Goal: Obtain resource: Obtain resource

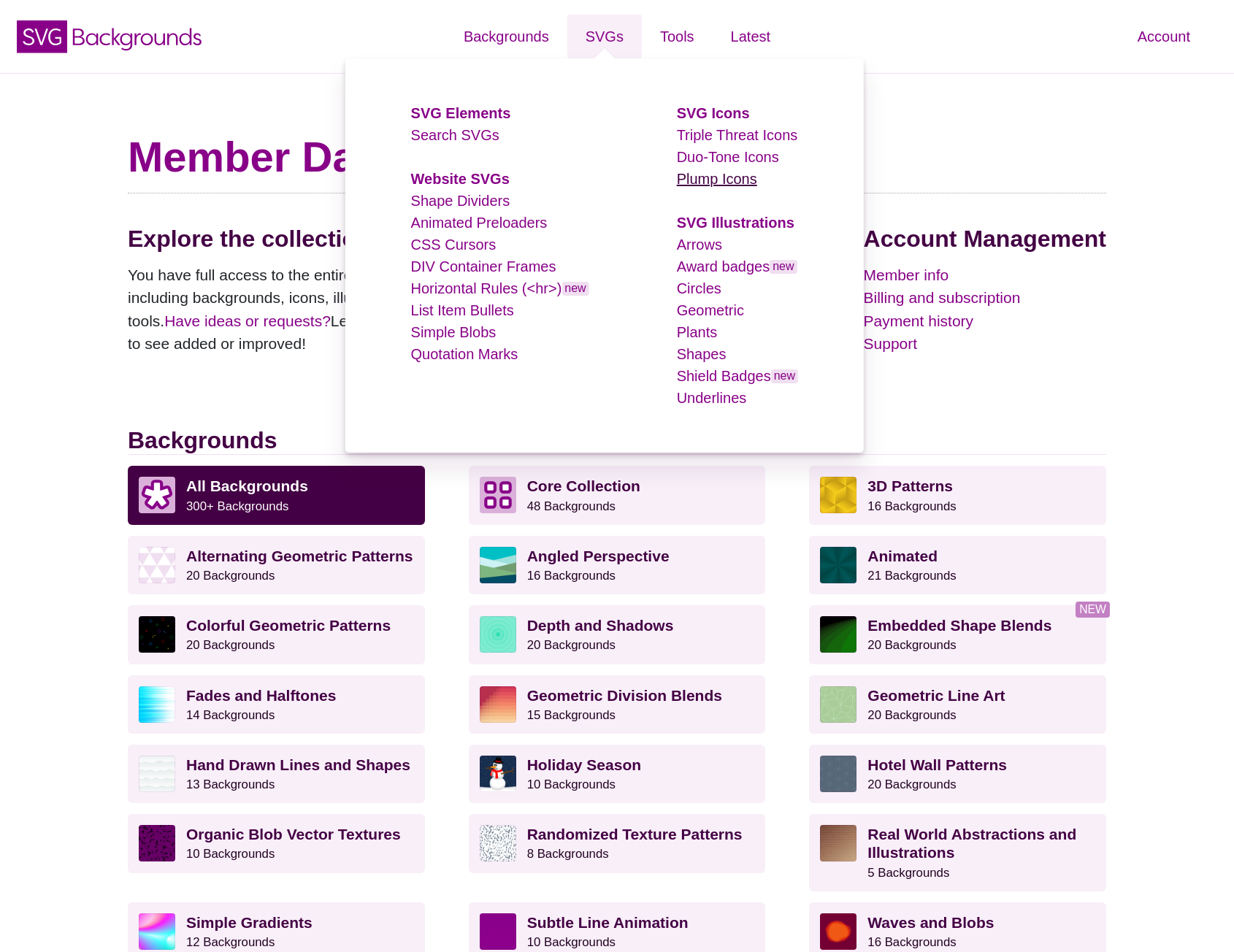
click at [695, 179] on link "Plump Icons" at bounding box center [717, 179] width 80 height 16
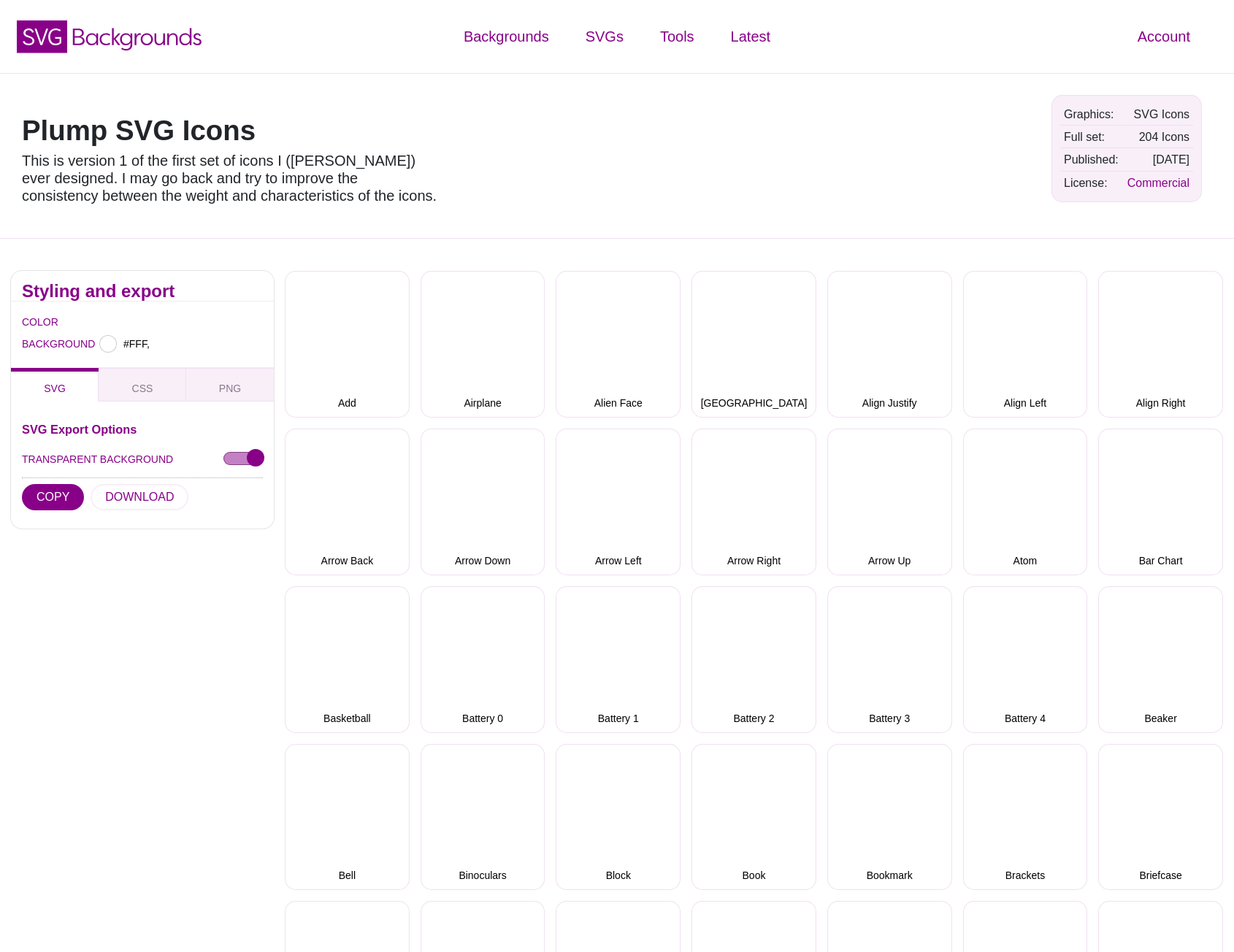
type input "#FFFFFF"
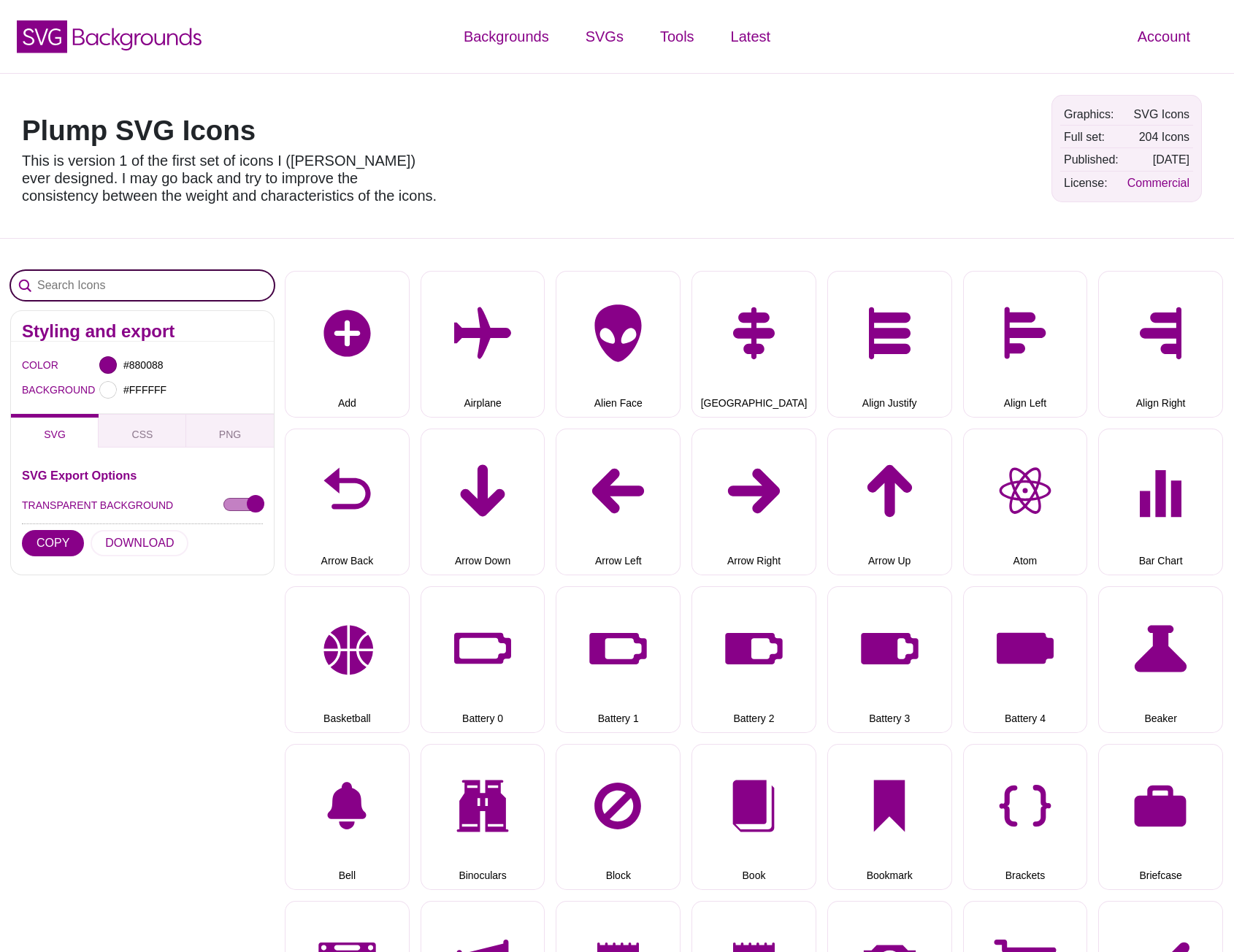
click at [124, 282] on input "Search Icons" at bounding box center [142, 285] width 263 height 29
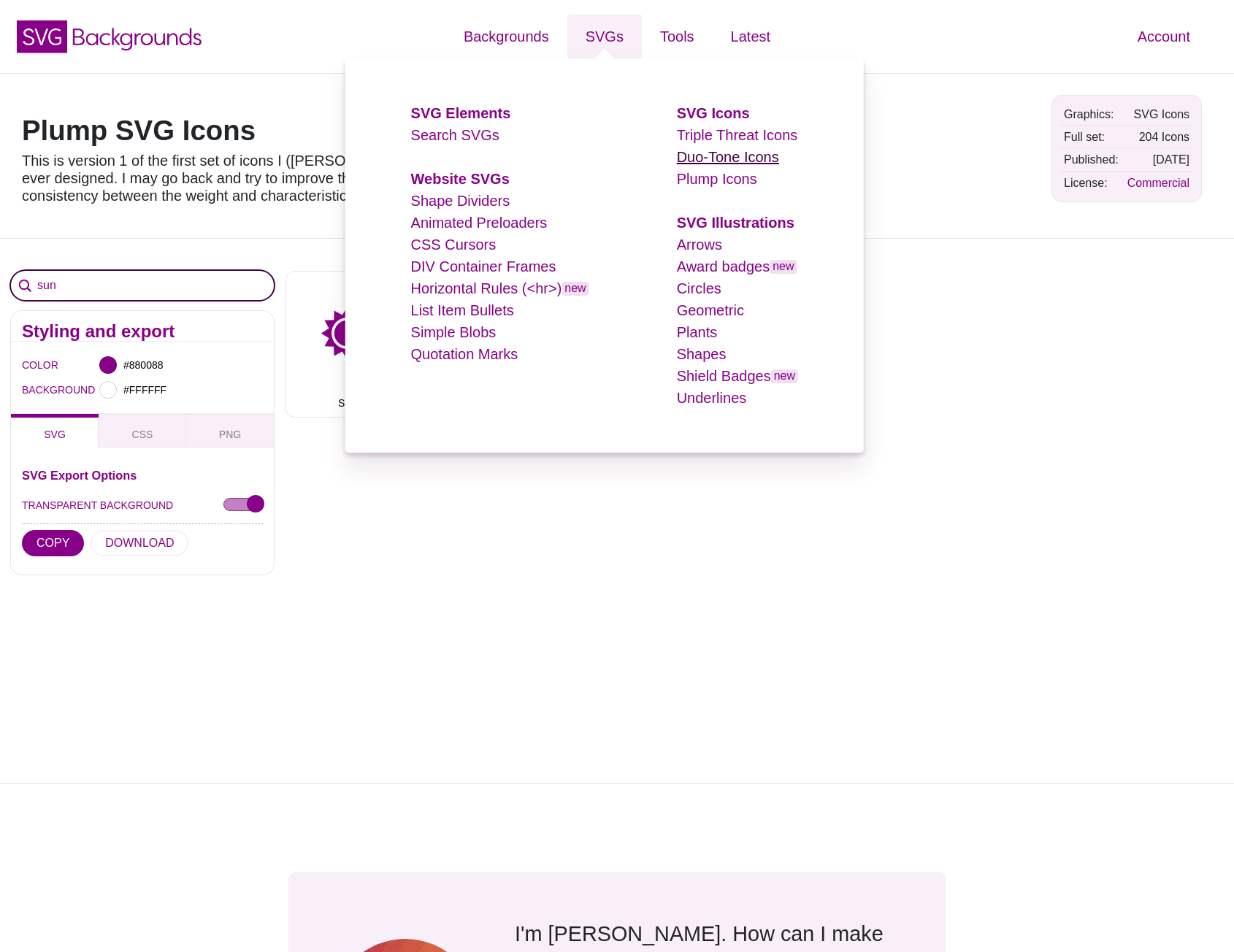
type input "sun"
click at [700, 158] on link "Duo-Tone Icons" at bounding box center [728, 157] width 102 height 16
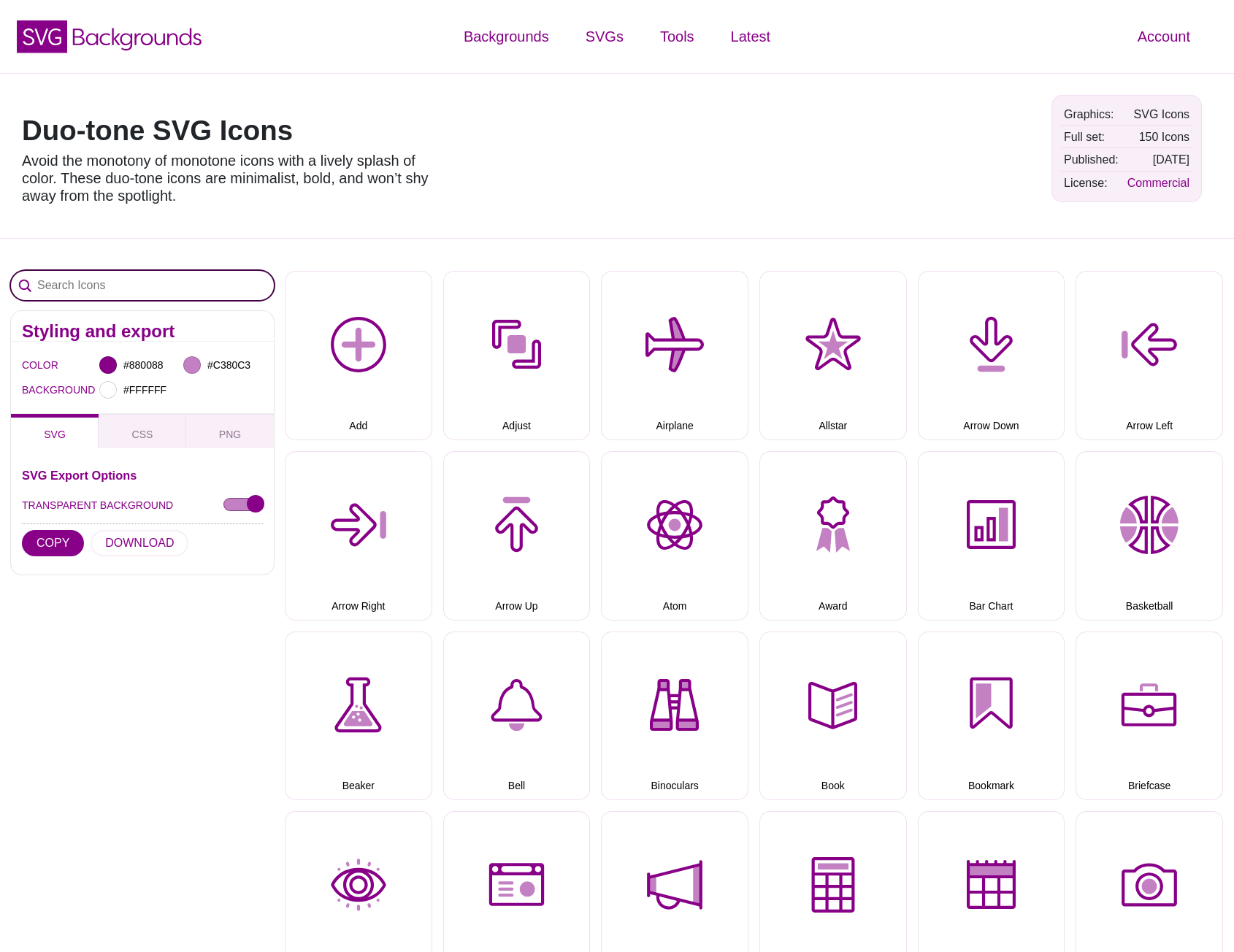
click at [161, 290] on input "Search Icons" at bounding box center [142, 285] width 263 height 29
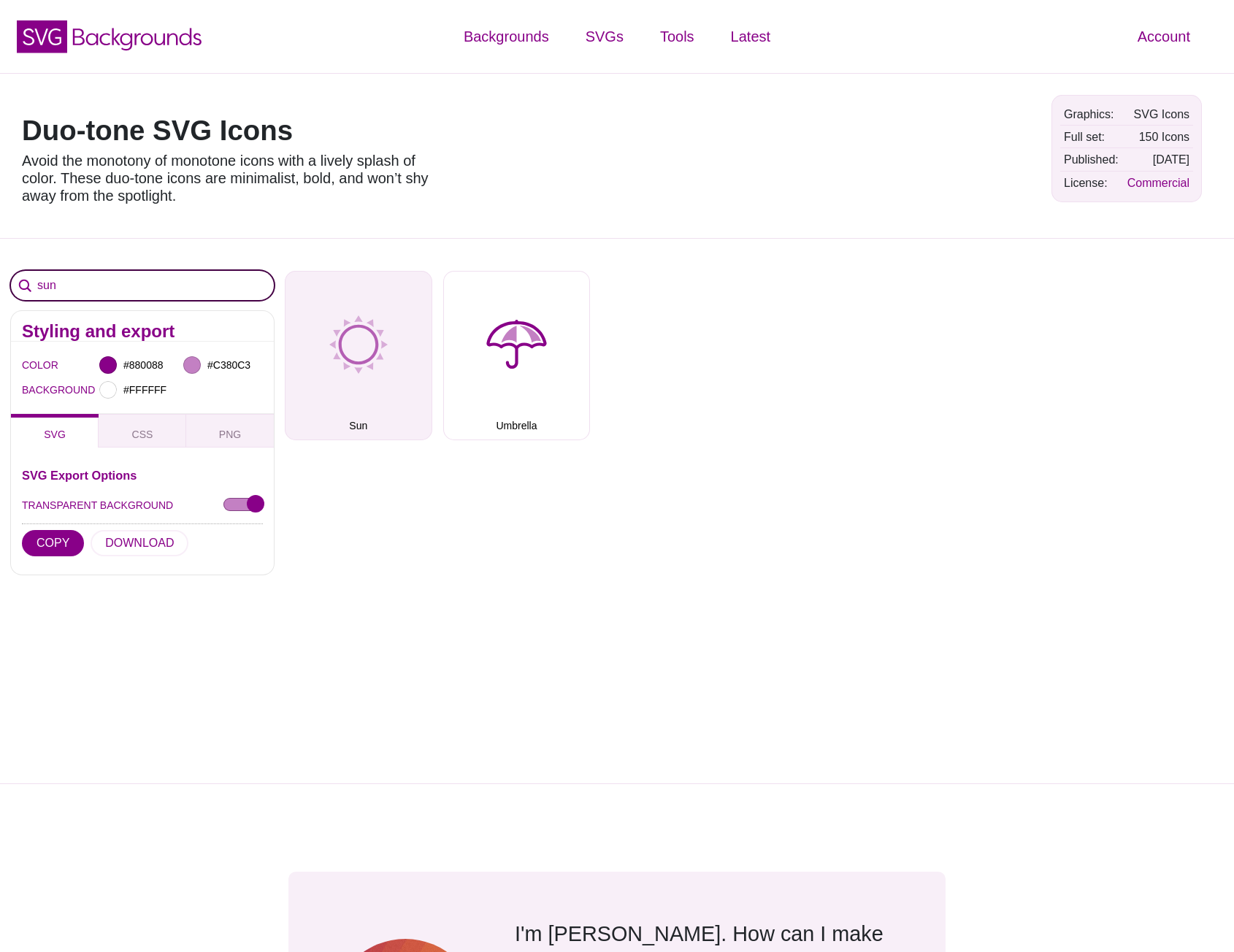
type input "sun"
click at [323, 357] on button "Sun" at bounding box center [358, 355] width 148 height 169
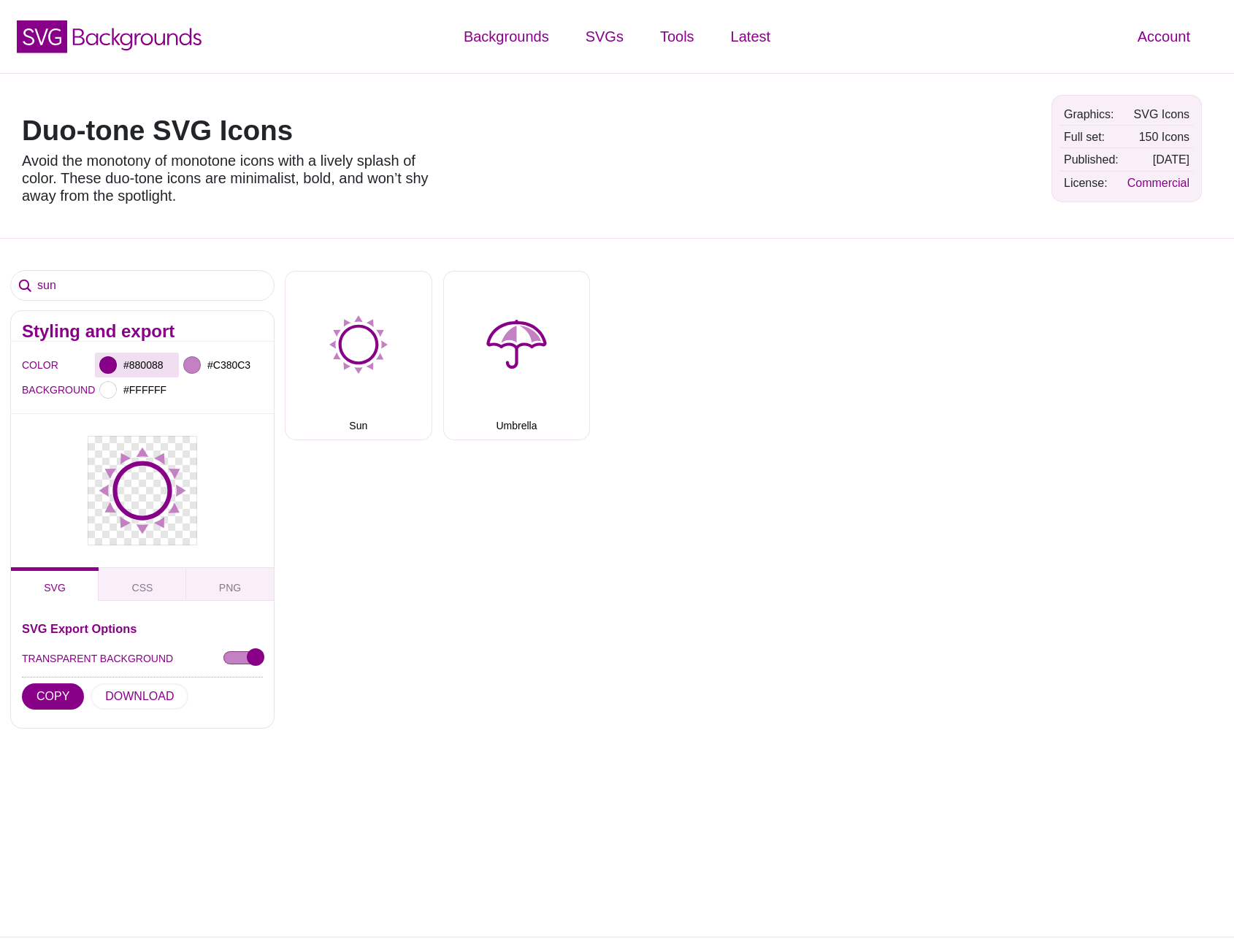
click at [114, 367] on div at bounding box center [108, 365] width 18 height 18
drag, startPoint x: 224, startPoint y: 432, endPoint x: 19, endPoint y: 565, distance: 244.4
type input "#FFFFFF"
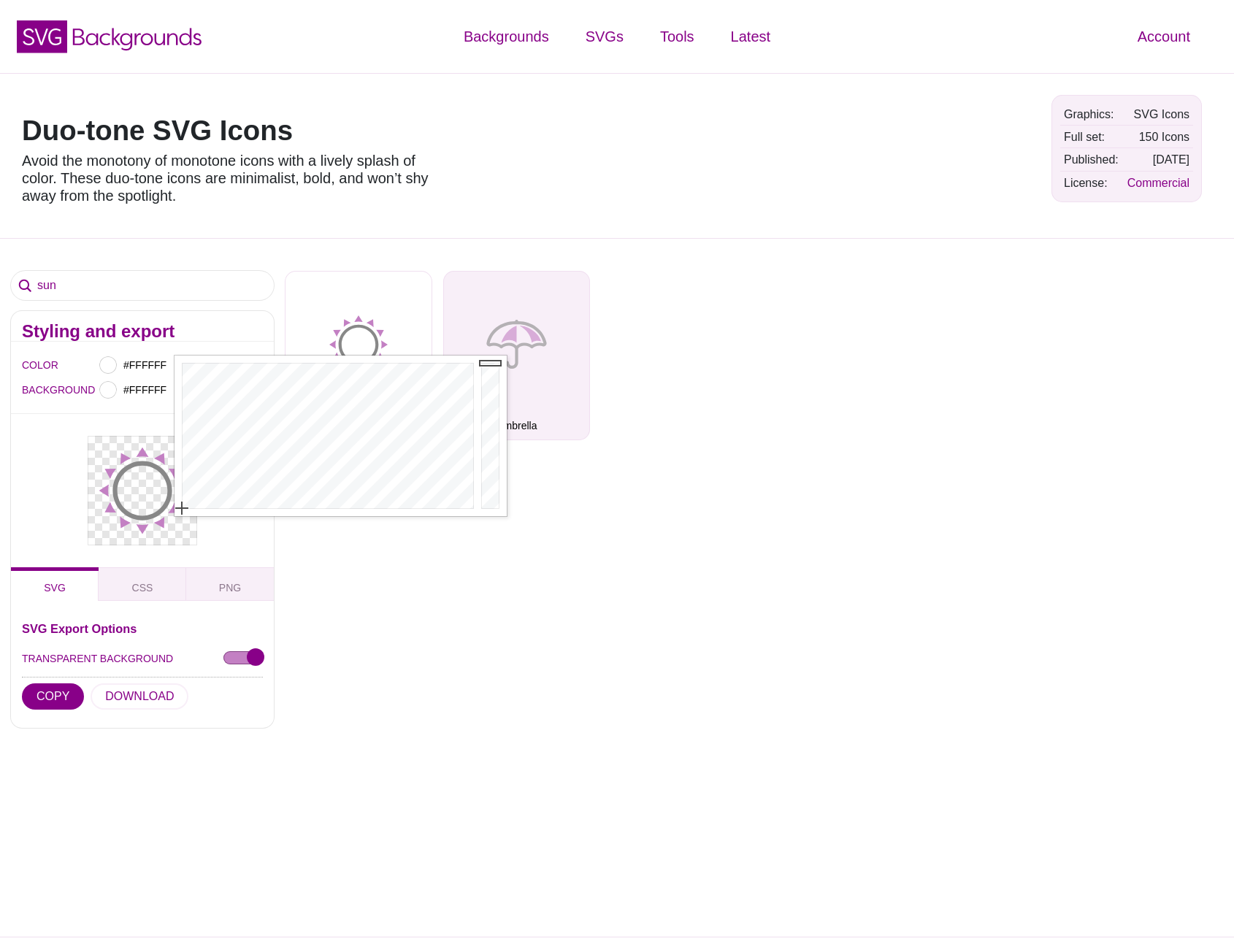
drag, startPoint x: 500, startPoint y: 429, endPoint x: 477, endPoint y: 340, distance: 91.9
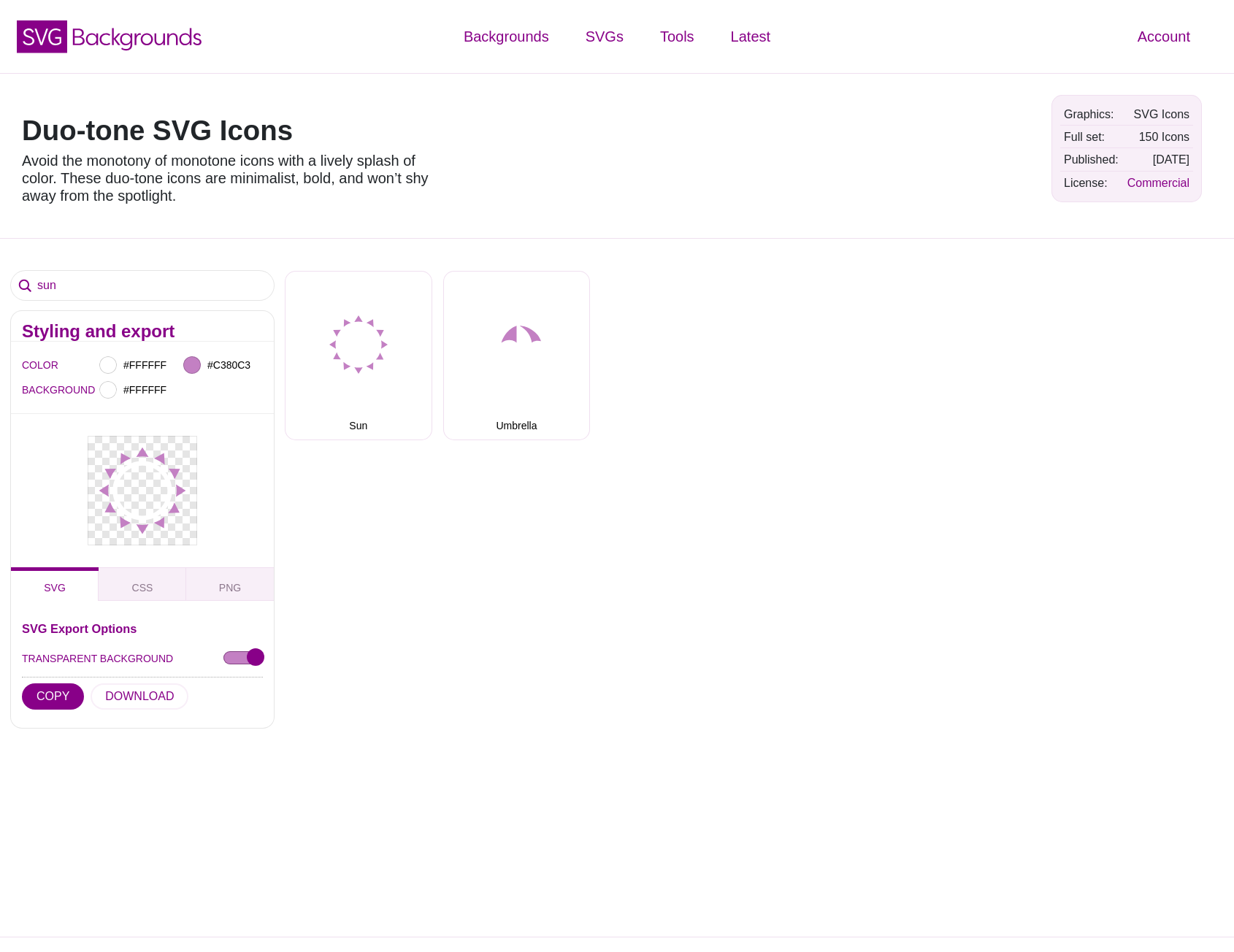
click at [49, 469] on div at bounding box center [142, 490] width 263 height 153
click at [242, 365] on input "#C380C3" at bounding box center [231, 365] width 54 height 19
click at [182, 395] on div "#FFFFFF" at bounding box center [179, 390] width 168 height 25
click at [130, 372] on input "#FFFFFF" at bounding box center [148, 365] width 54 height 19
click at [34, 444] on div at bounding box center [142, 490] width 263 height 153
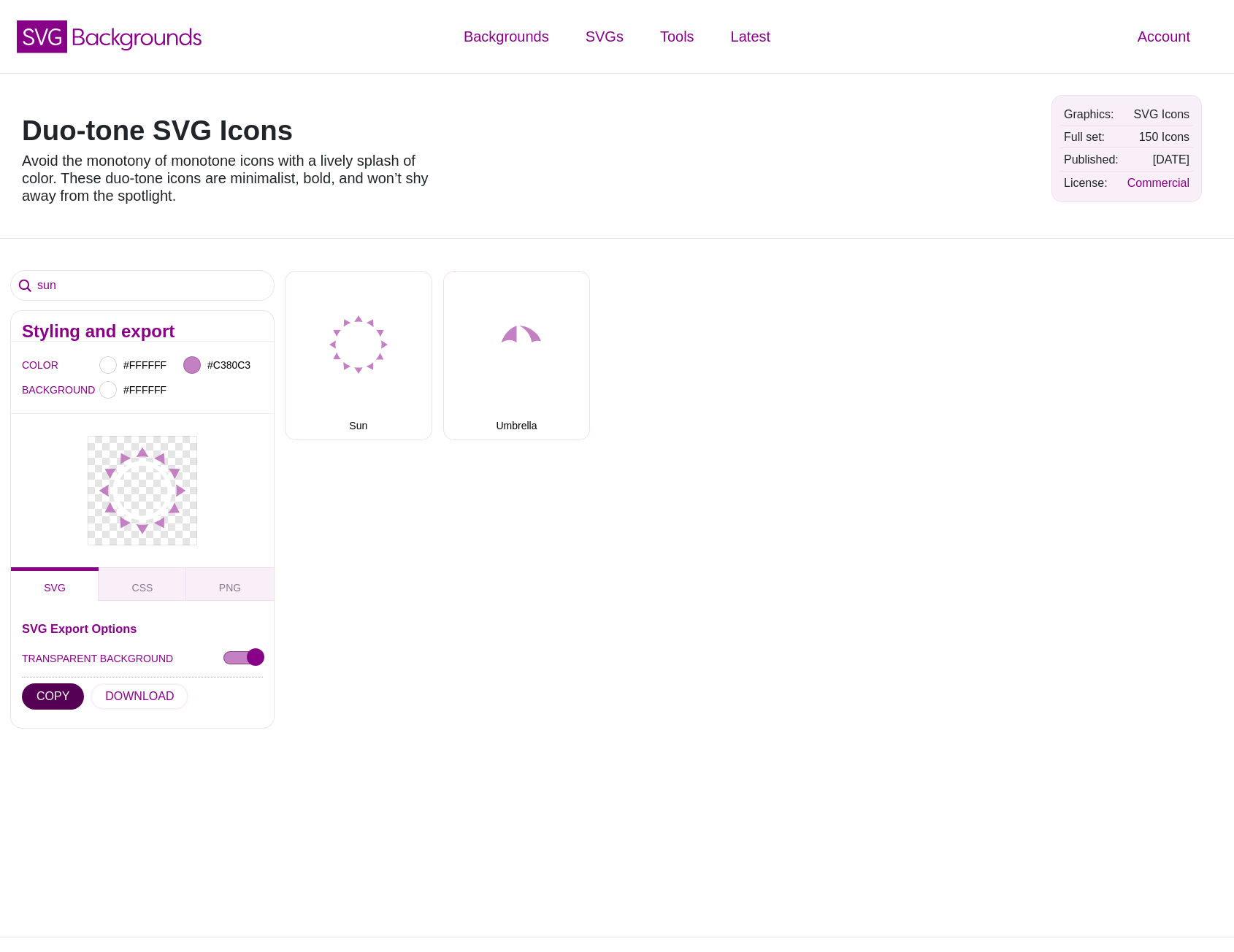
click at [56, 699] on button "COPY" at bounding box center [53, 696] width 62 height 26
click at [136, 593] on span "CSS" at bounding box center [142, 587] width 32 height 16
click at [227, 585] on span "PNG" at bounding box center [230, 587] width 33 height 16
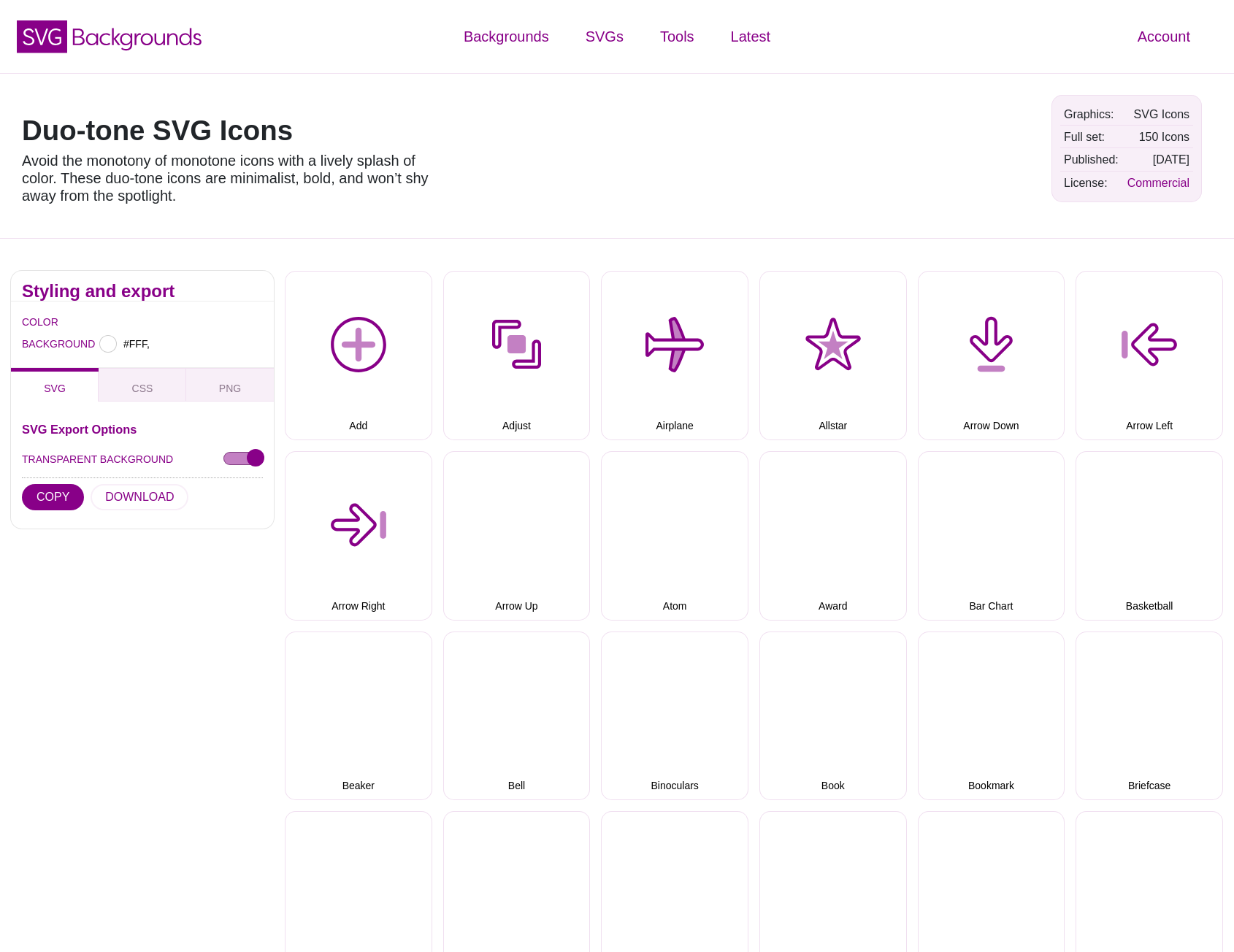
type input "#FFFFFF"
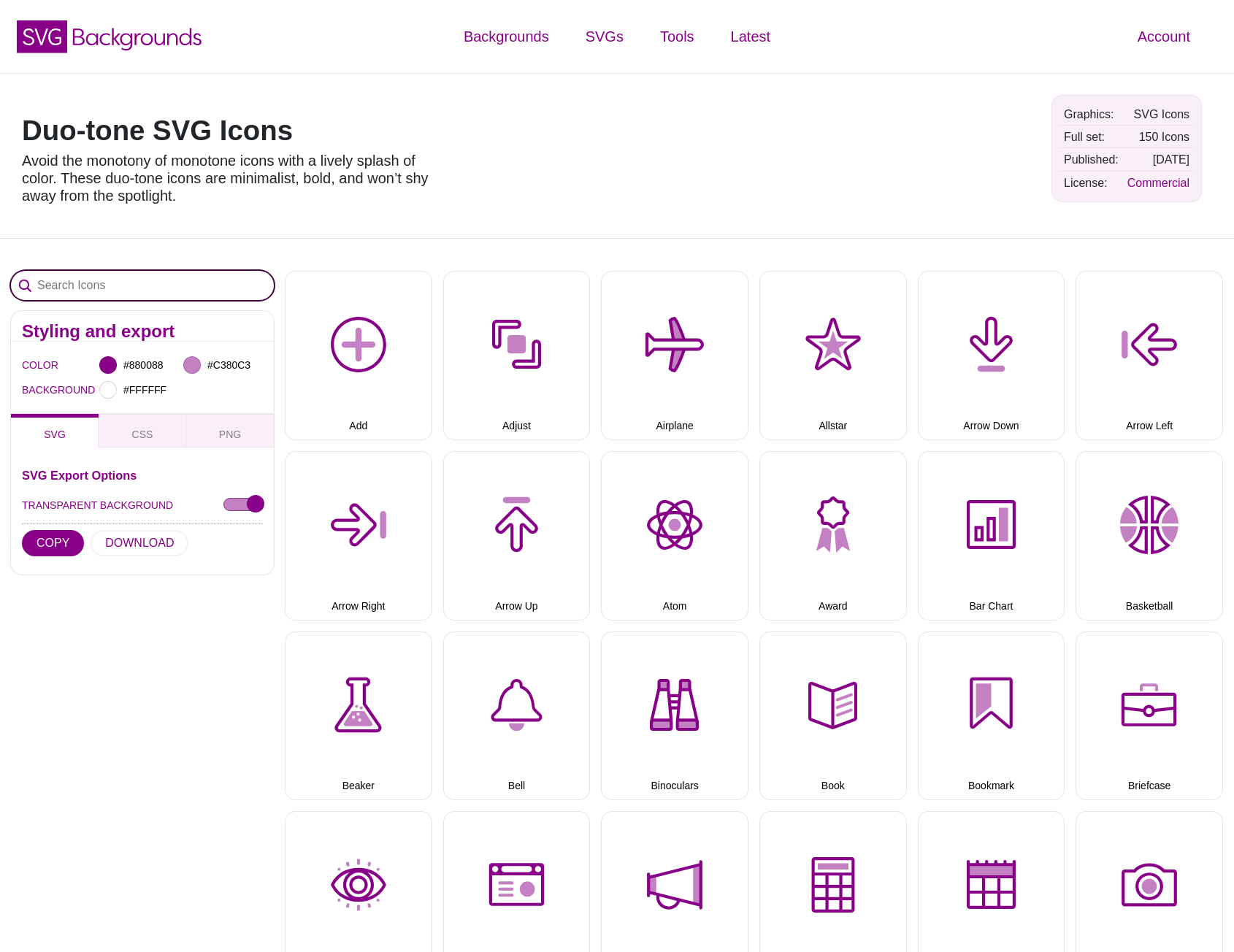
click at [246, 292] on input "Search Icons" at bounding box center [142, 285] width 263 height 29
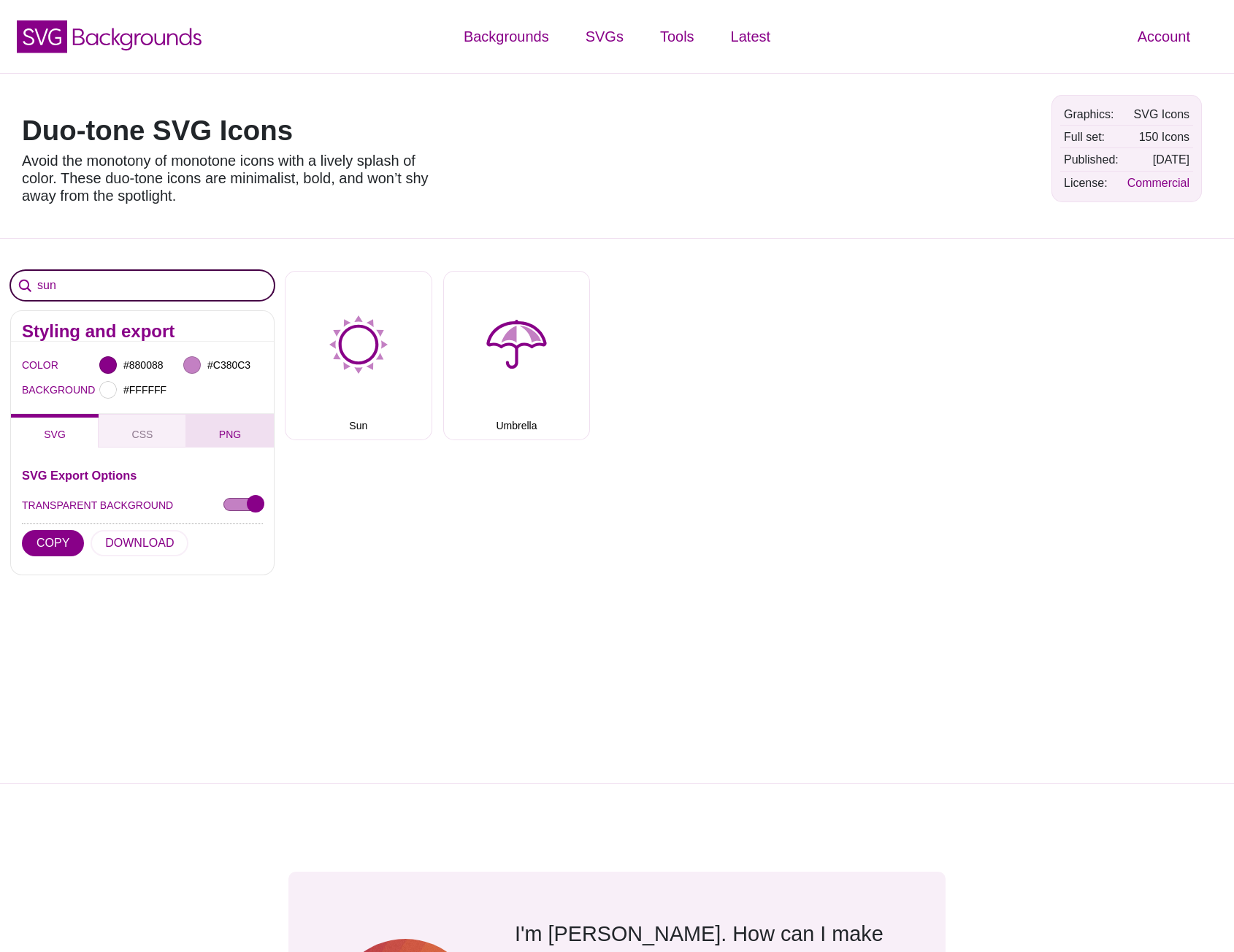
type input "sun"
click at [255, 423] on button "PNG" at bounding box center [230, 430] width 87 height 33
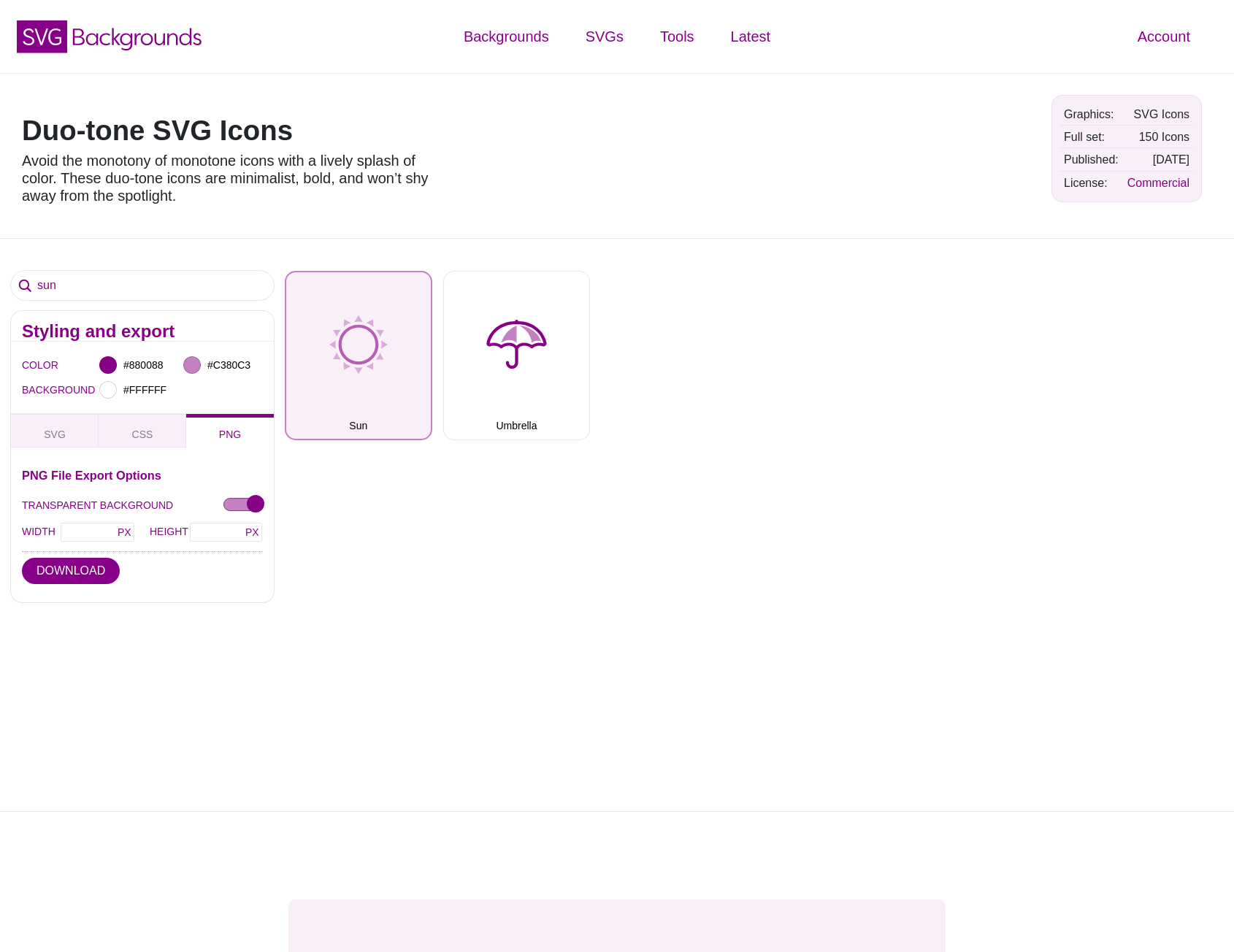
click at [319, 358] on button "Sun" at bounding box center [358, 355] width 148 height 169
type input "48"
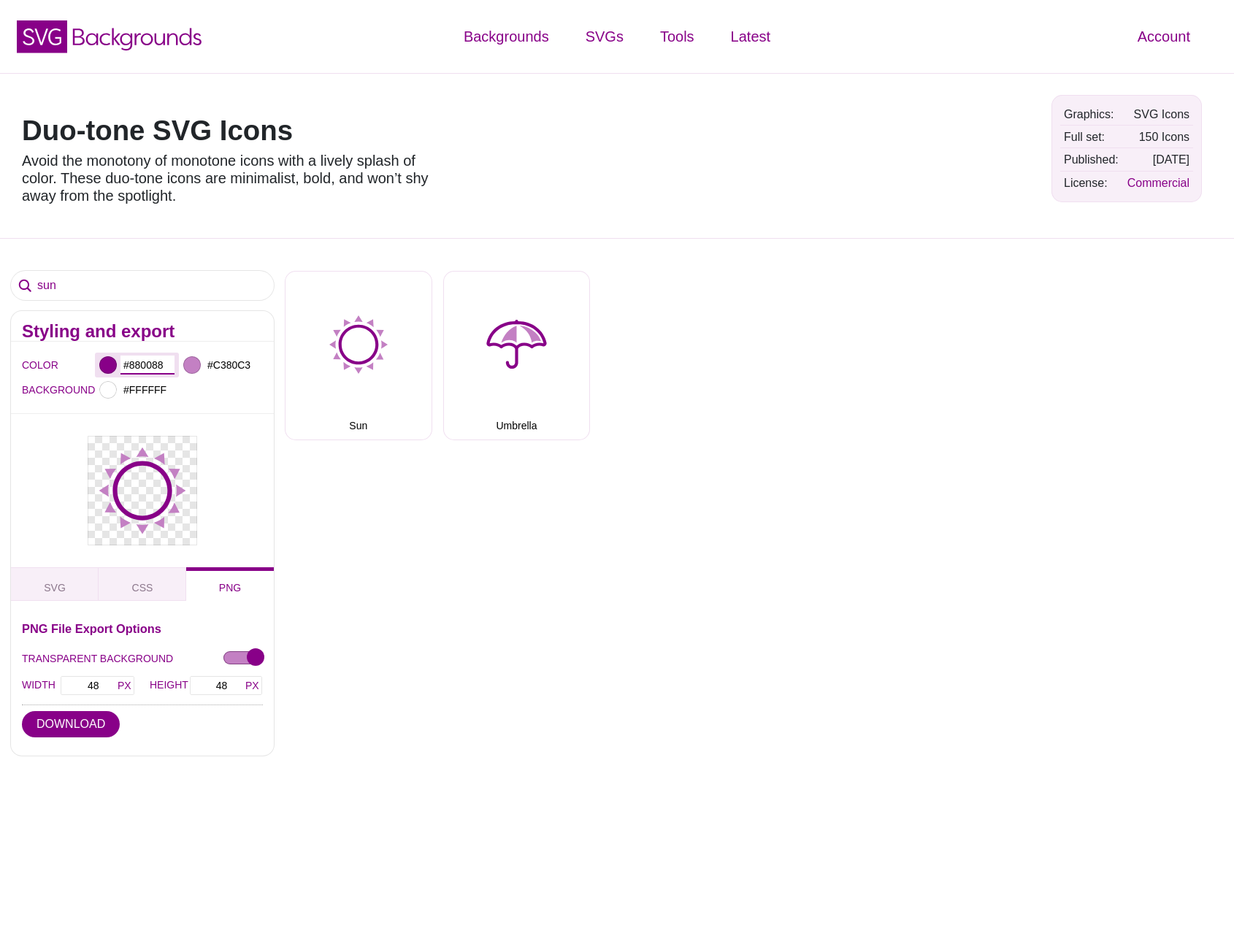
click at [143, 363] on input "#880088" at bounding box center [148, 365] width 54 height 19
drag, startPoint x: 282, startPoint y: 462, endPoint x: 27, endPoint y: 565, distance: 275.0
type input "#FFFFFF"
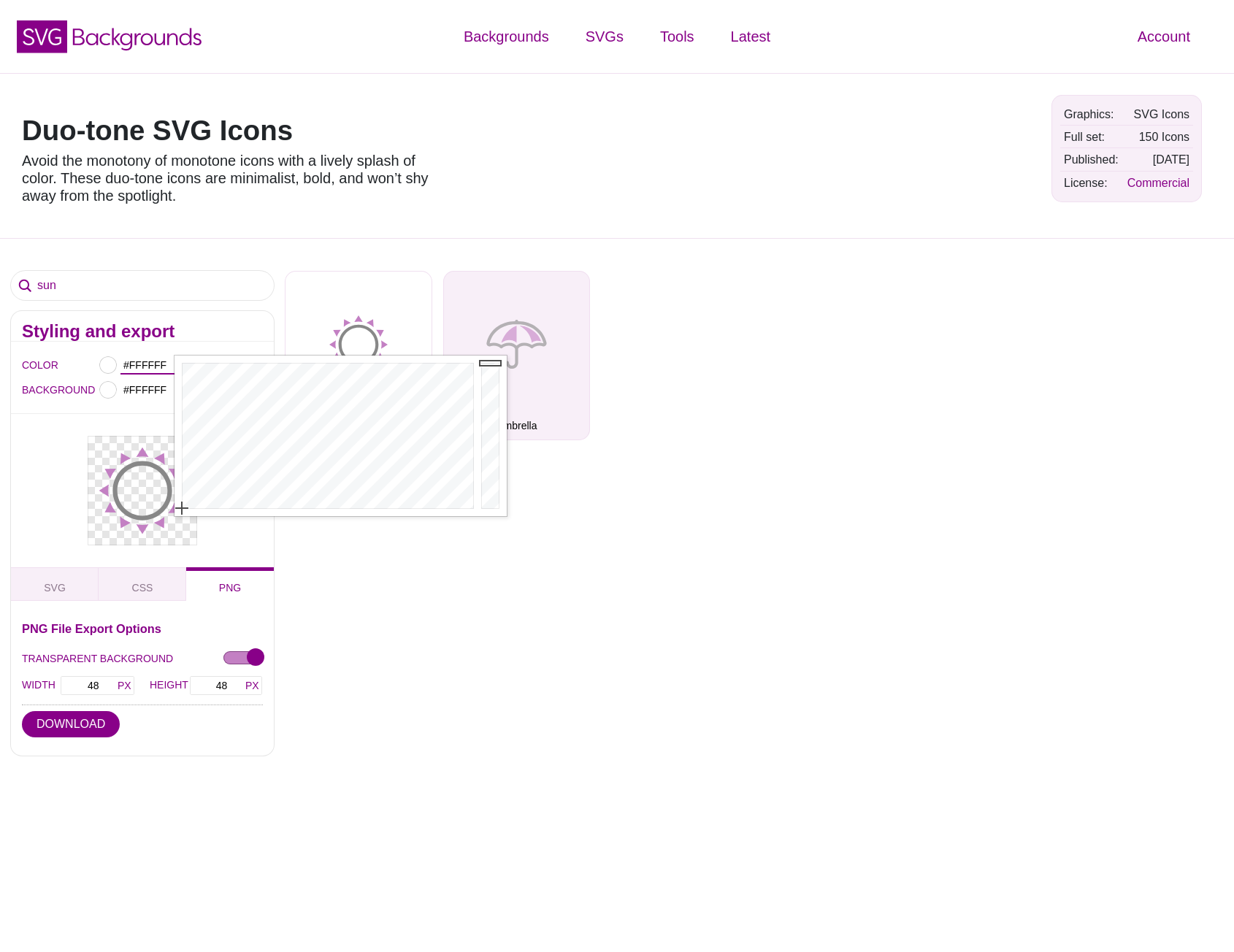
drag, startPoint x: 491, startPoint y: 432, endPoint x: 494, endPoint y: 350, distance: 82.1
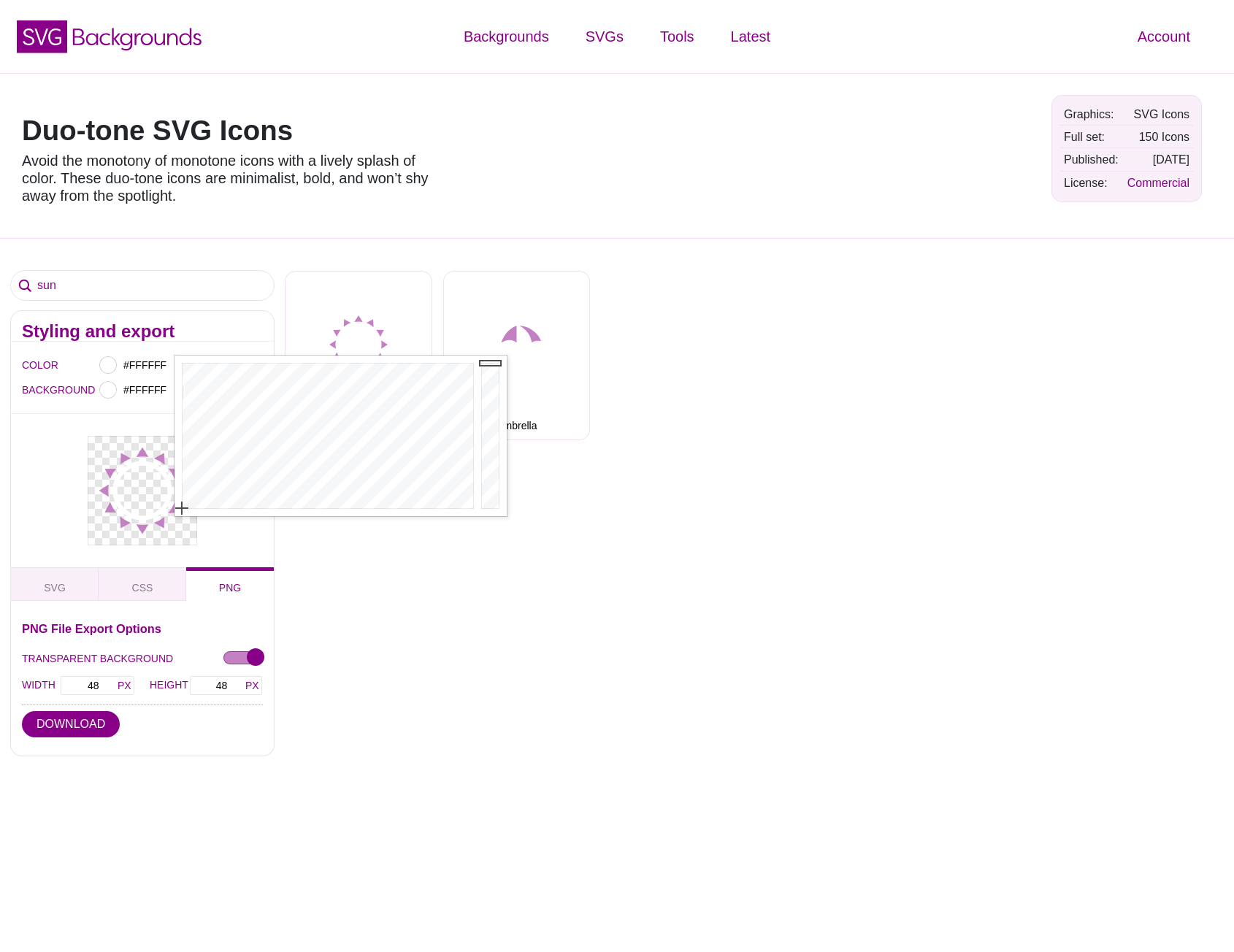
click at [631, 521] on div "sun Styling and export COLOR #FFFFFF #C380C3 BACKGROUND #FFFFFF SVG CSS PNG SVG…" at bounding box center [617, 602] width 1234 height 727
click at [227, 360] on input "#C380C3" at bounding box center [231, 365] width 54 height 19
drag, startPoint x: 453, startPoint y: 459, endPoint x: 683, endPoint y: 607, distance: 273.5
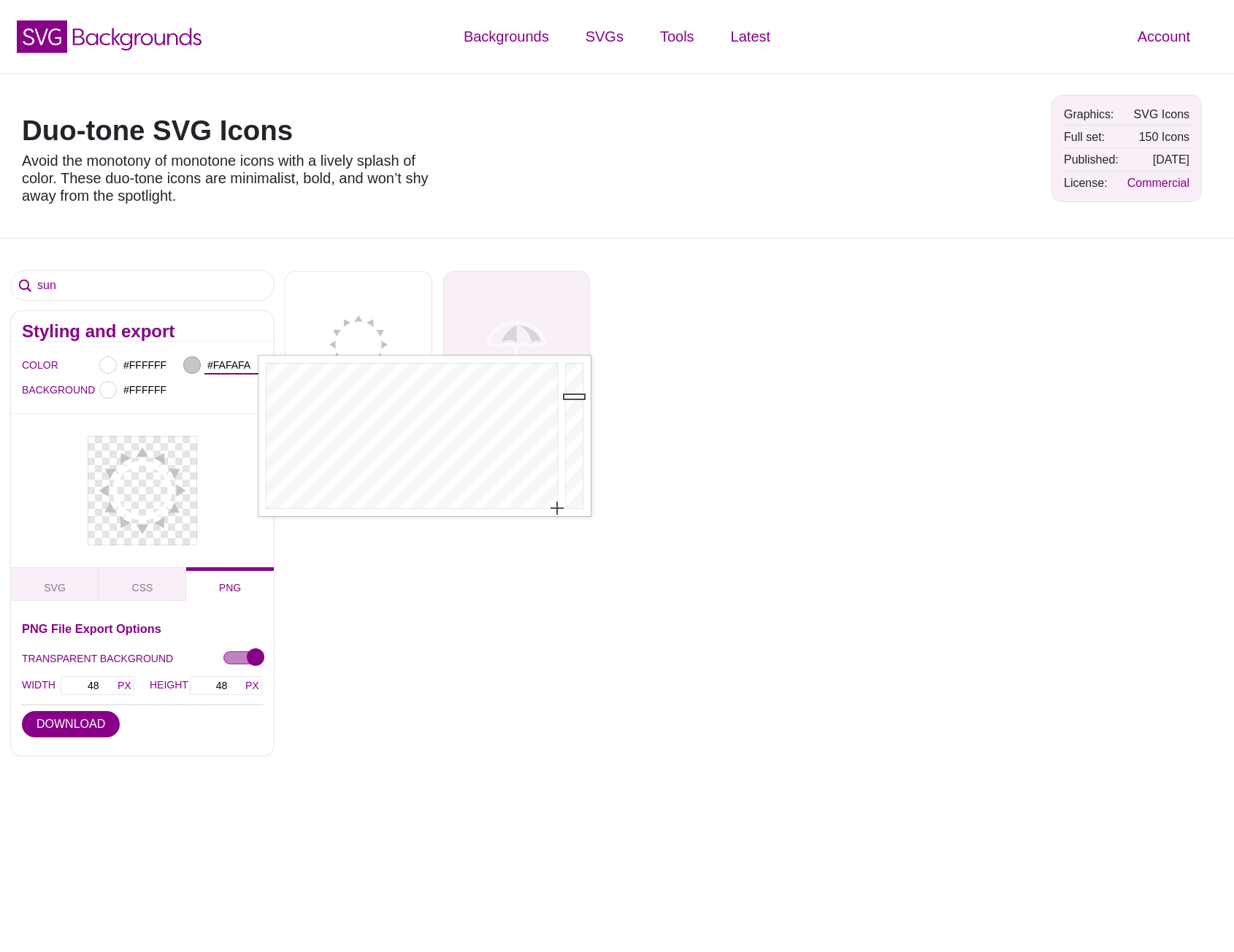
type input "#FFFFFF"
drag, startPoint x: 572, startPoint y: 396, endPoint x: 576, endPoint y: 342, distance: 54.1
click at [699, 620] on div "sun Styling and export COLOR #FFFFFF #FFFFFF BACKGROUND #FFFFFF SVG CSS PNG SVG…" at bounding box center [617, 602] width 1234 height 727
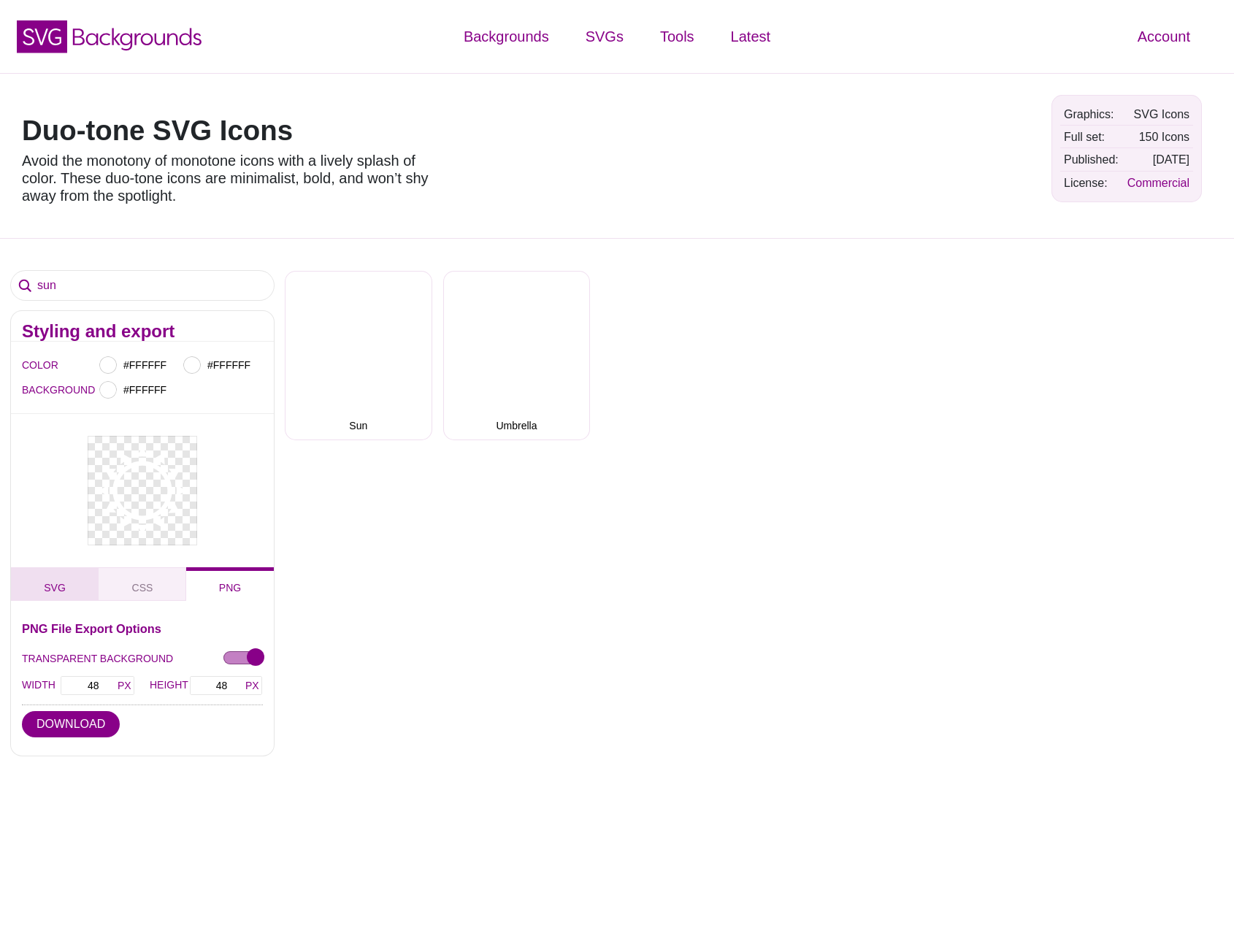
click at [69, 579] on button "SVG" at bounding box center [54, 583] width 87 height 33
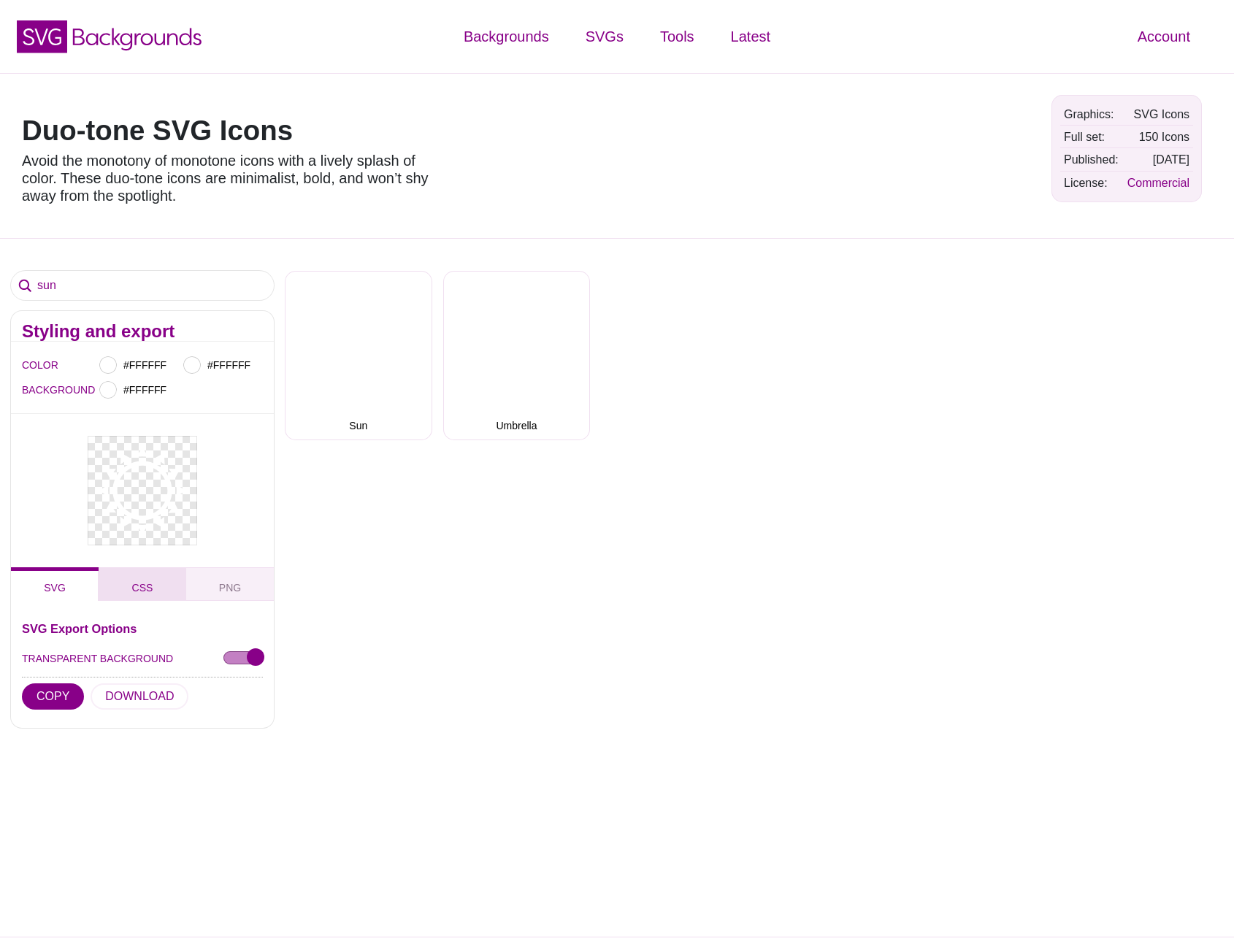
click at [166, 581] on button "CSS" at bounding box center [142, 583] width 87 height 33
click at [219, 581] on button "PNG" at bounding box center [230, 583] width 87 height 33
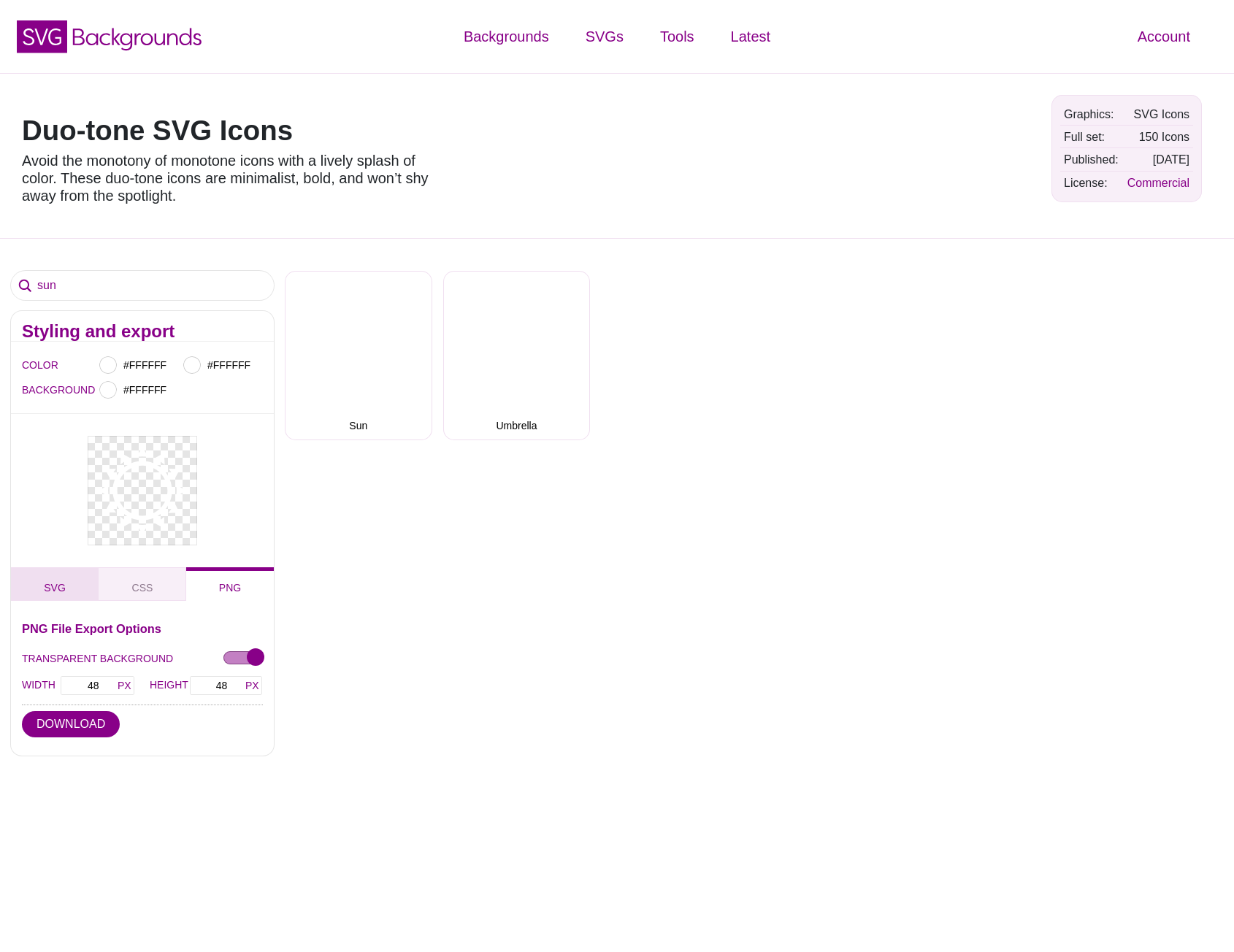
click at [63, 584] on span "SVG" at bounding box center [54, 587] width 33 height 16
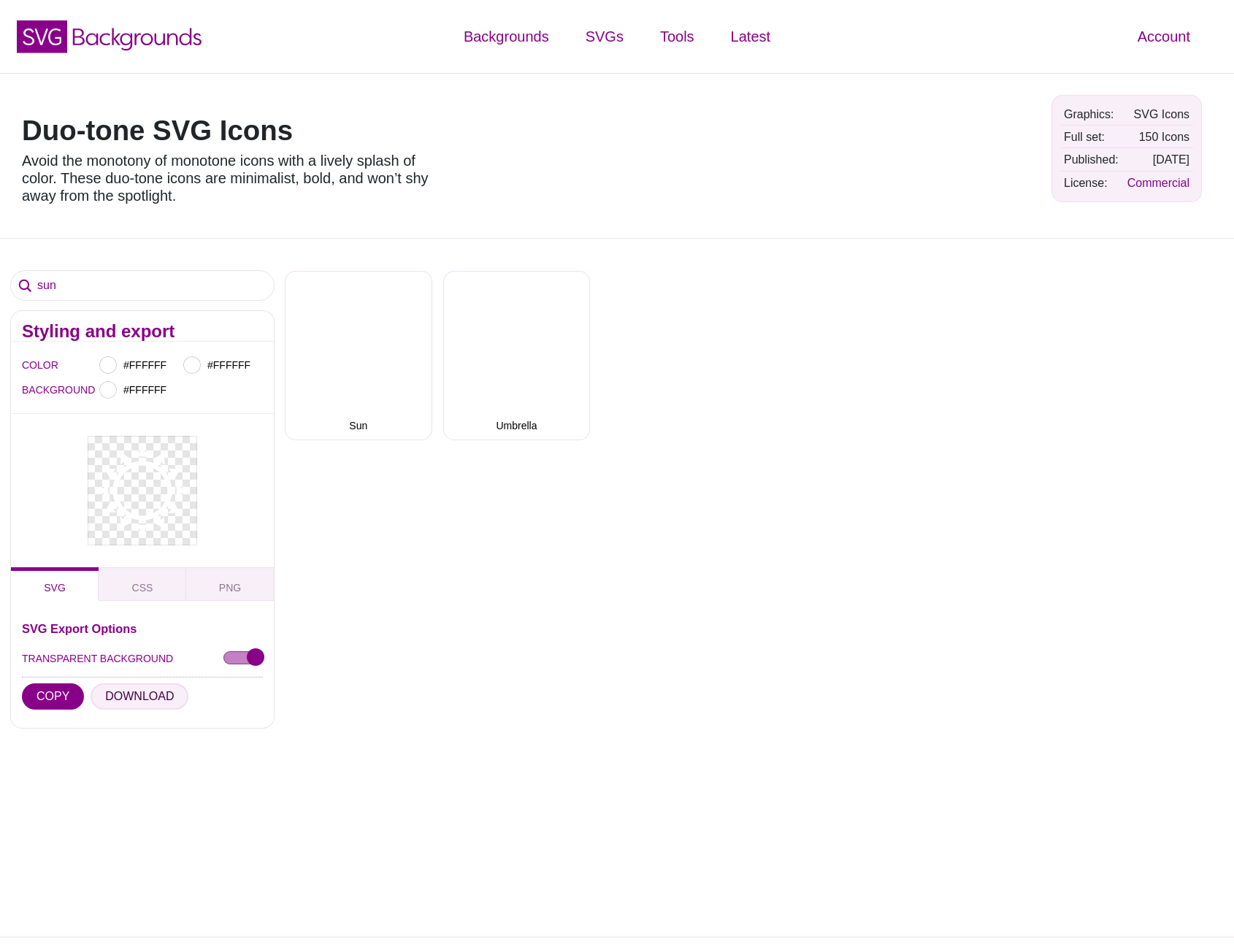
click at [123, 702] on button "DOWNLOAD" at bounding box center [139, 696] width 97 height 26
click at [364, 519] on div "sun Styling and export COLOR #FFFFFF #FFFFFF BACKGROUND #FFFFFF SVG CSS PNG SVG…" at bounding box center [617, 588] width 1234 height 699
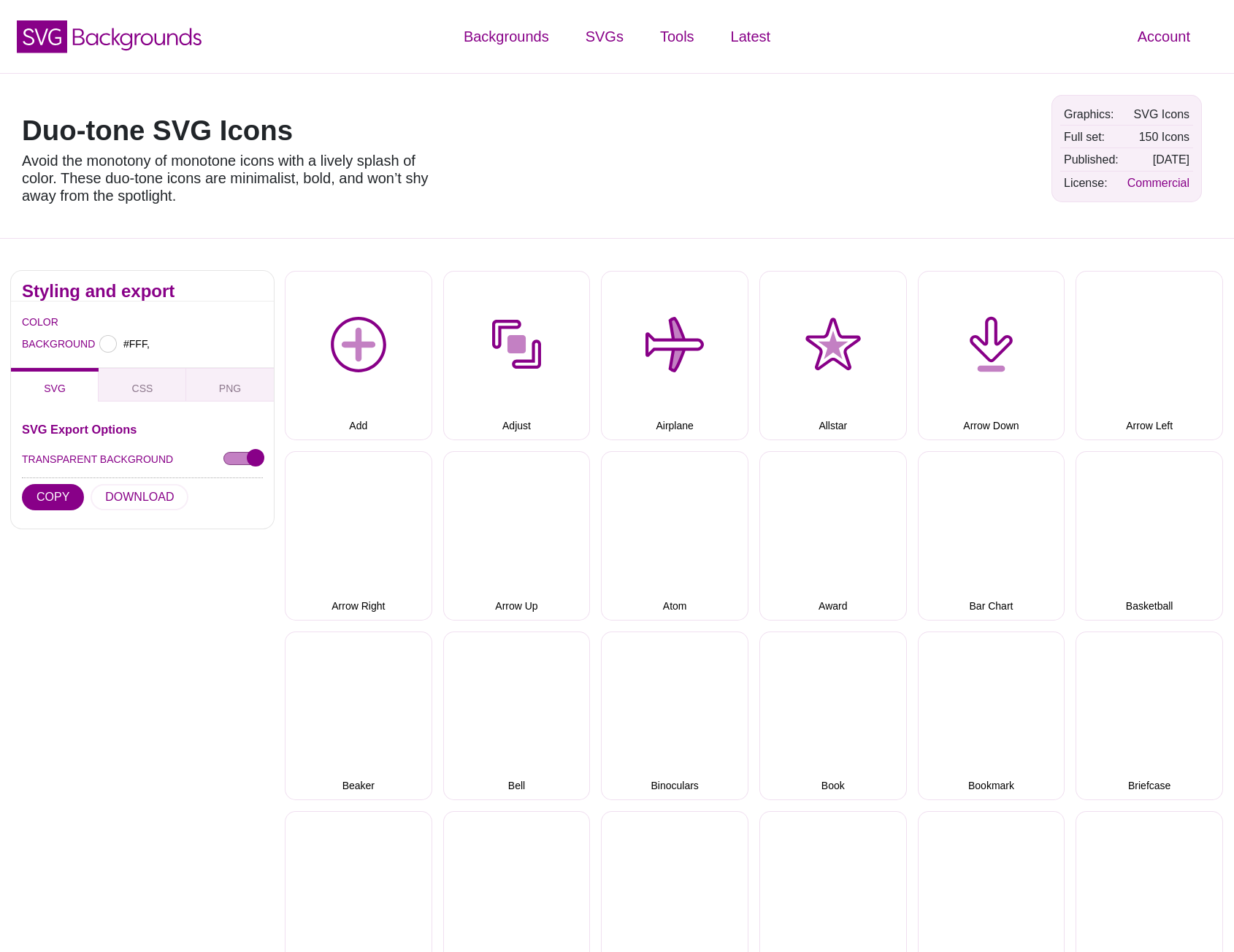
type input "#FFFFFF"
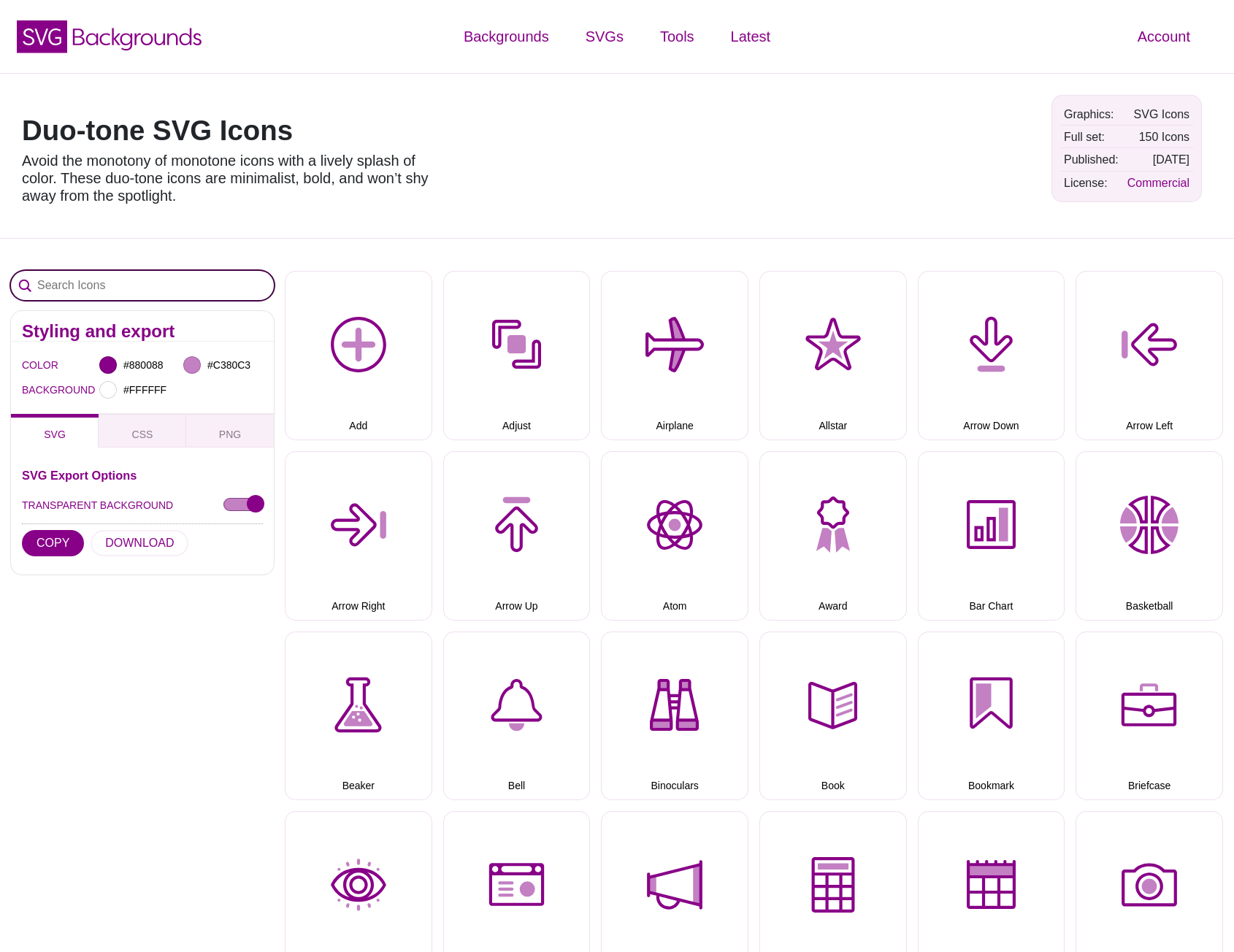
click at [235, 285] on input "Search Icons" at bounding box center [142, 285] width 263 height 29
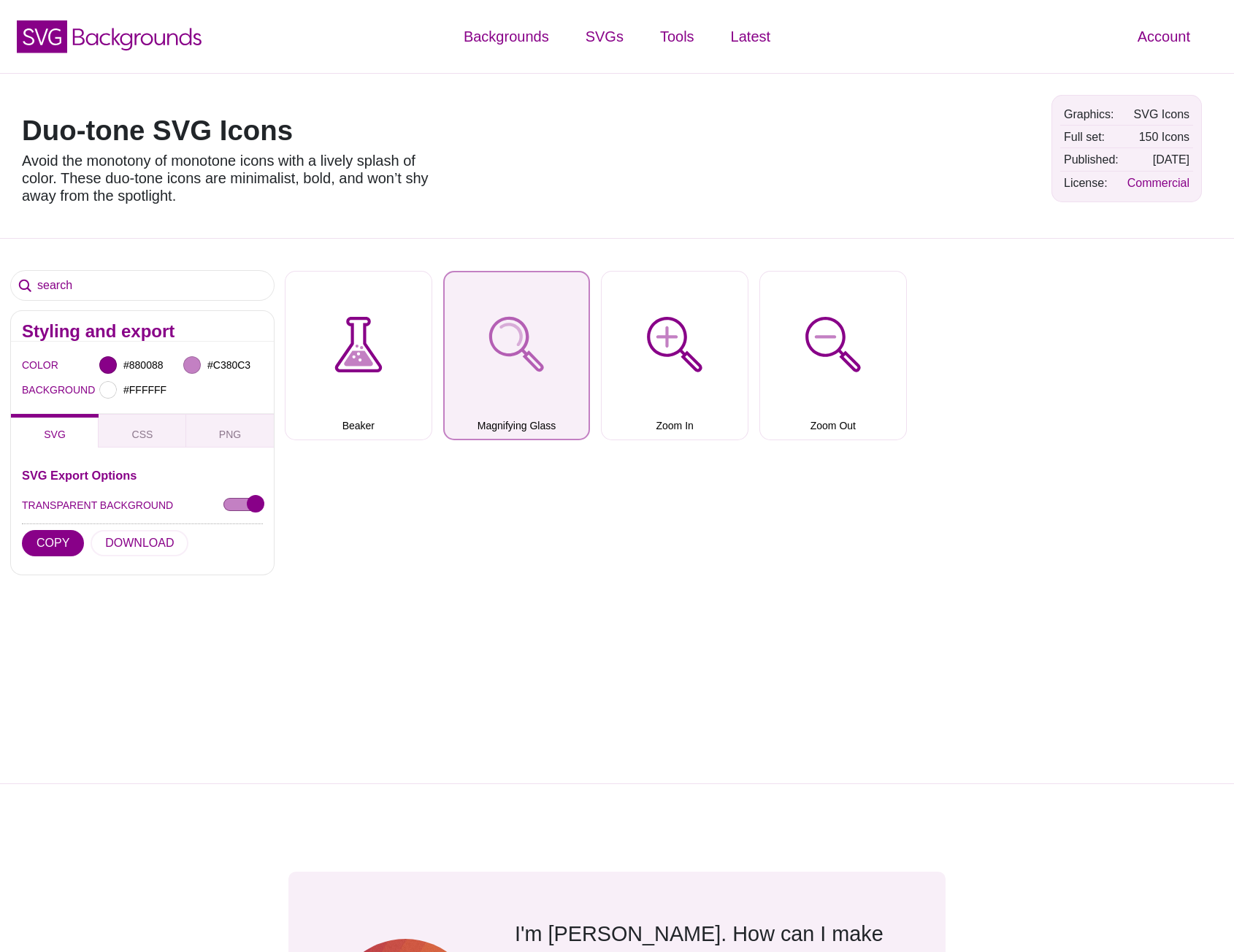
click at [523, 344] on button "Magnifying Glass" at bounding box center [517, 355] width 148 height 169
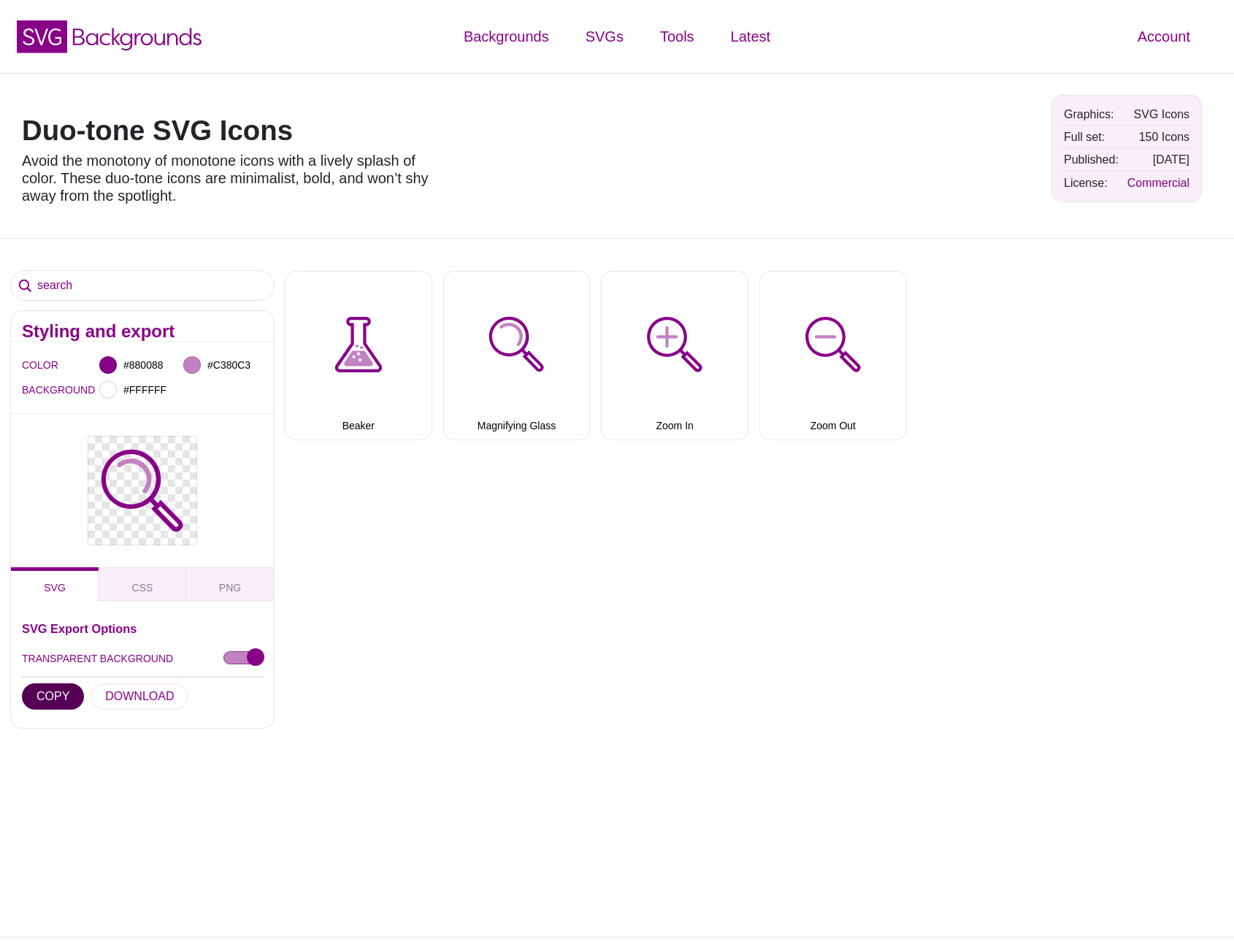
click at [55, 695] on button "COPY" at bounding box center [53, 696] width 62 height 26
click at [143, 284] on input "search" at bounding box center [142, 285] width 263 height 29
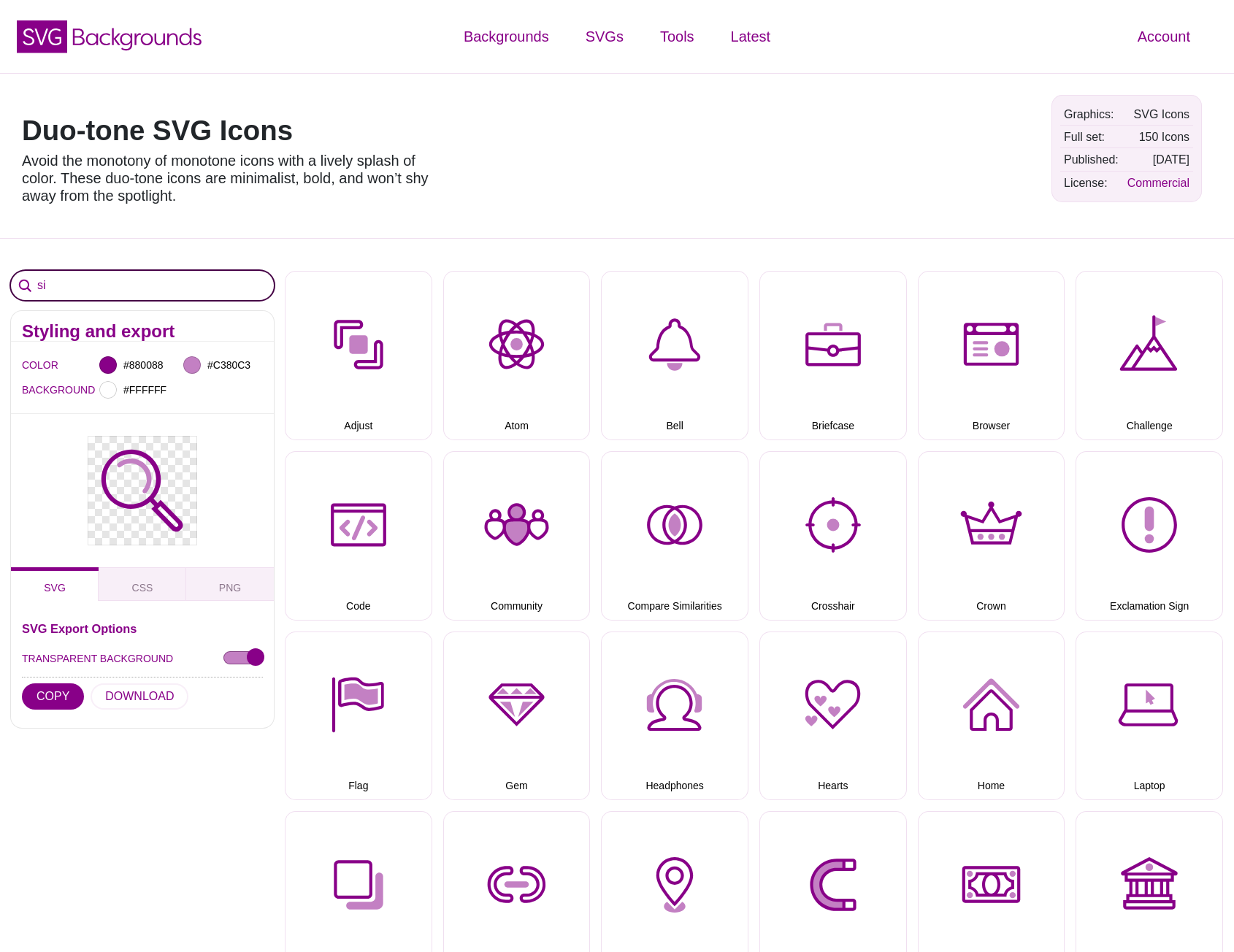
type input "s"
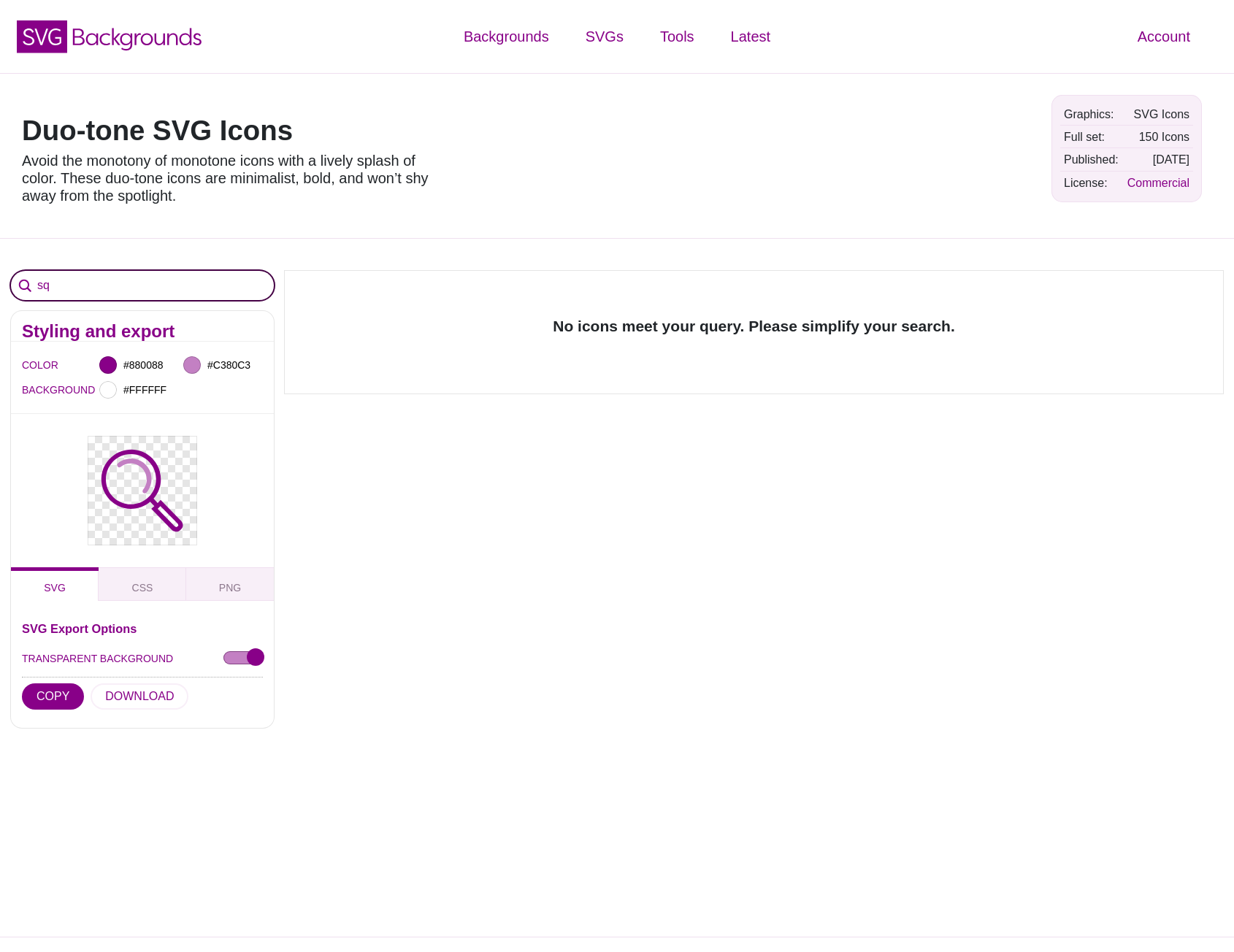
type input "s"
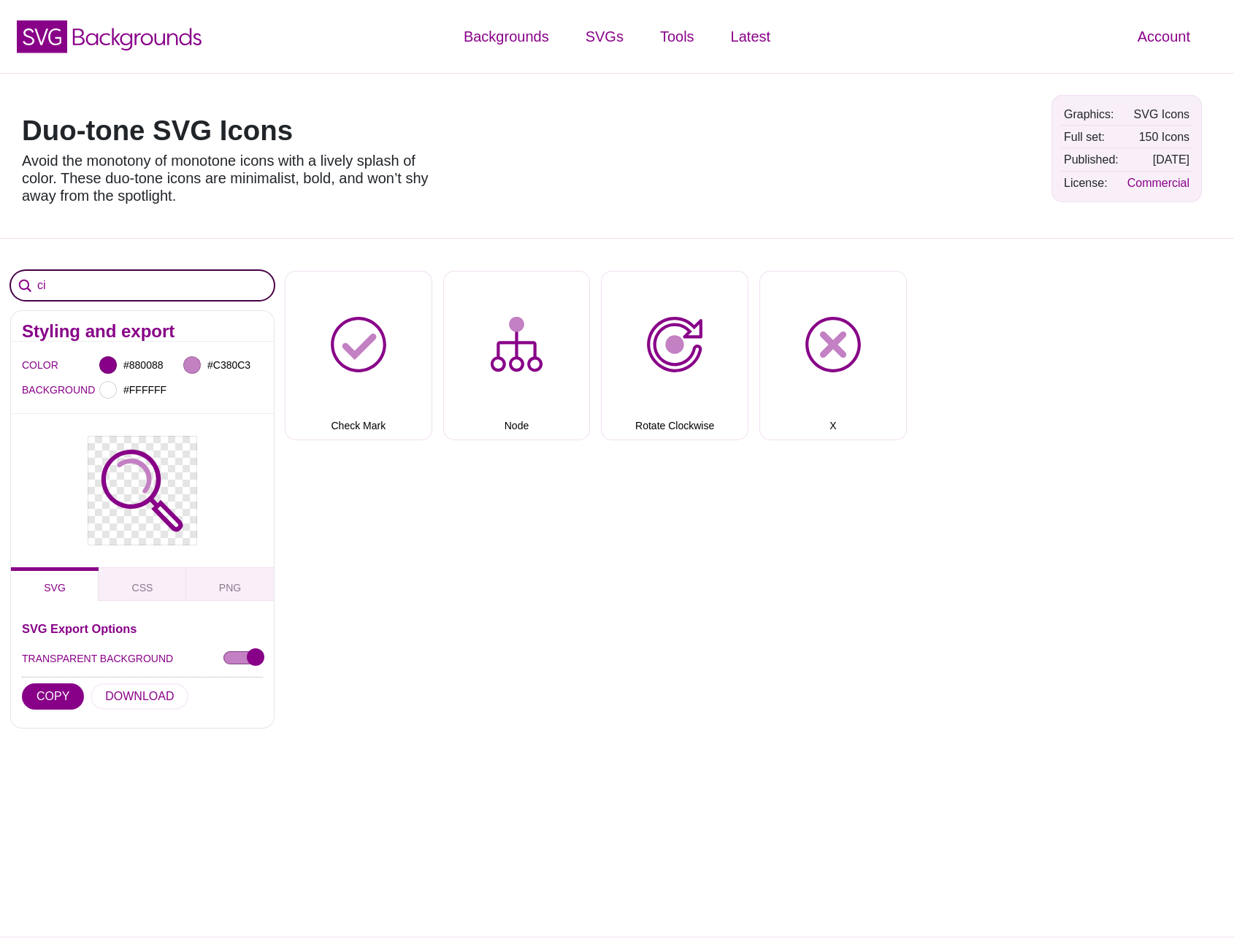
type input "c"
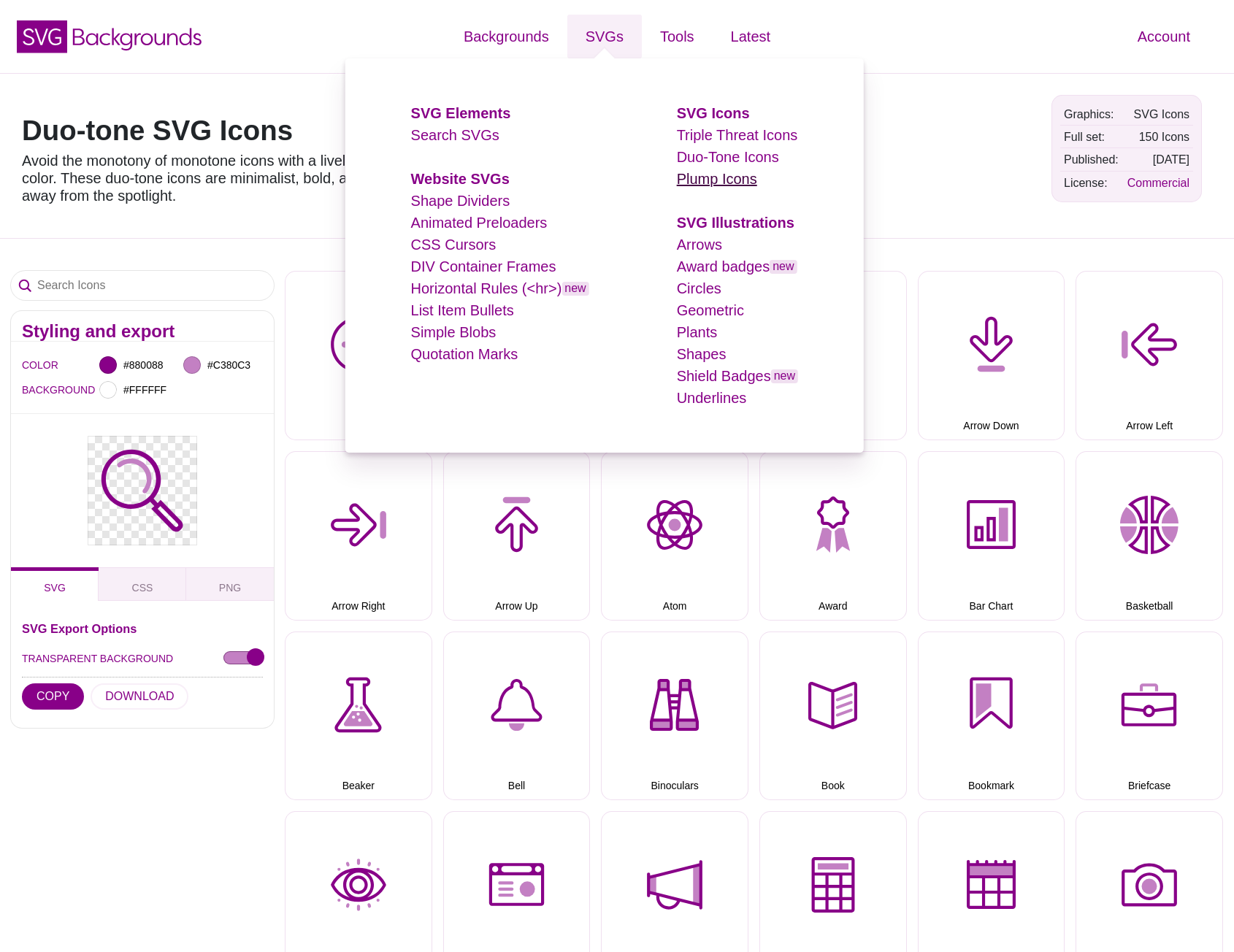
click at [709, 186] on link "Plump Icons" at bounding box center [717, 179] width 80 height 16
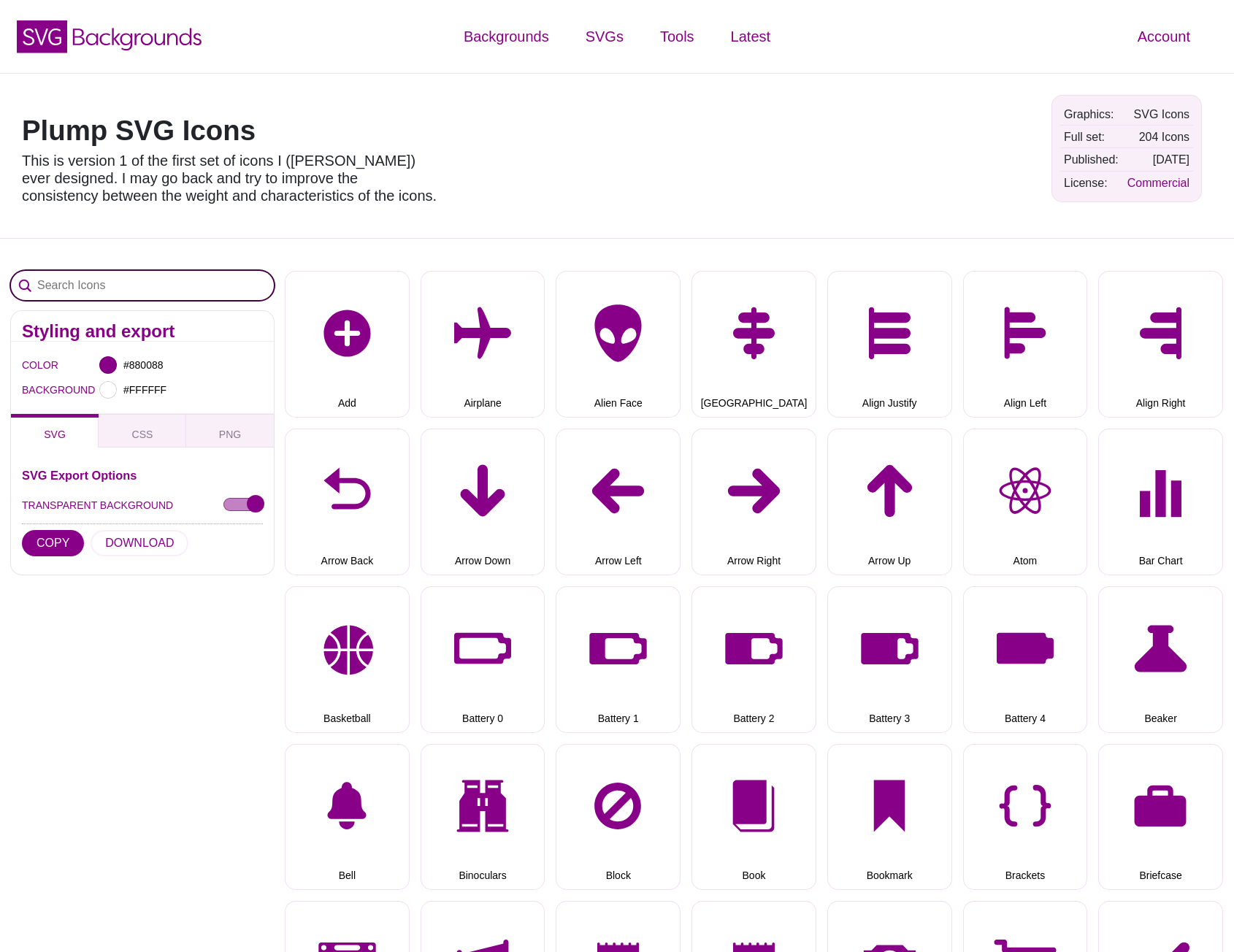
click at [124, 295] on input "Search Icons" at bounding box center [142, 285] width 263 height 29
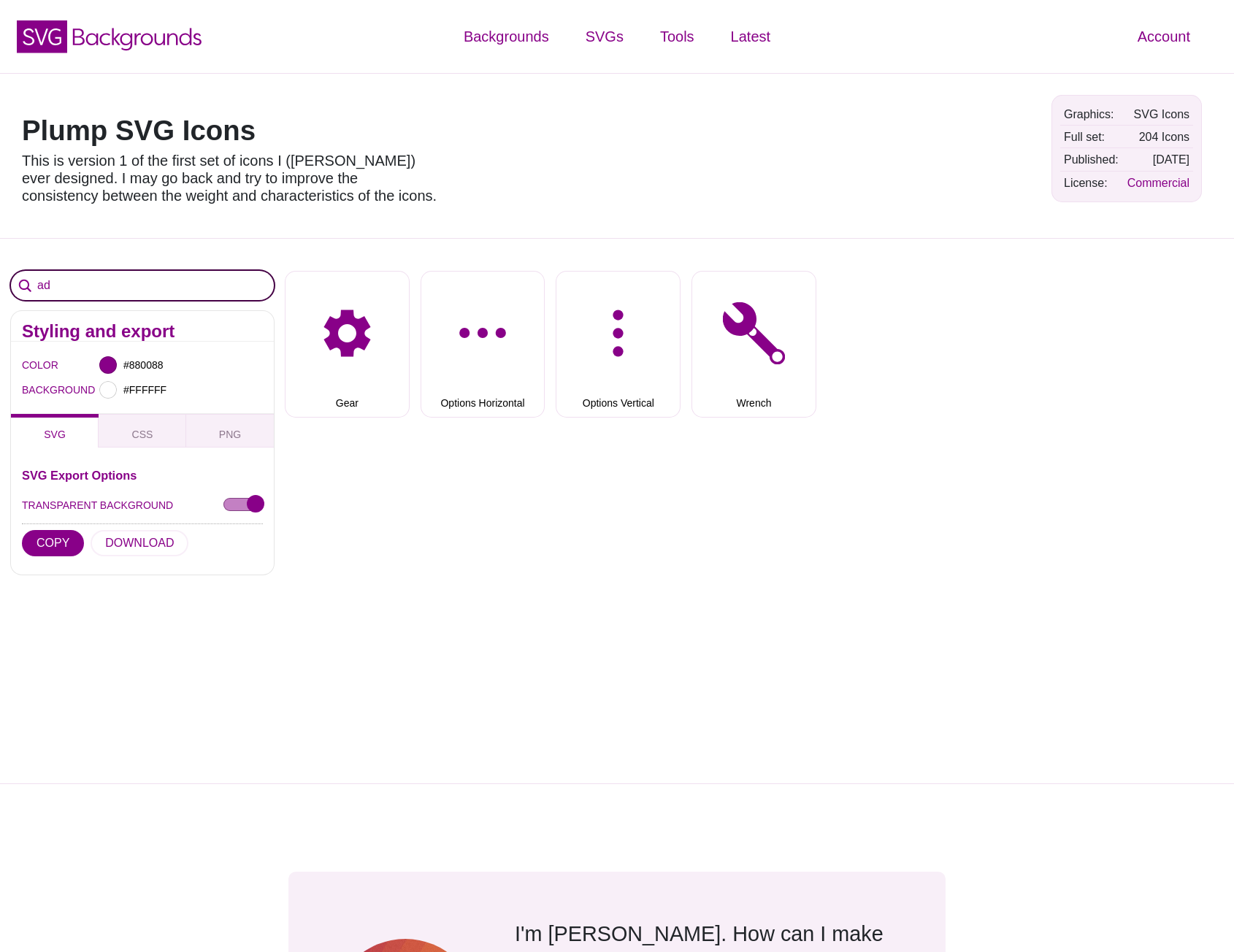
type input "a"
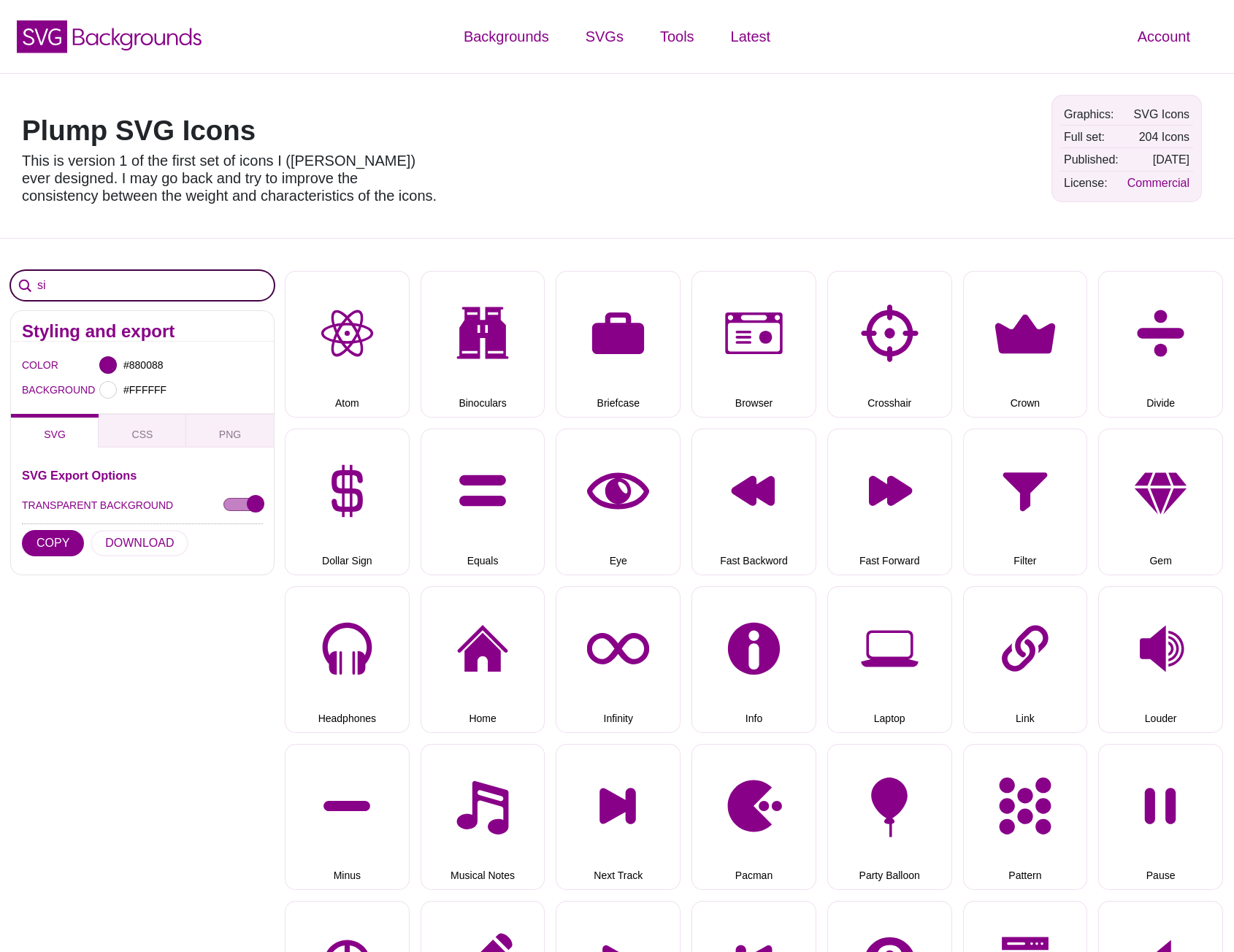
type input "s"
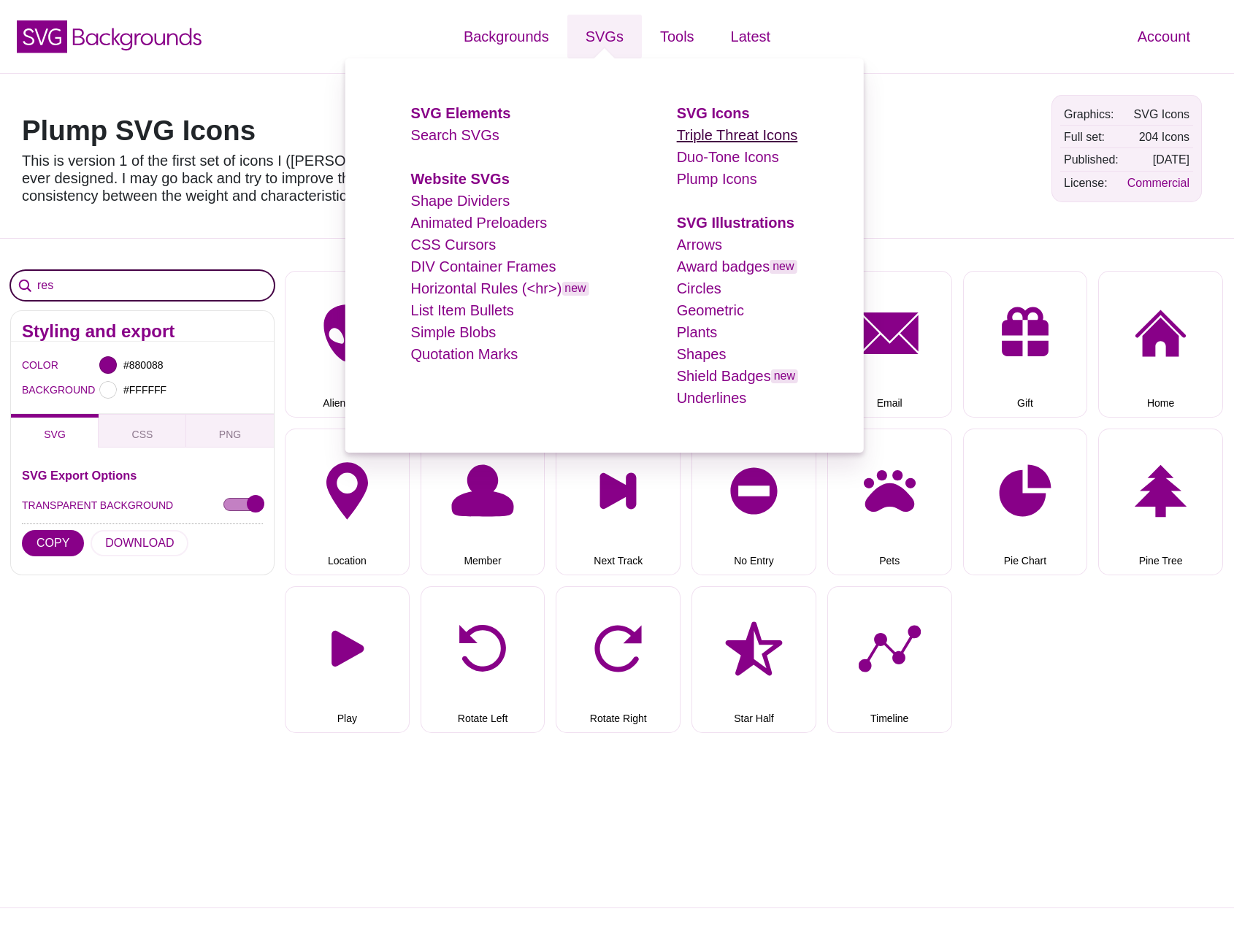
type input "res"
click at [723, 131] on link "Triple Threat Icons" at bounding box center [737, 135] width 121 height 16
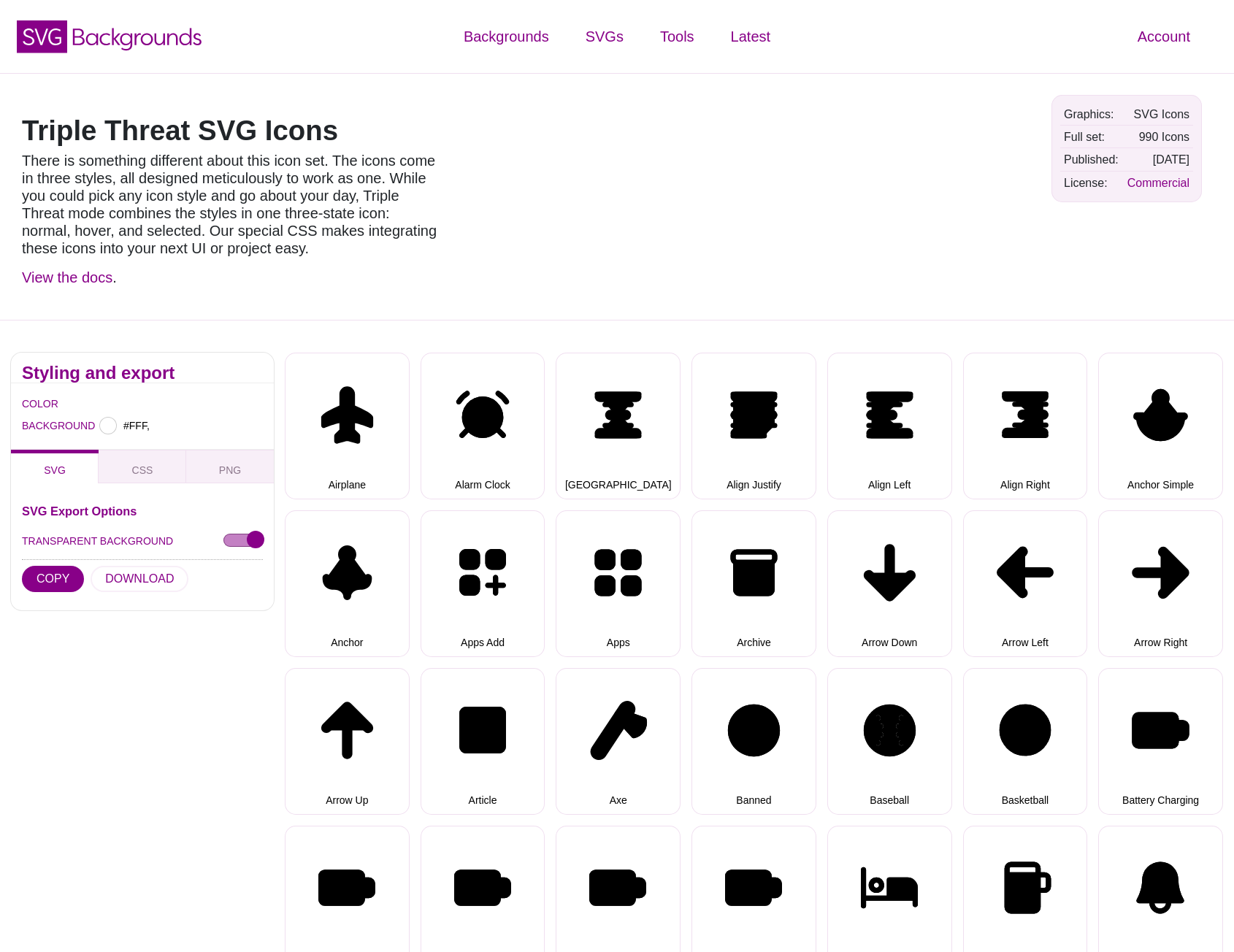
type input "#FFFFFF"
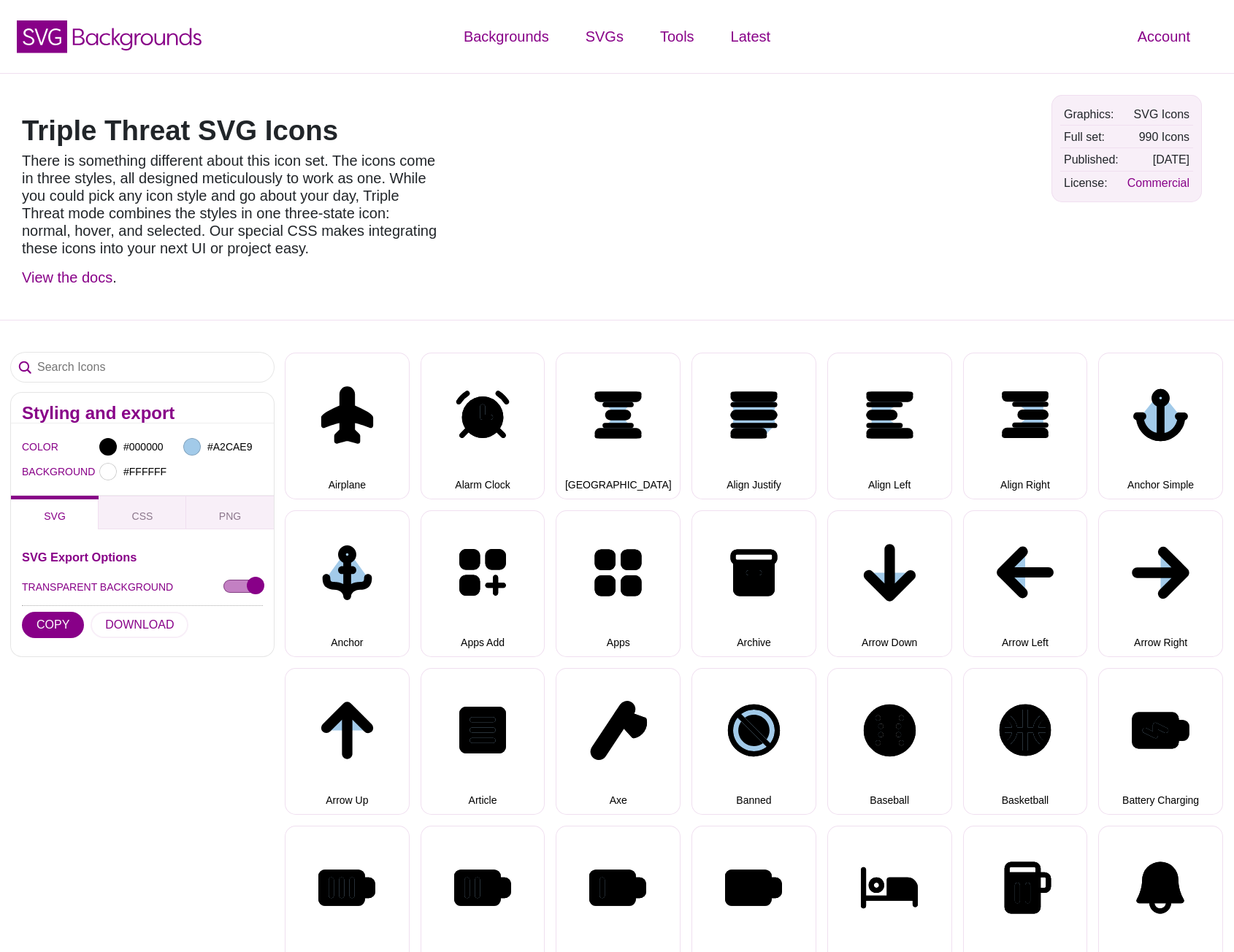
select select "triple threat"
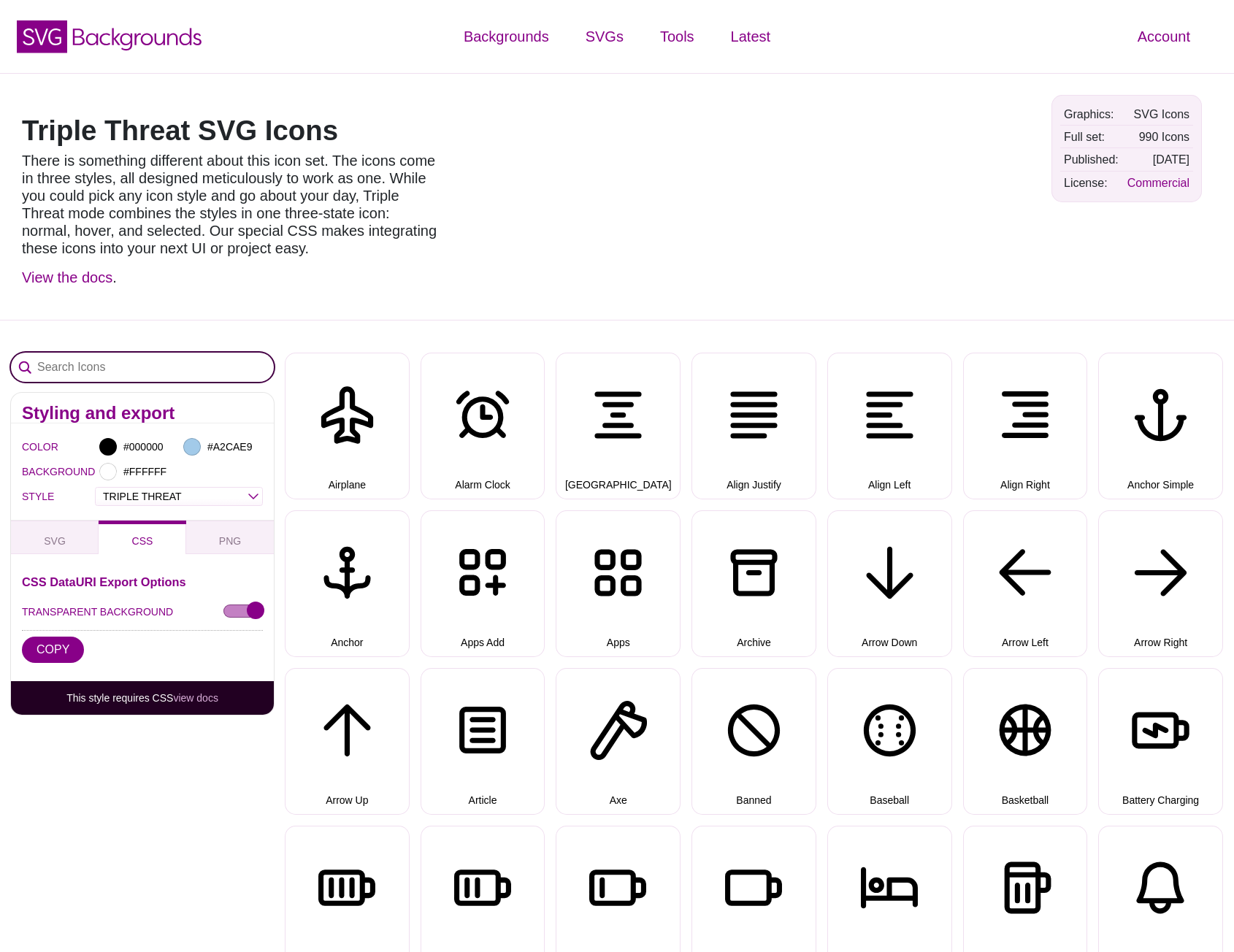
click at [163, 376] on input "Search Icons" at bounding box center [142, 367] width 263 height 29
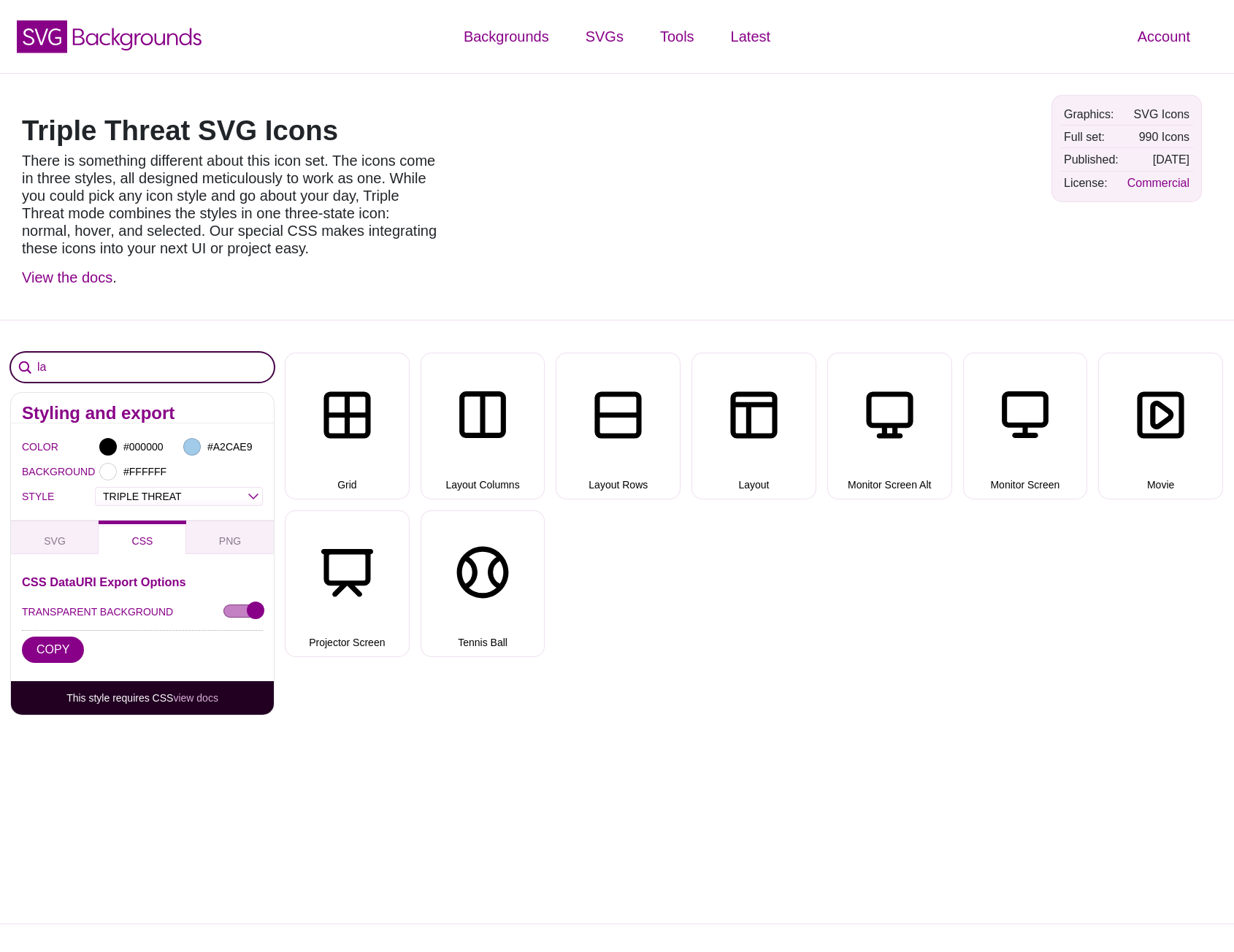
type input "l"
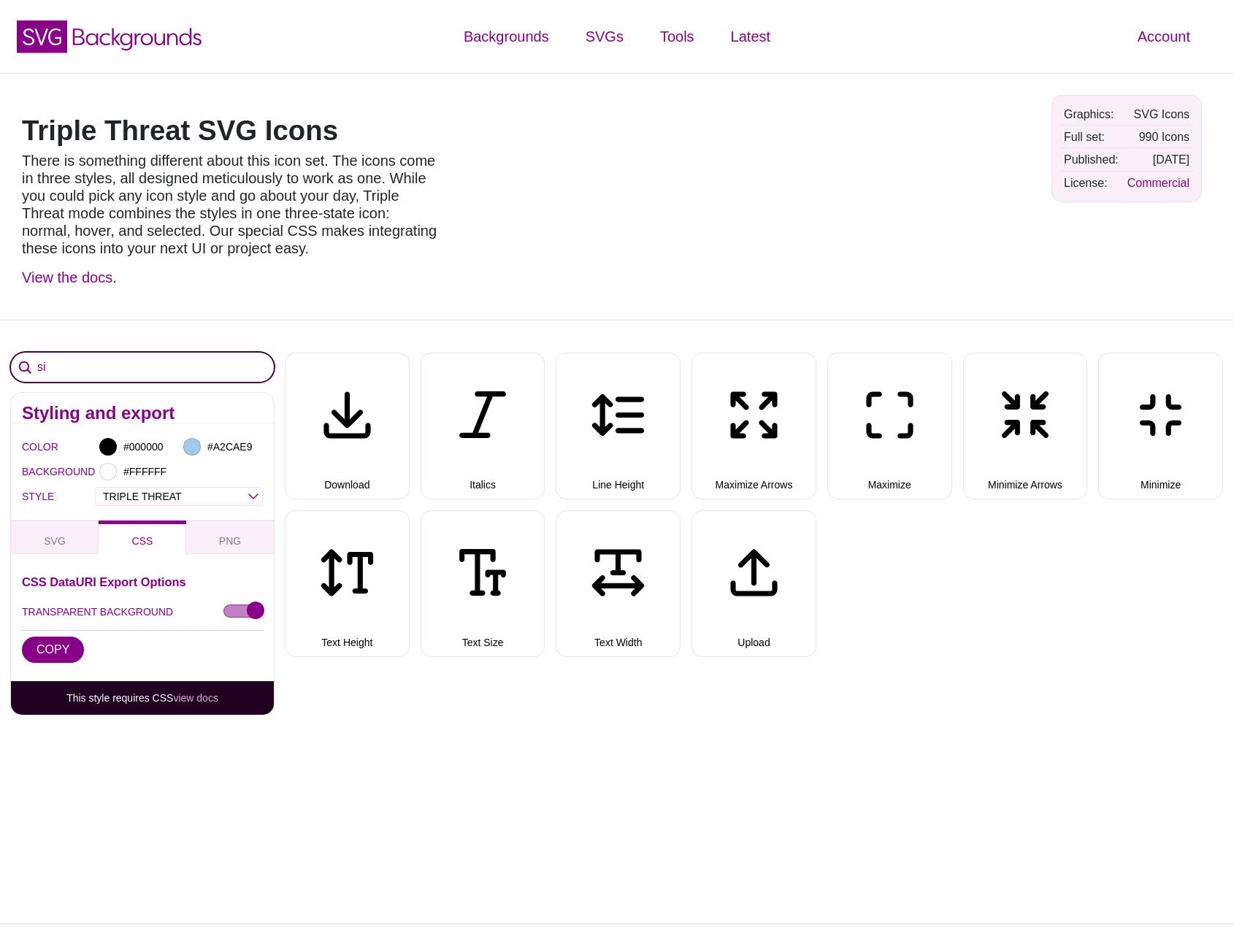
type input "s"
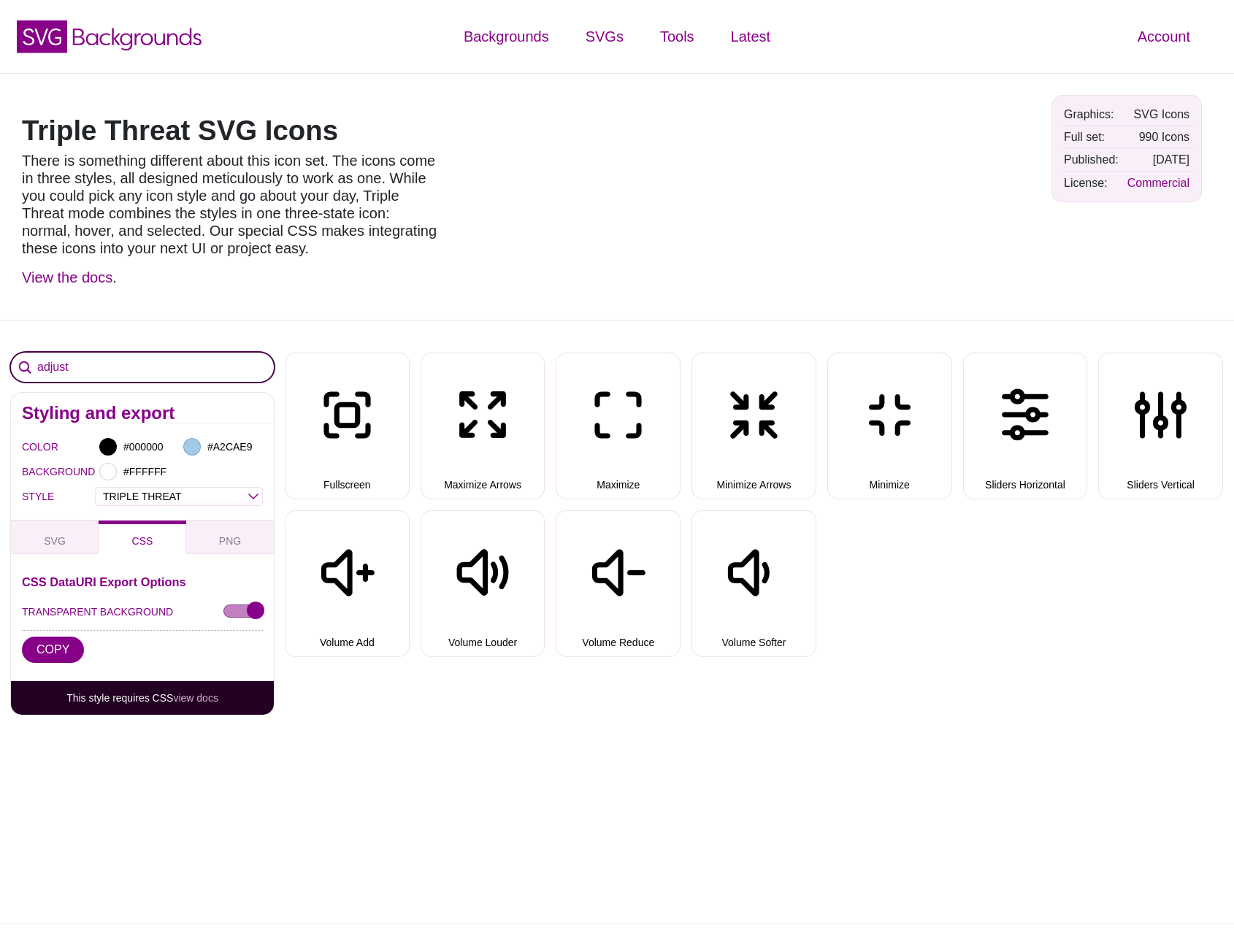
type input "adjust"
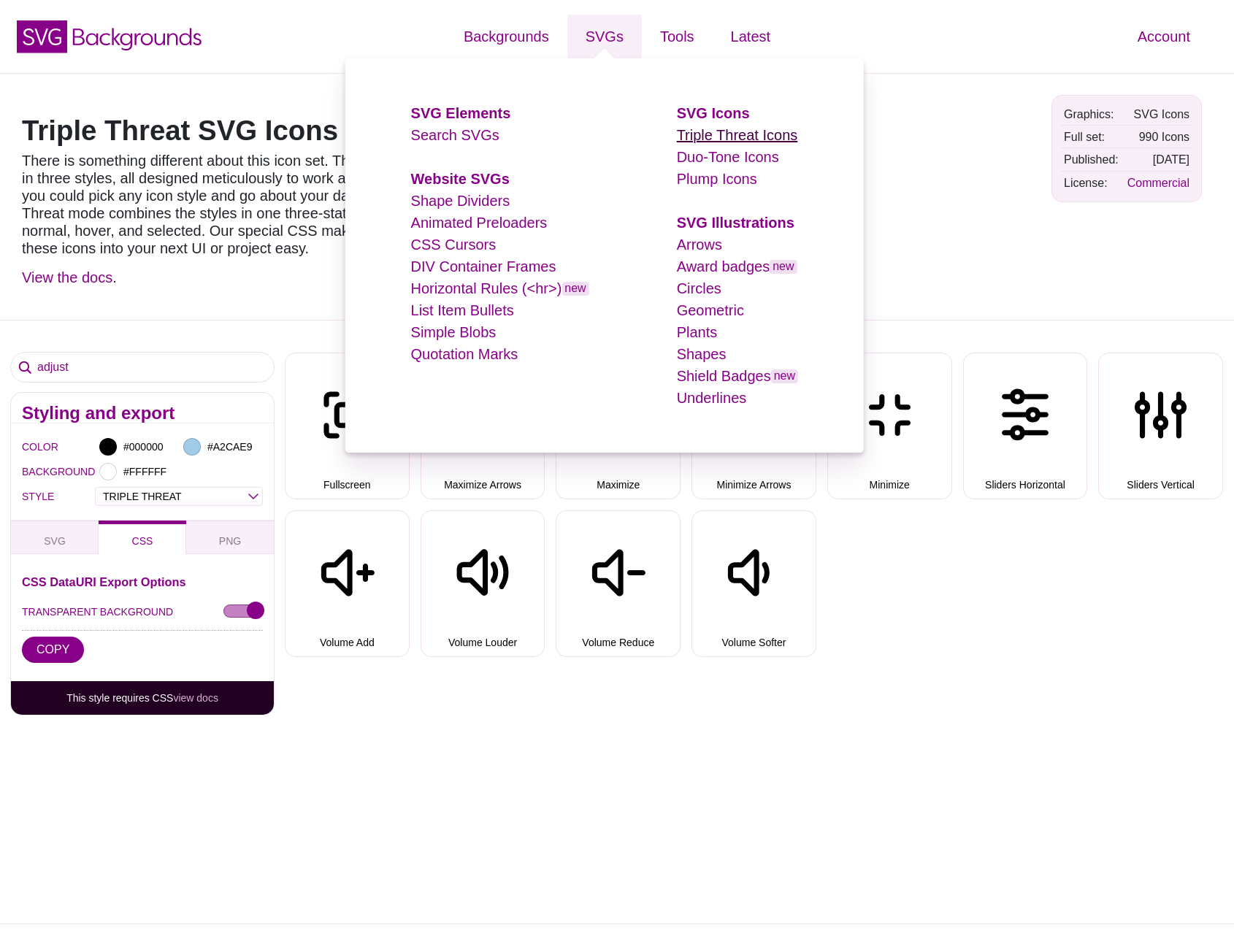
click at [703, 130] on link "Triple Threat Icons" at bounding box center [737, 135] width 121 height 16
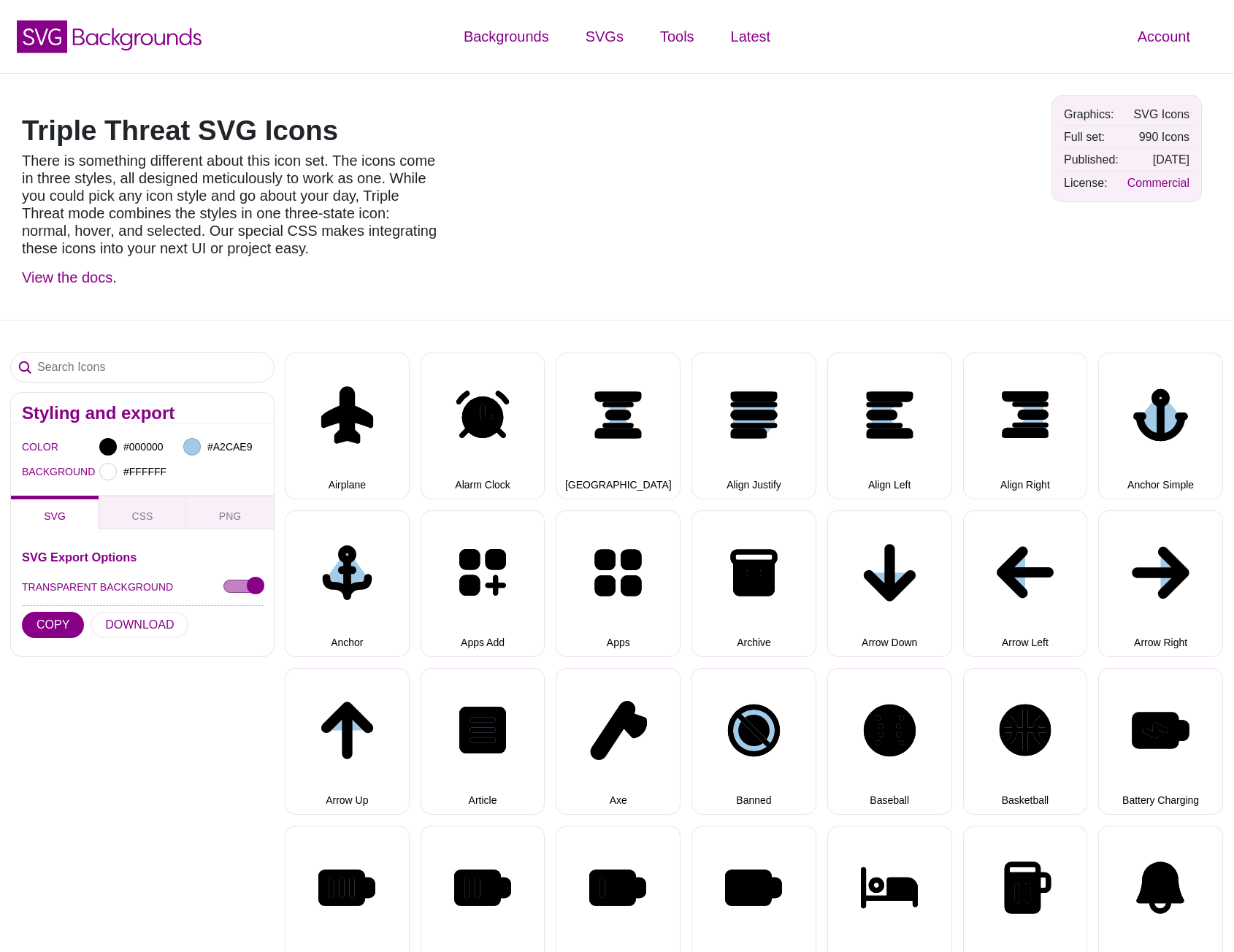
select select "triple threat"
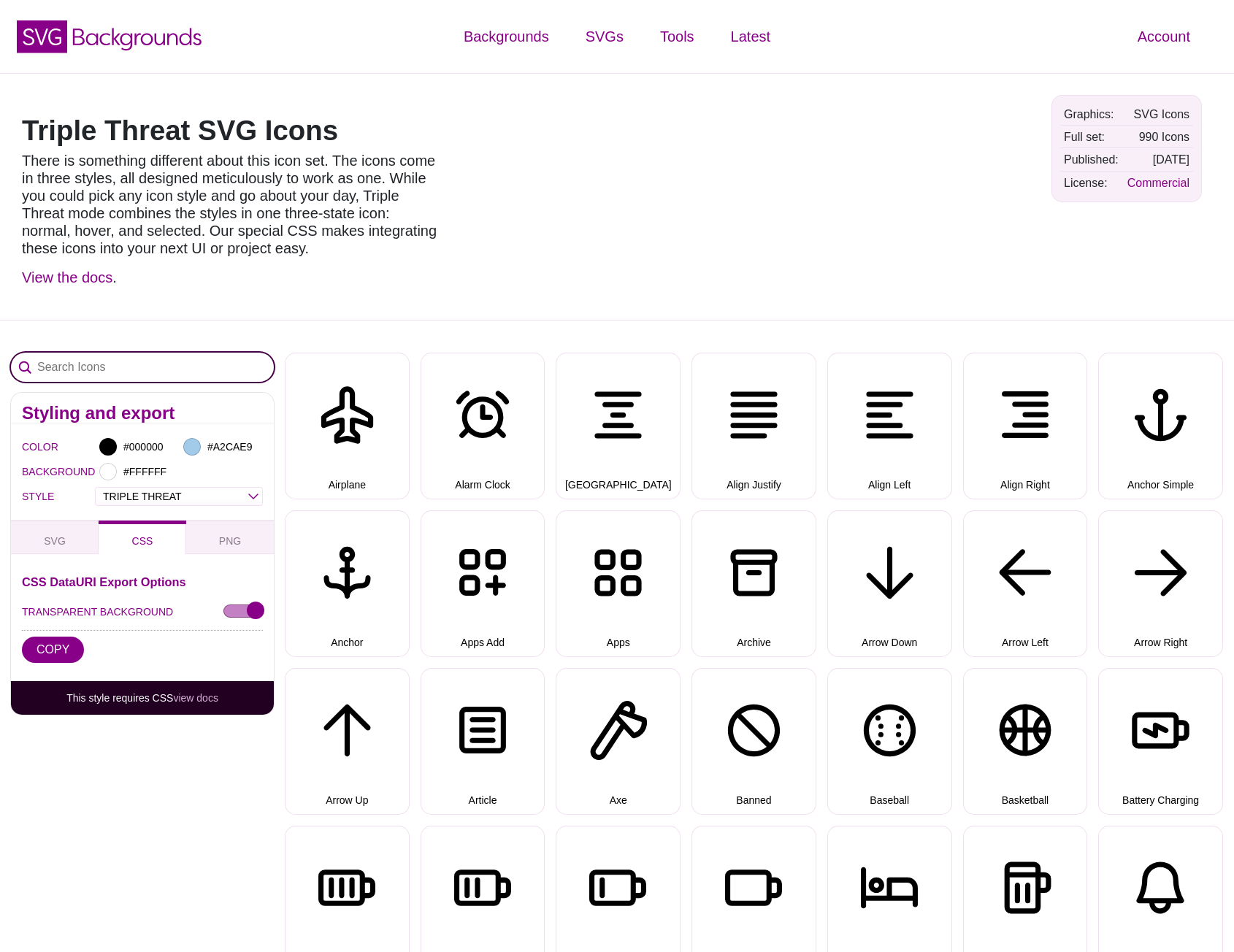
click at [208, 368] on input "Search Icons" at bounding box center [142, 367] width 263 height 29
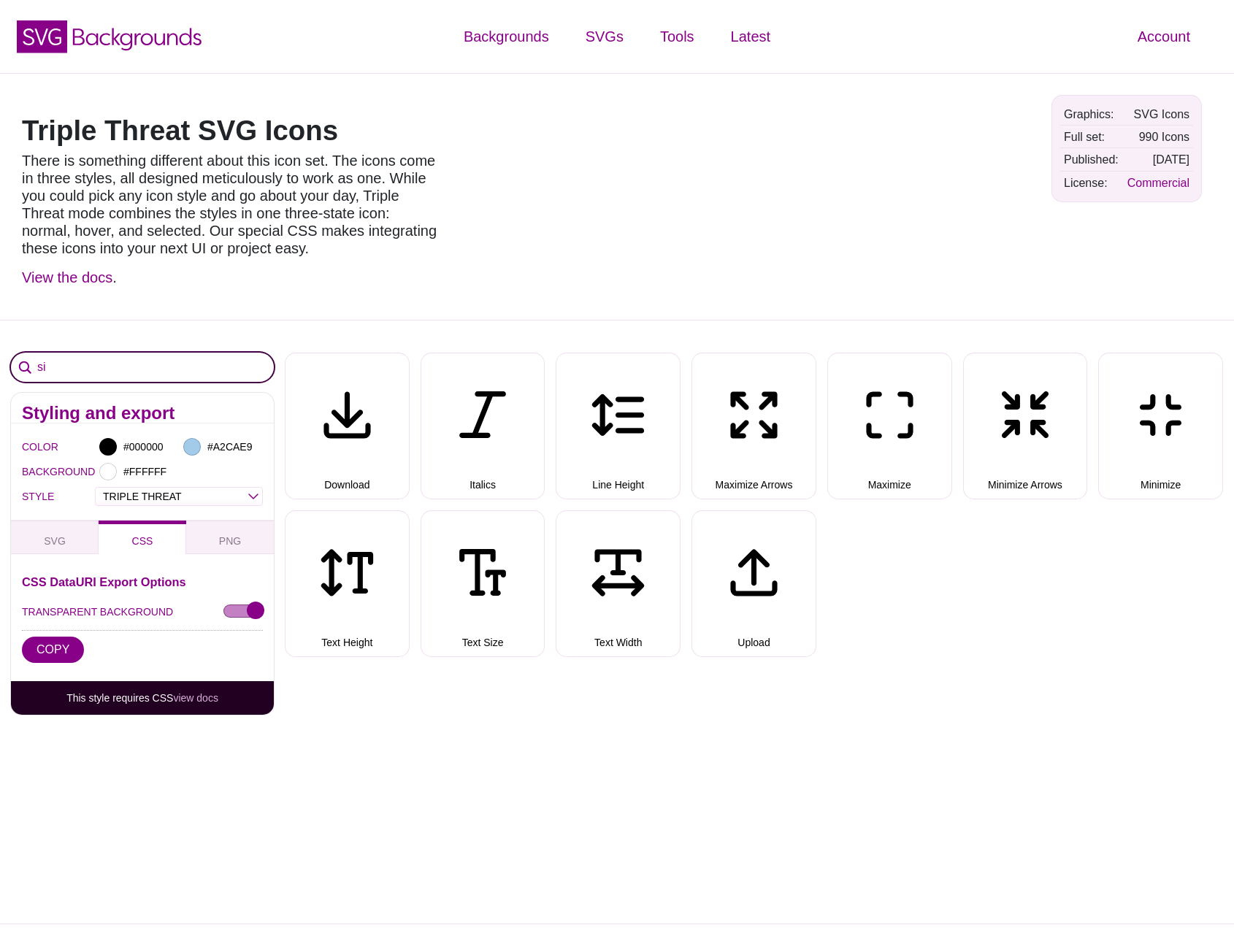
type input "s"
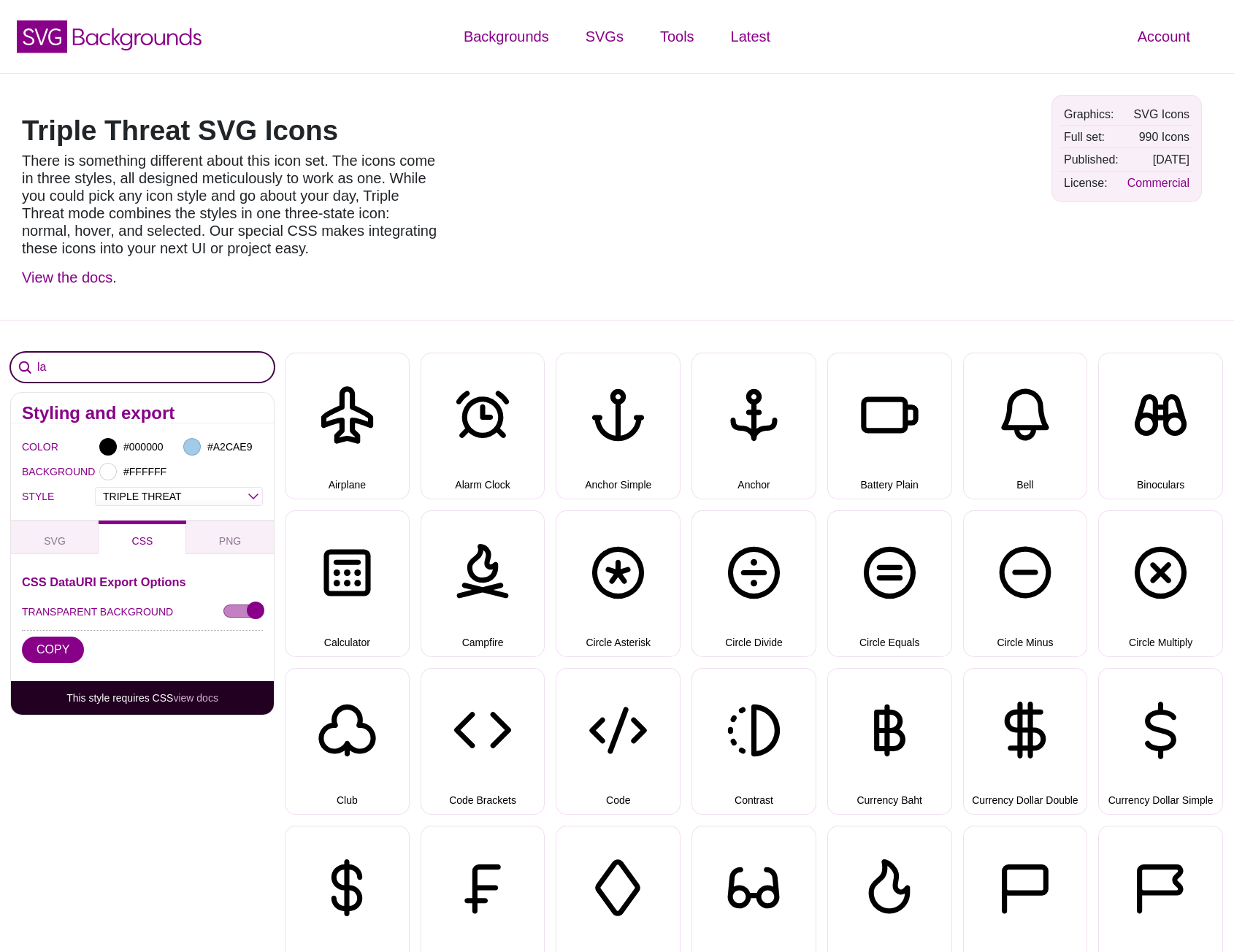
type input "l"
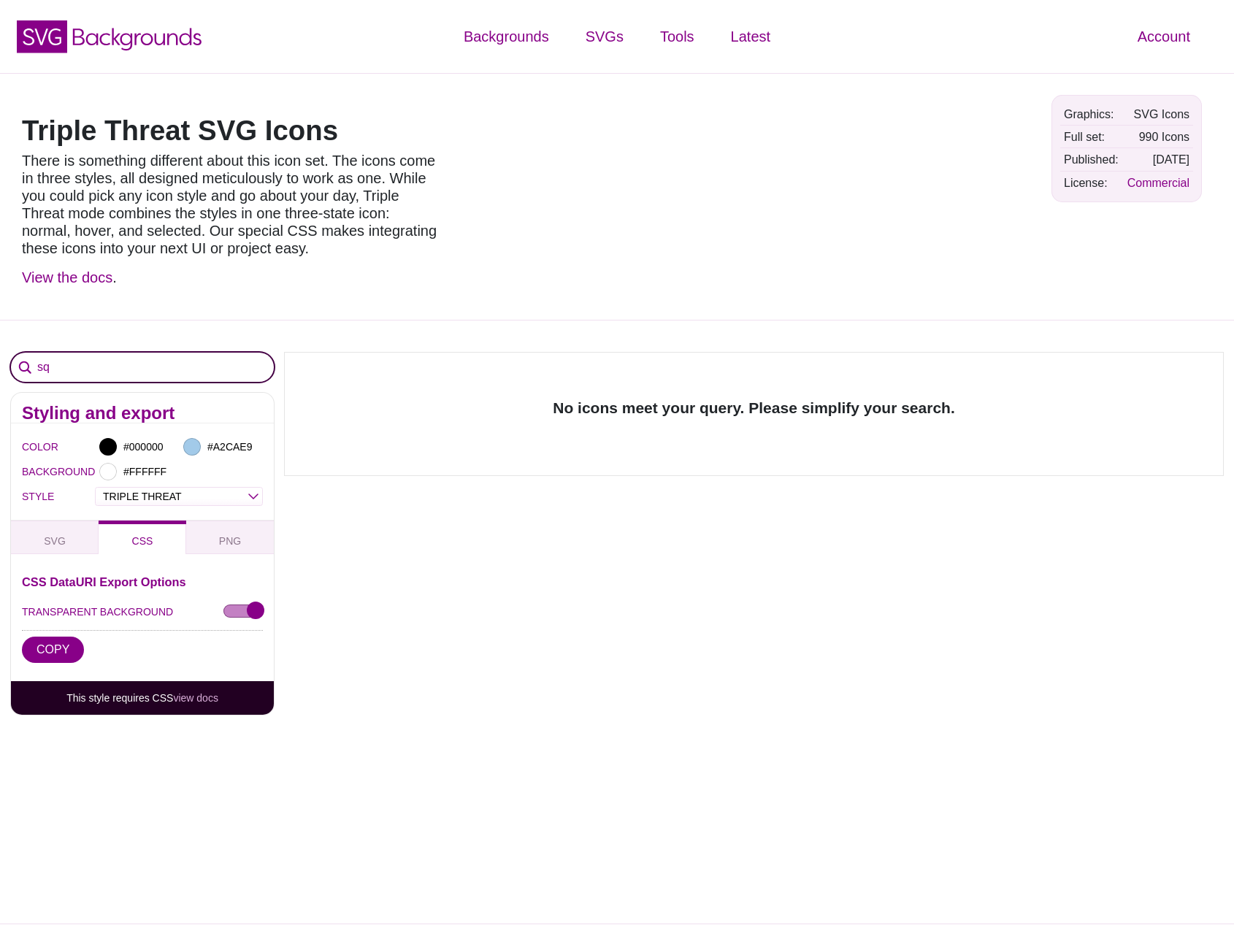
type input "s"
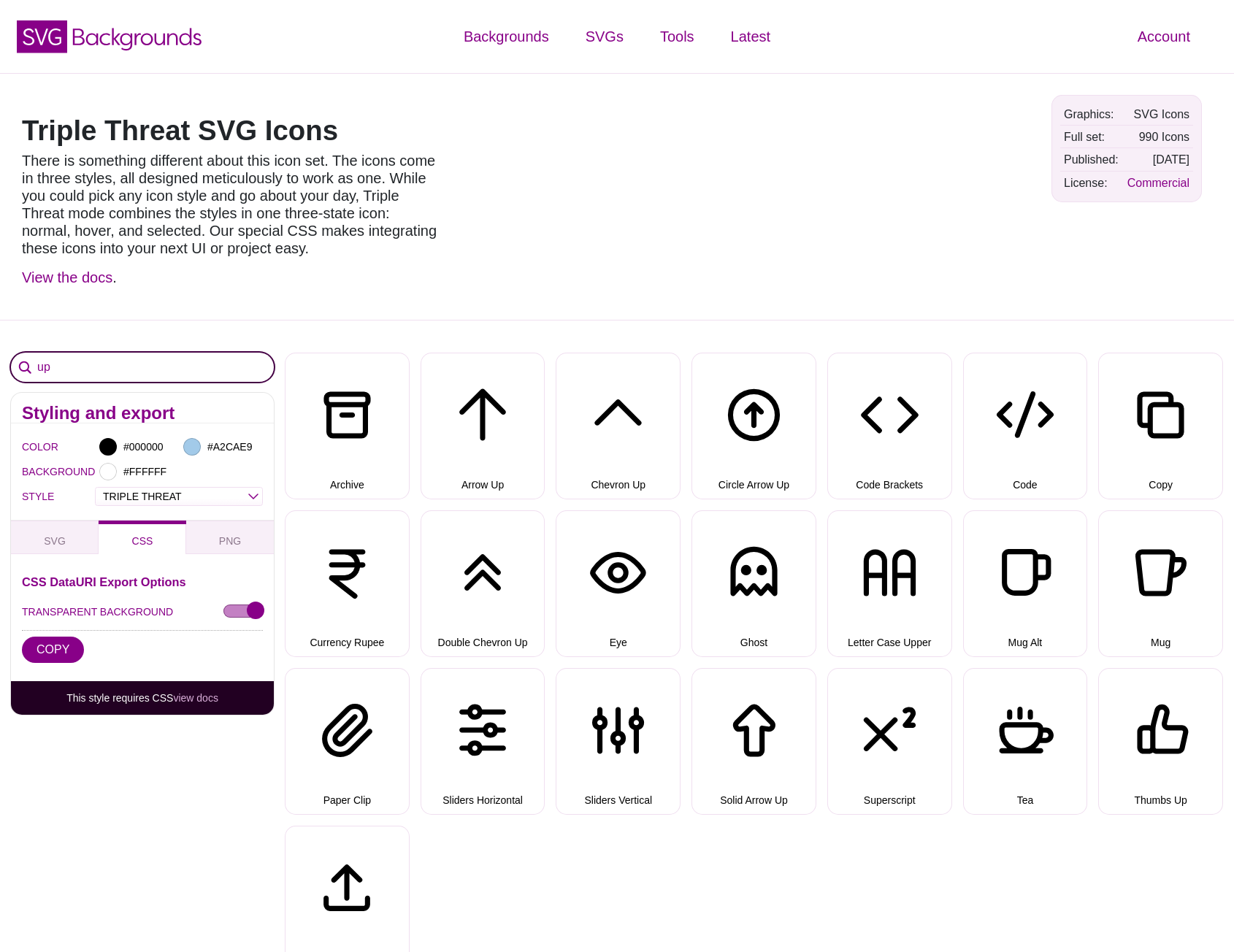
type input "u"
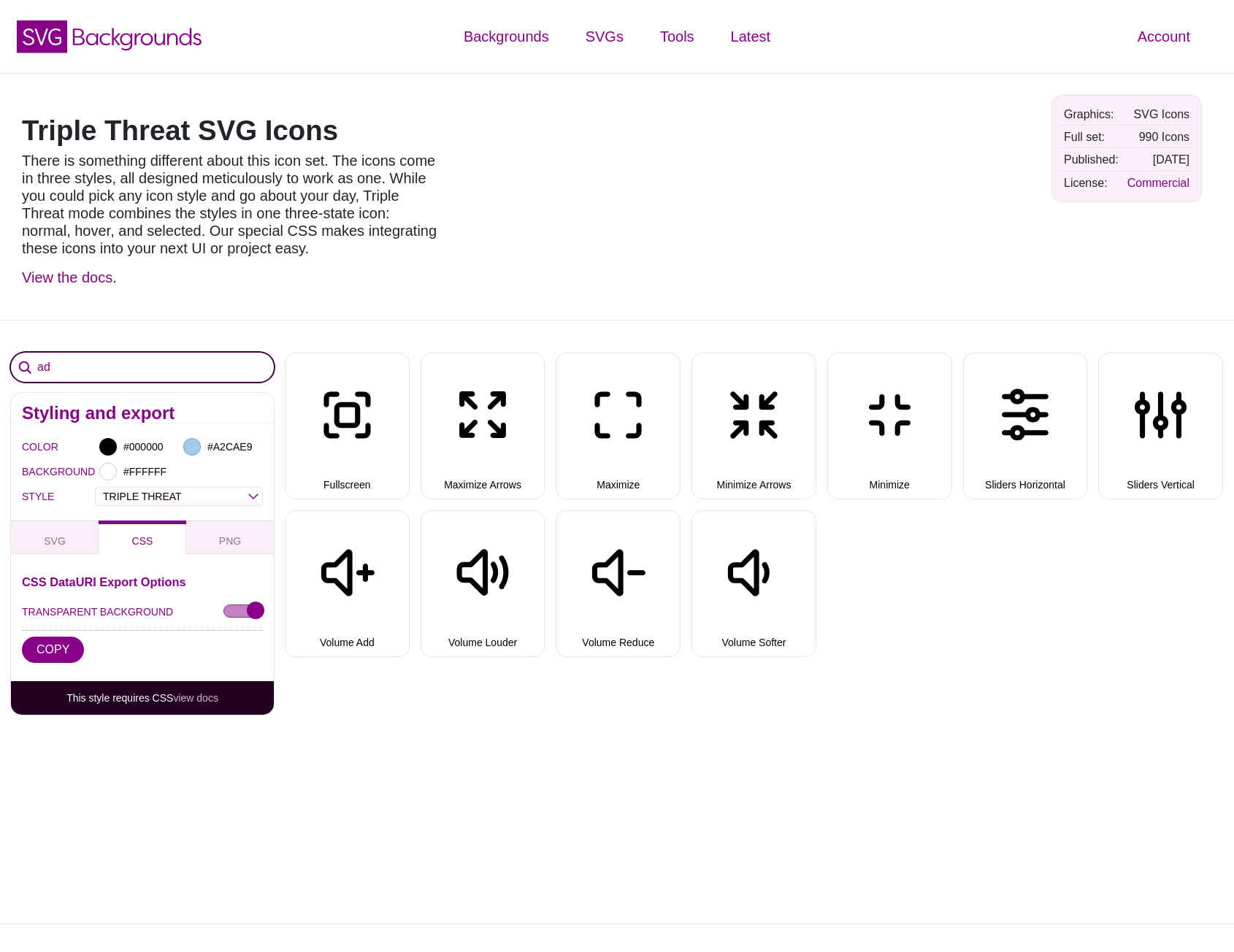
type input "a"
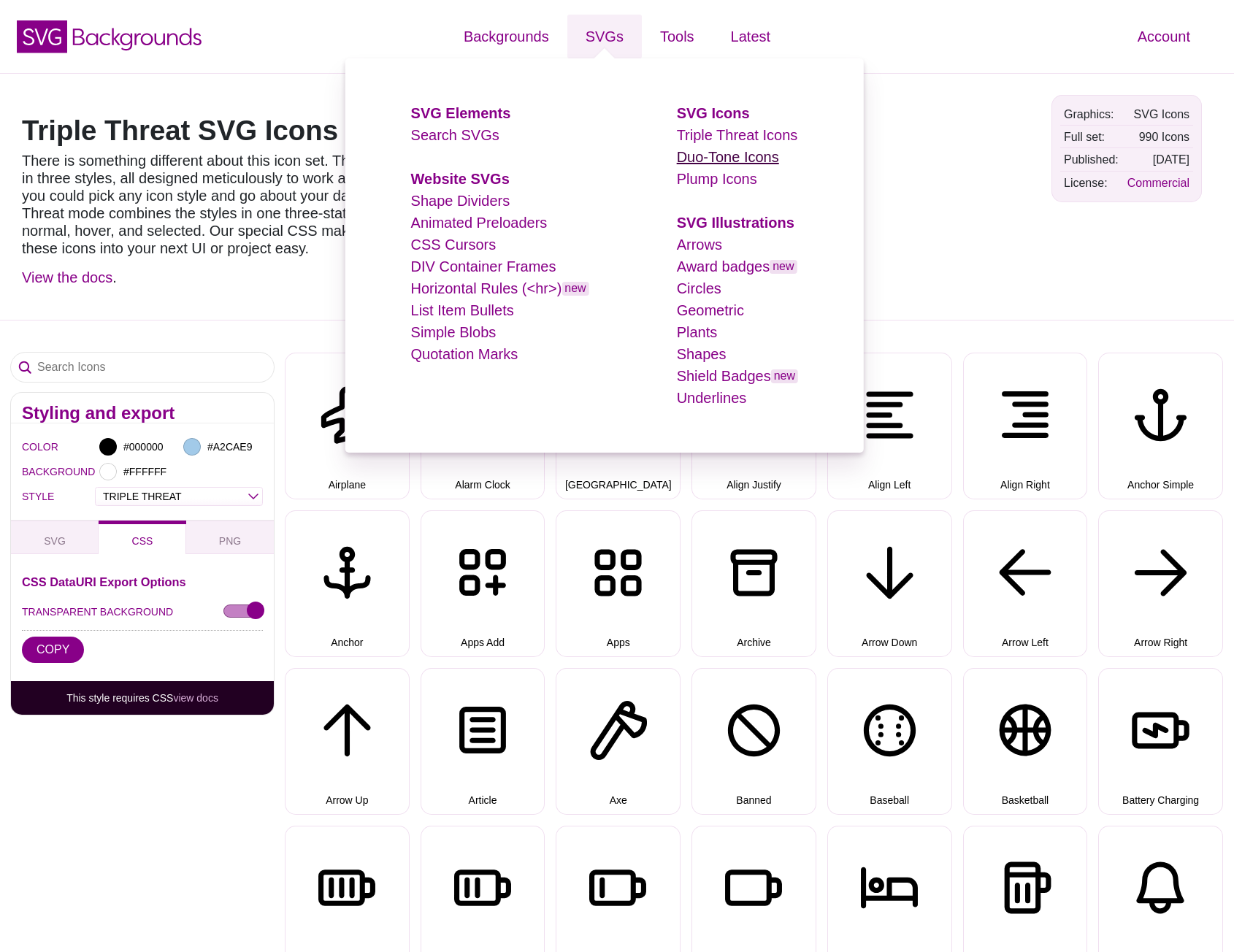
click at [691, 154] on link "Duo-Tone Icons" at bounding box center [728, 157] width 102 height 16
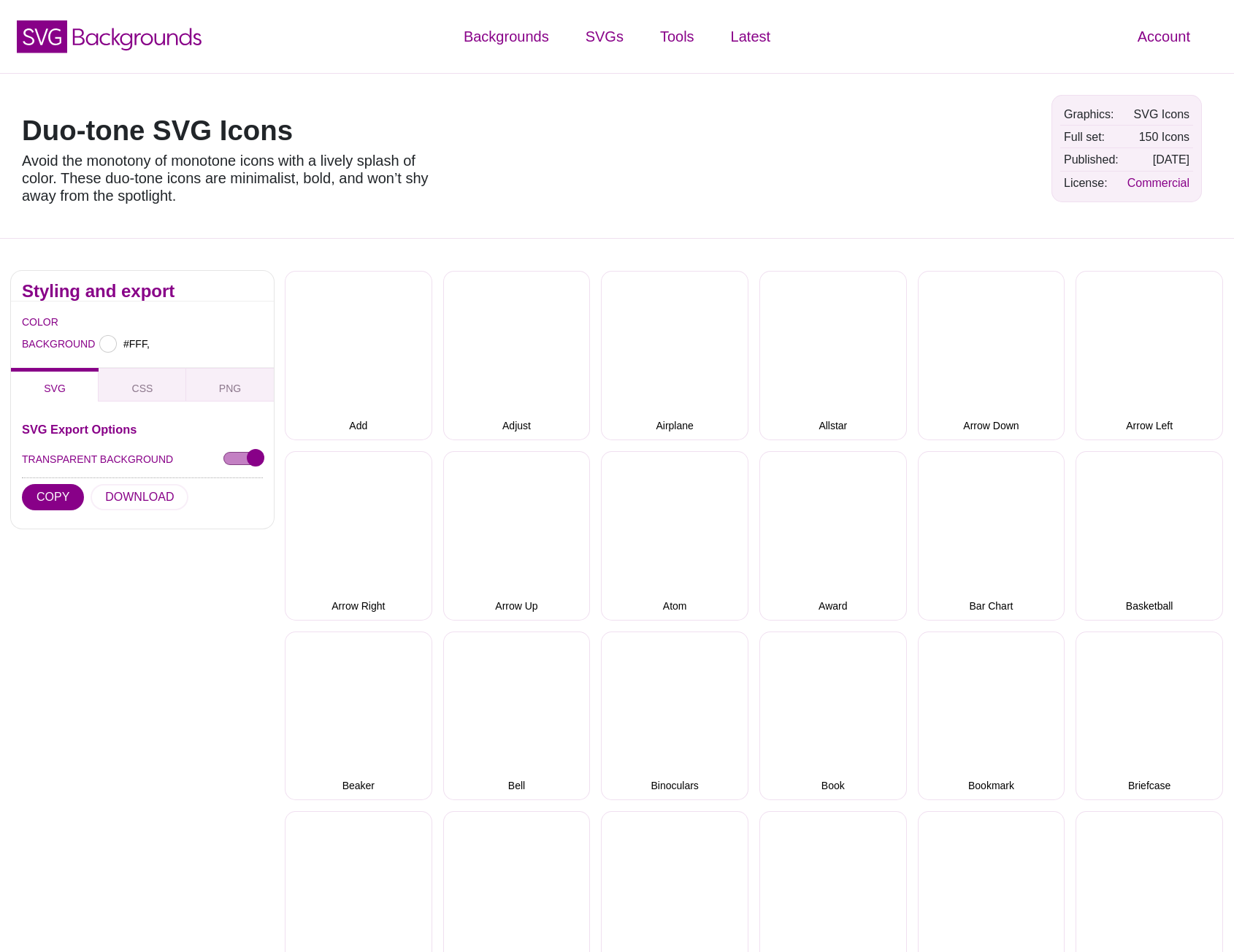
type input "#FFFFFF"
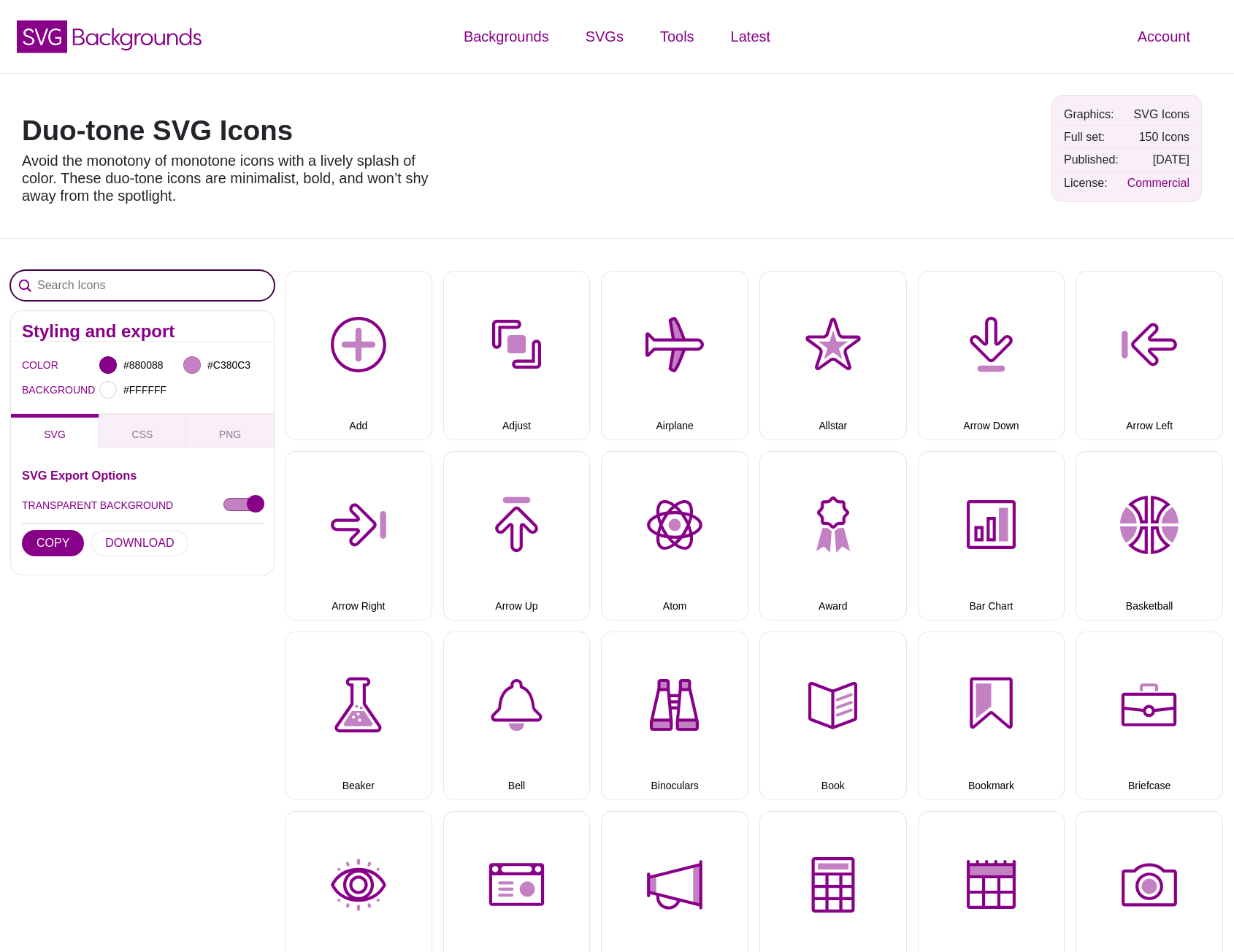
click at [144, 273] on input "Search Icons" at bounding box center [142, 285] width 263 height 29
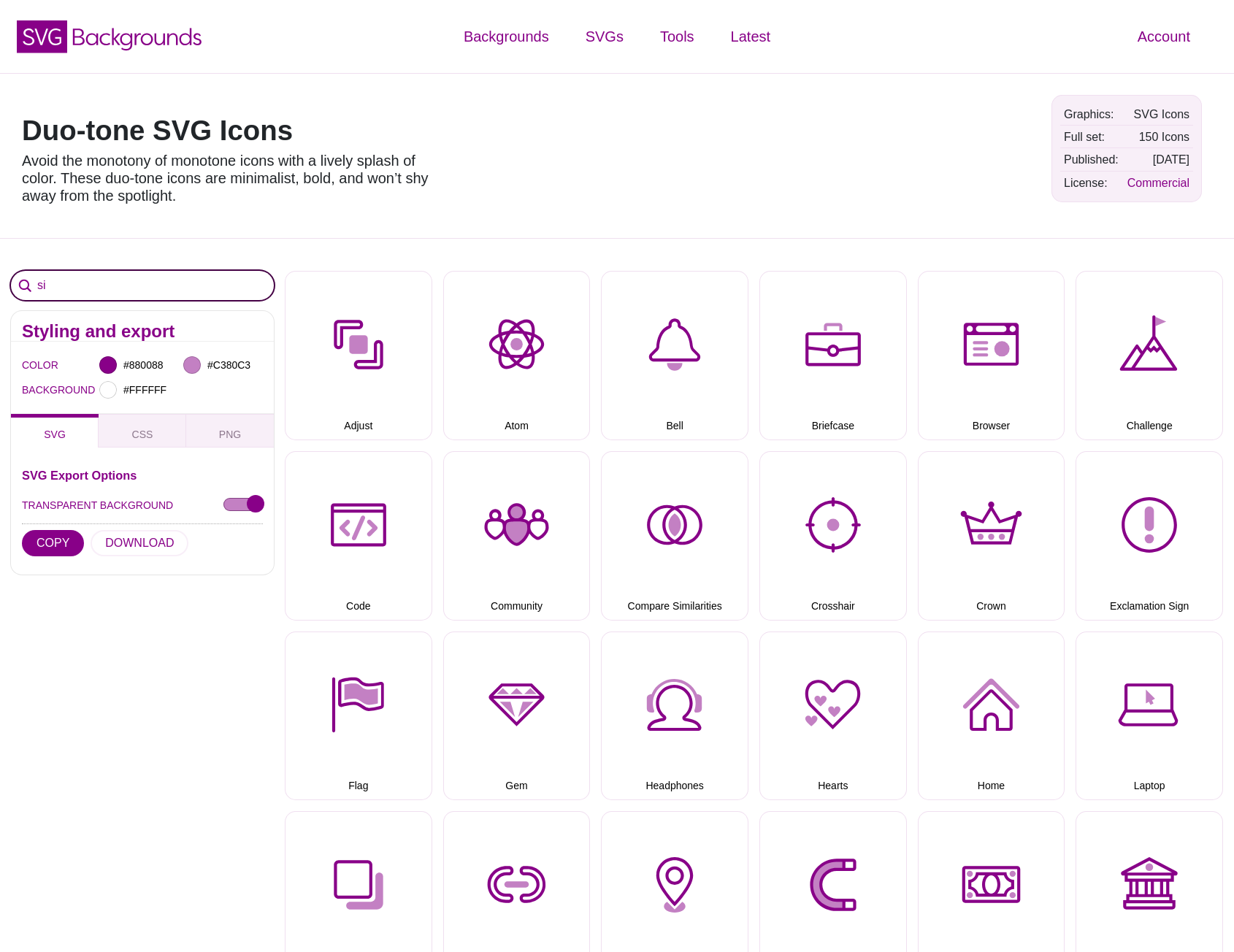
type input "s"
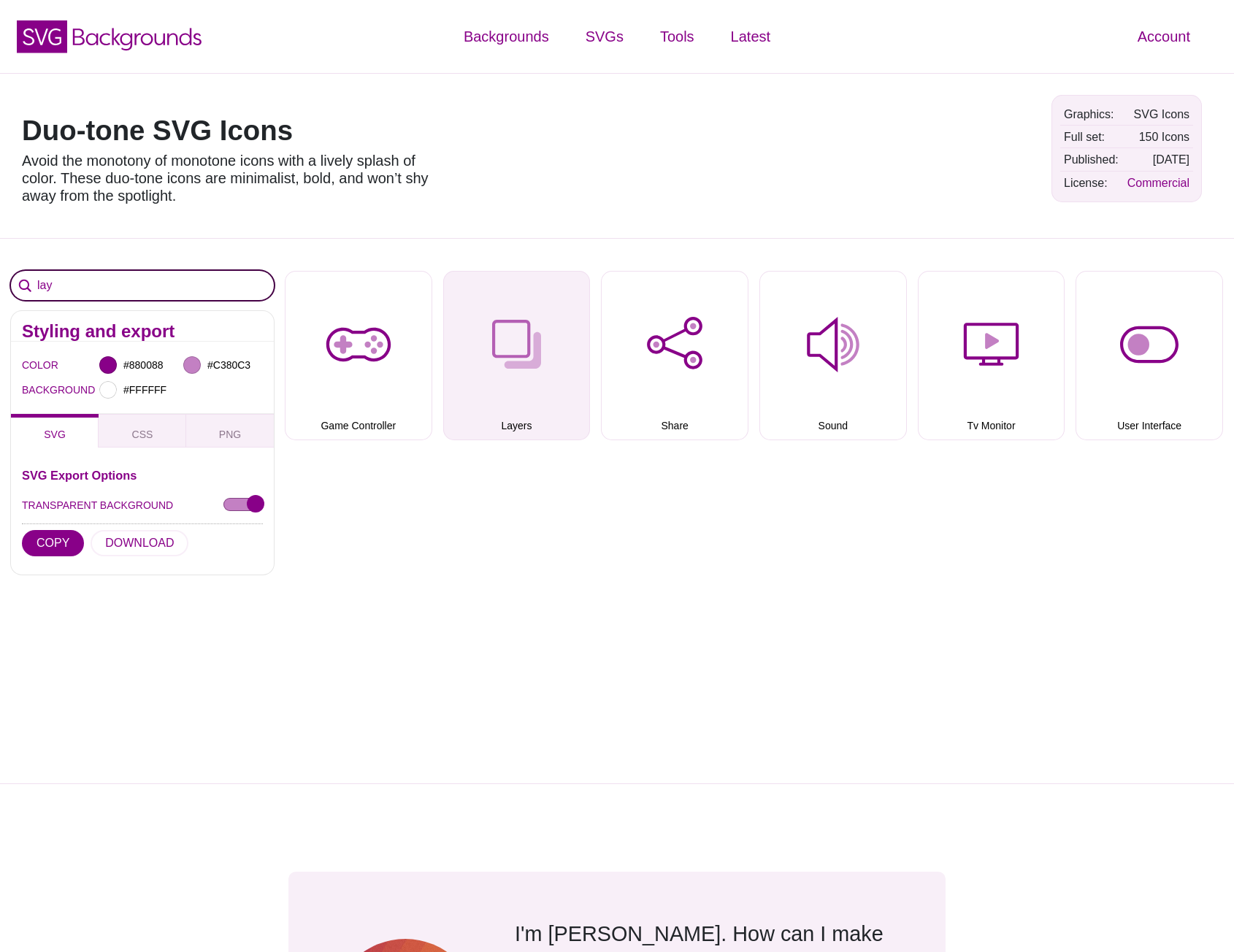
type input "lay"
click at [470, 327] on button "Layers" at bounding box center [517, 355] width 148 height 169
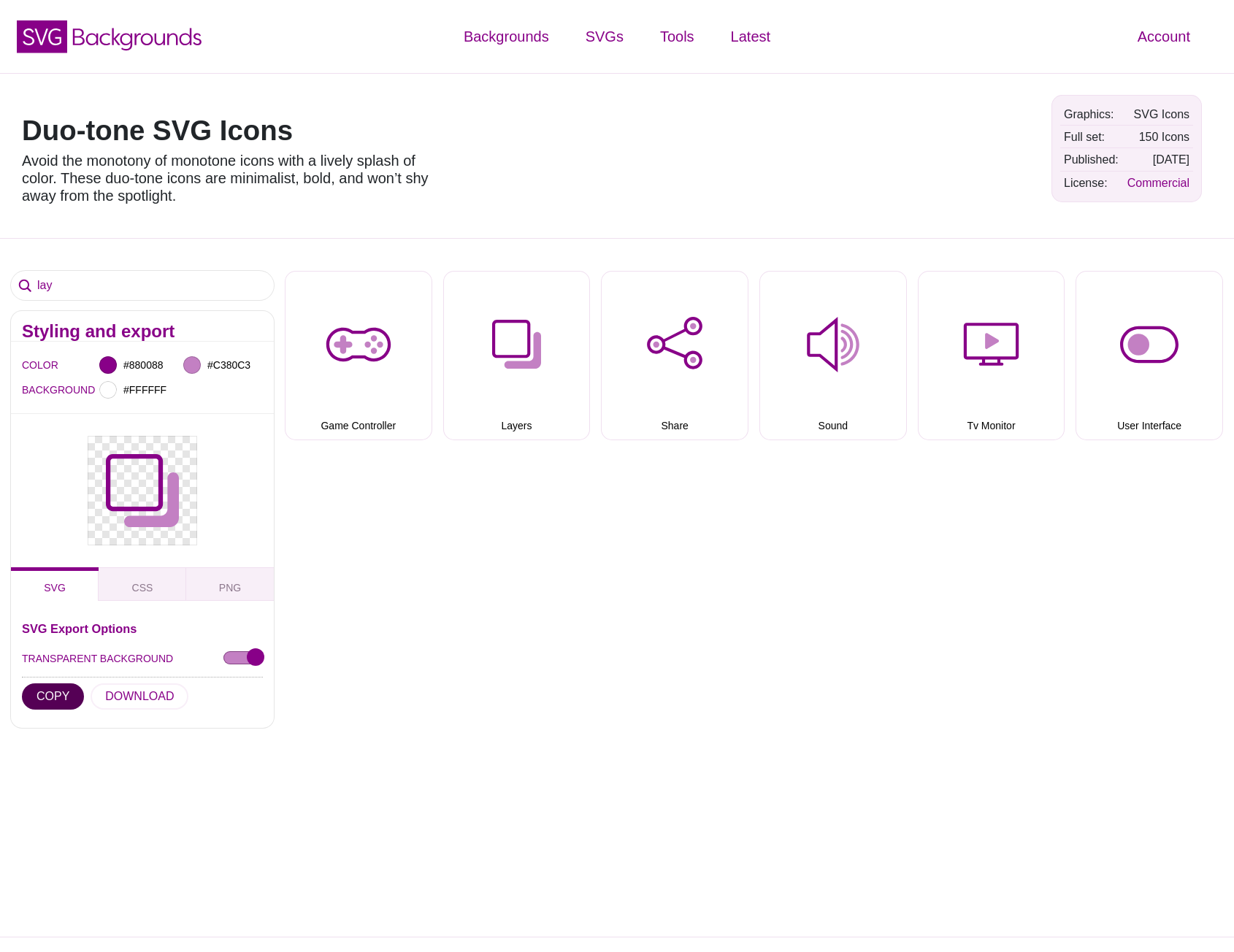
click at [34, 700] on button "COPY" at bounding box center [53, 696] width 62 height 26
click at [91, 289] on input "lay" at bounding box center [142, 285] width 263 height 29
click at [446, 531] on div "lay Styling and export COLOR #880088 #C380C3 BACKGROUND #FFFFFF SVG CSS PNG SVG…" at bounding box center [617, 588] width 1234 height 699
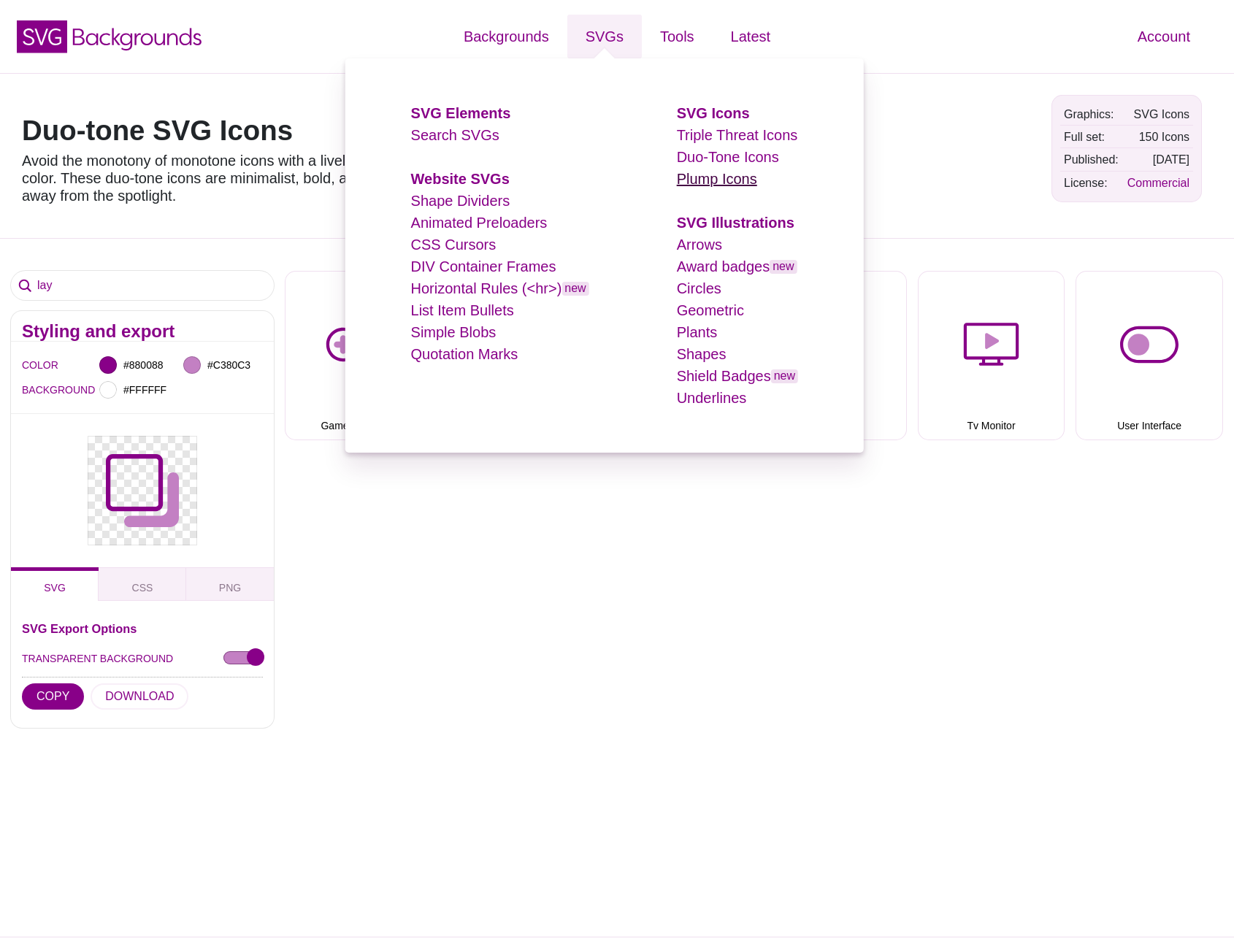
click at [708, 177] on link "Plump Icons" at bounding box center [717, 179] width 80 height 16
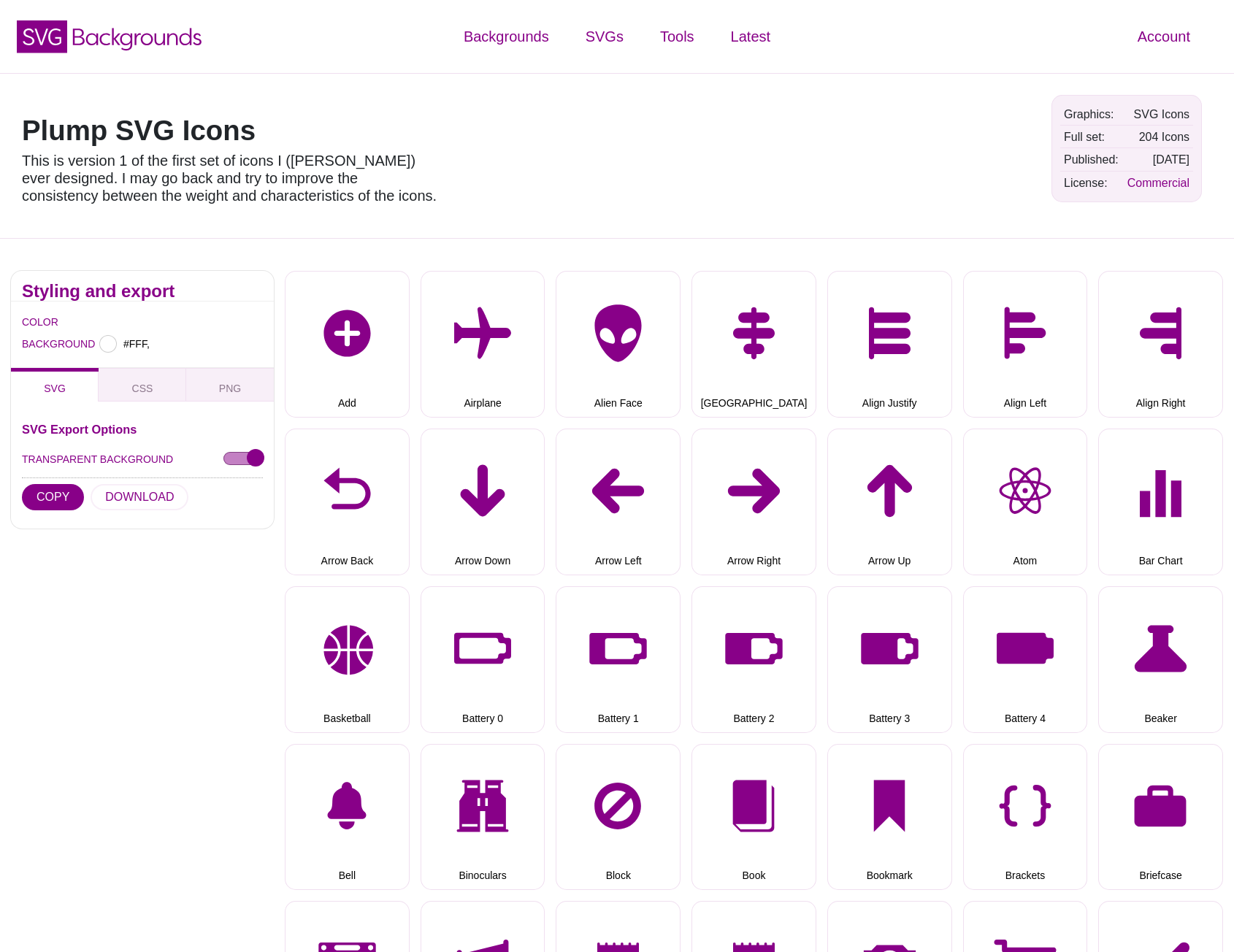
type input "#FFFFFF"
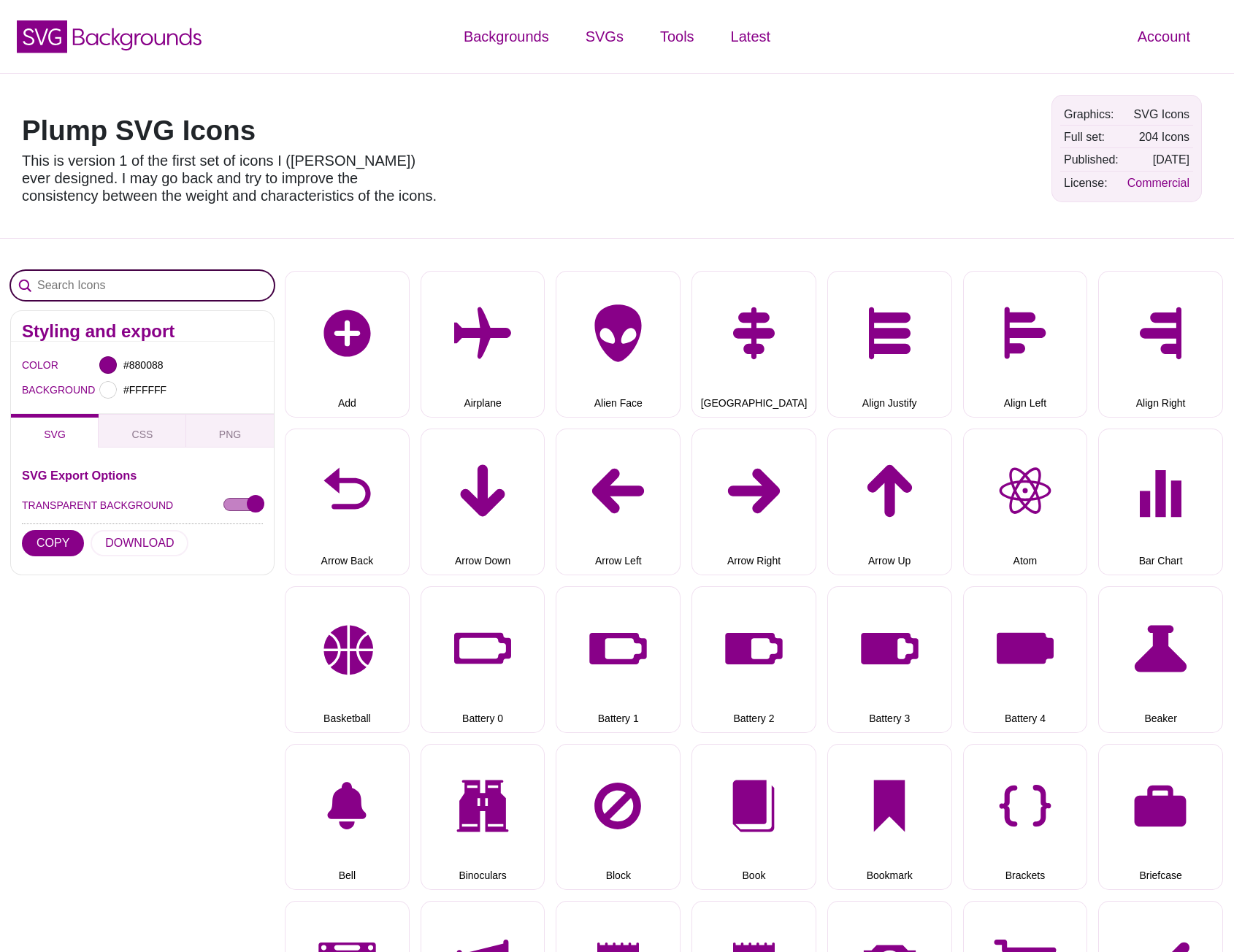
click at [121, 294] on input "Search Icons" at bounding box center [142, 285] width 263 height 29
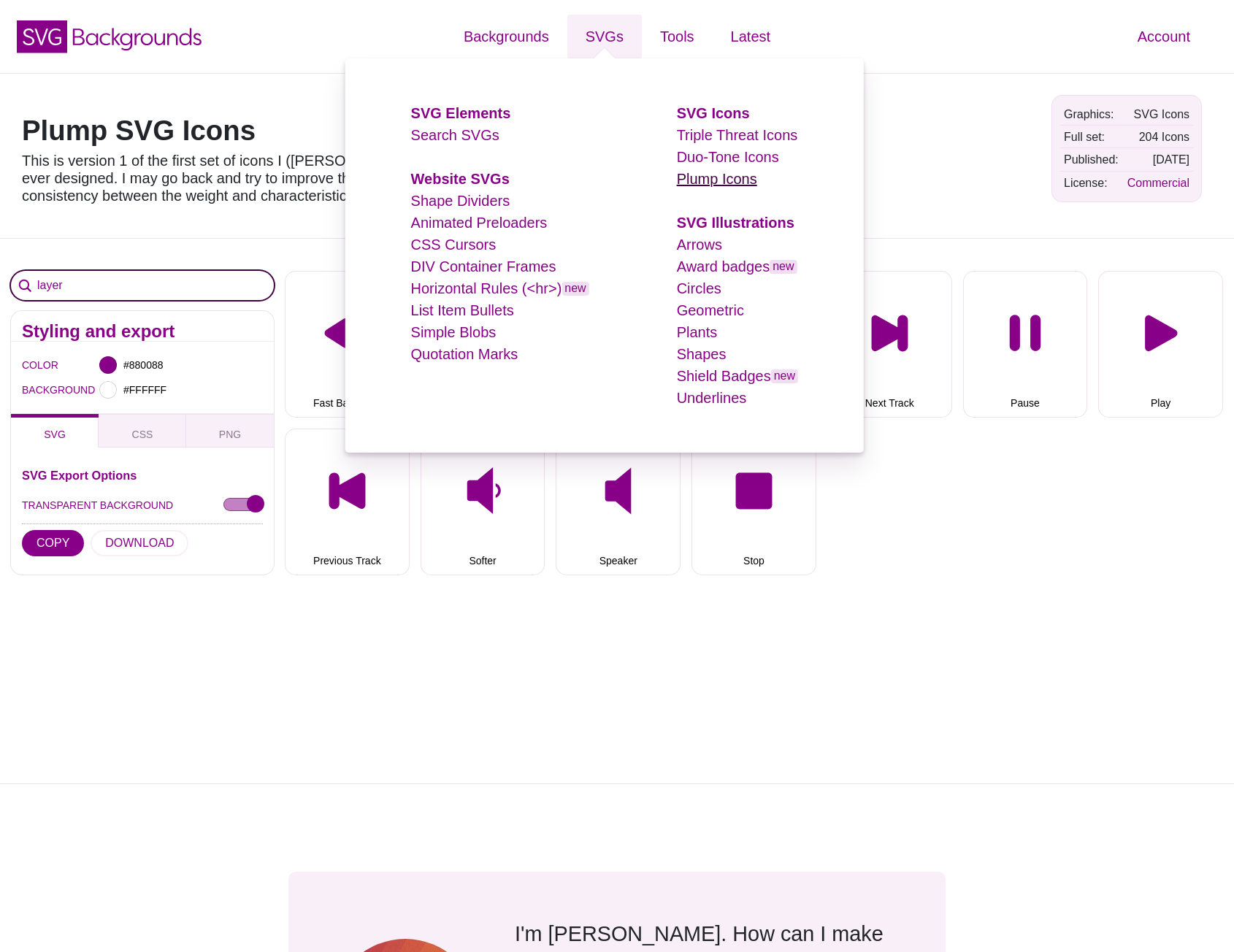
type input "layer"
click at [719, 174] on link "Plump Icons" at bounding box center [717, 179] width 80 height 16
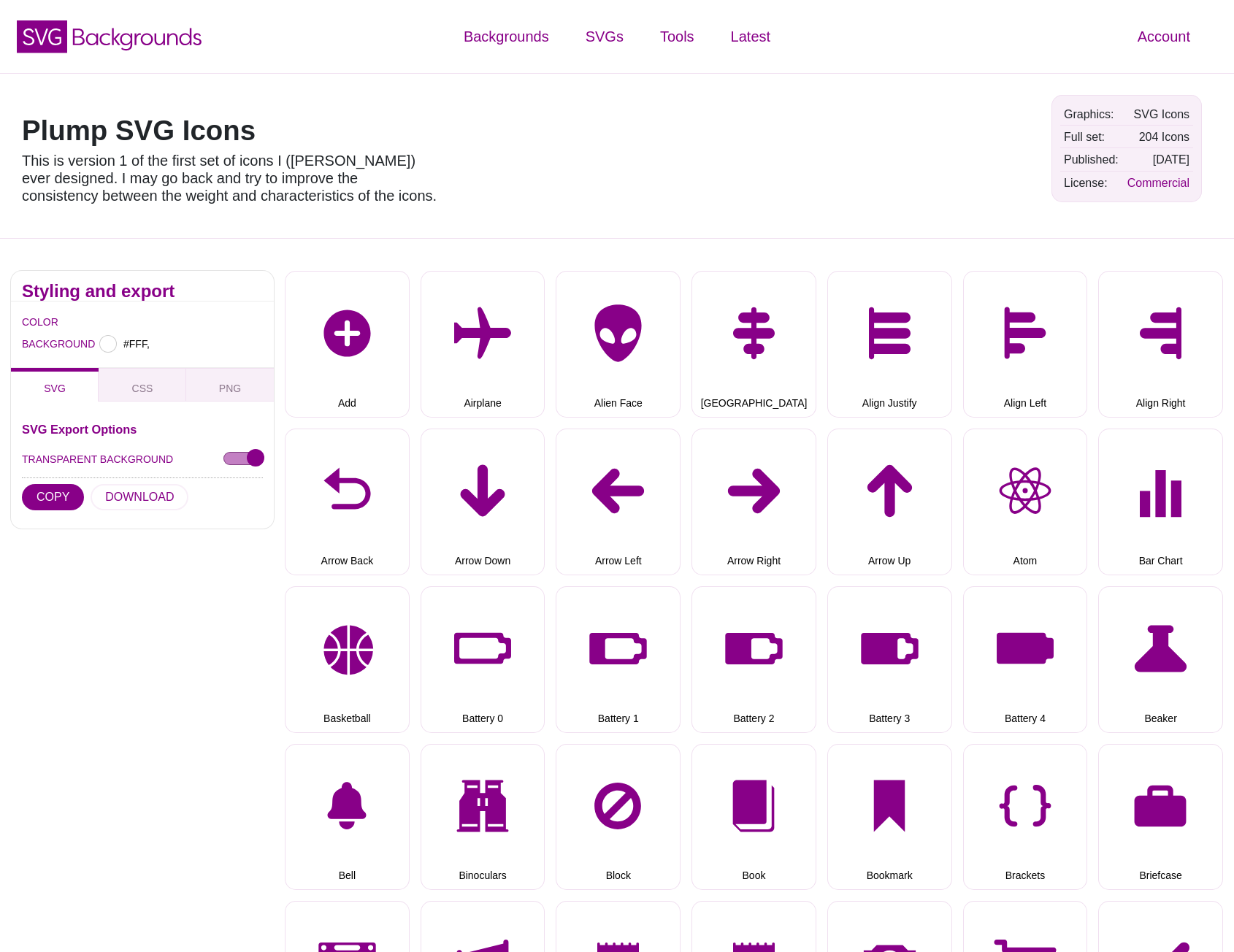
type input "#FFFFFF"
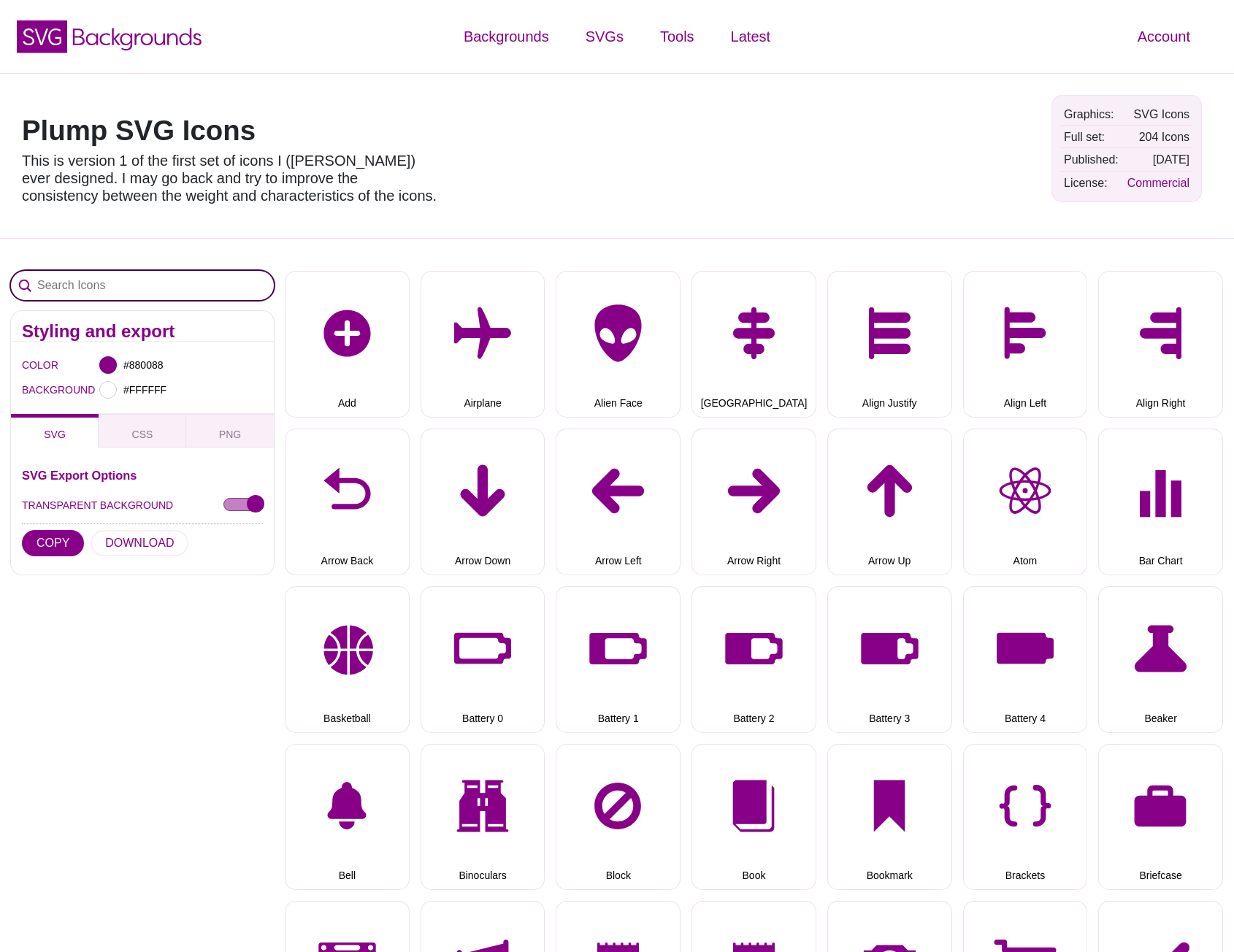
click at [128, 285] on input "Search Icons" at bounding box center [142, 285] width 263 height 29
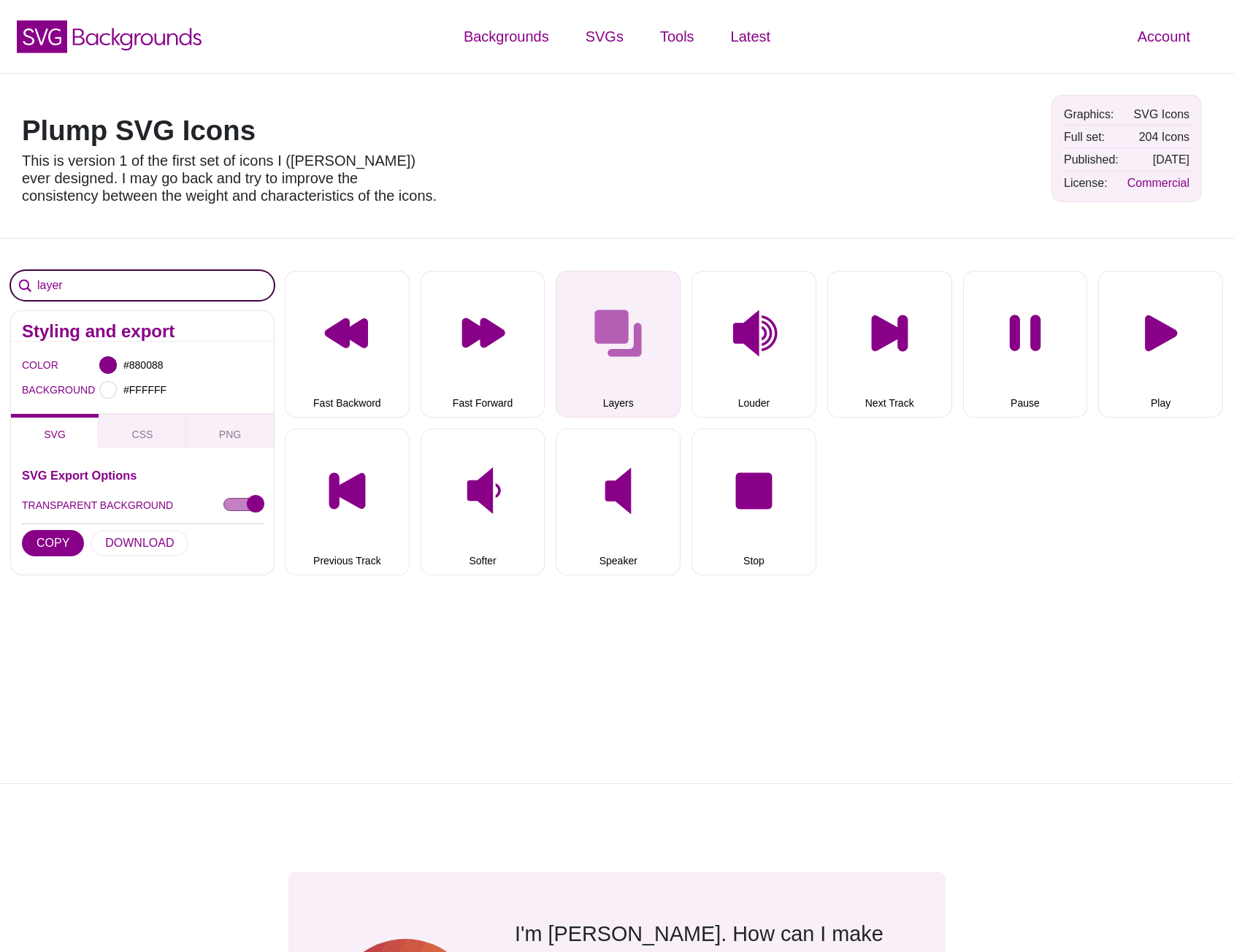
type input "layer"
click at [593, 300] on button "Layers" at bounding box center [617, 344] width 125 height 147
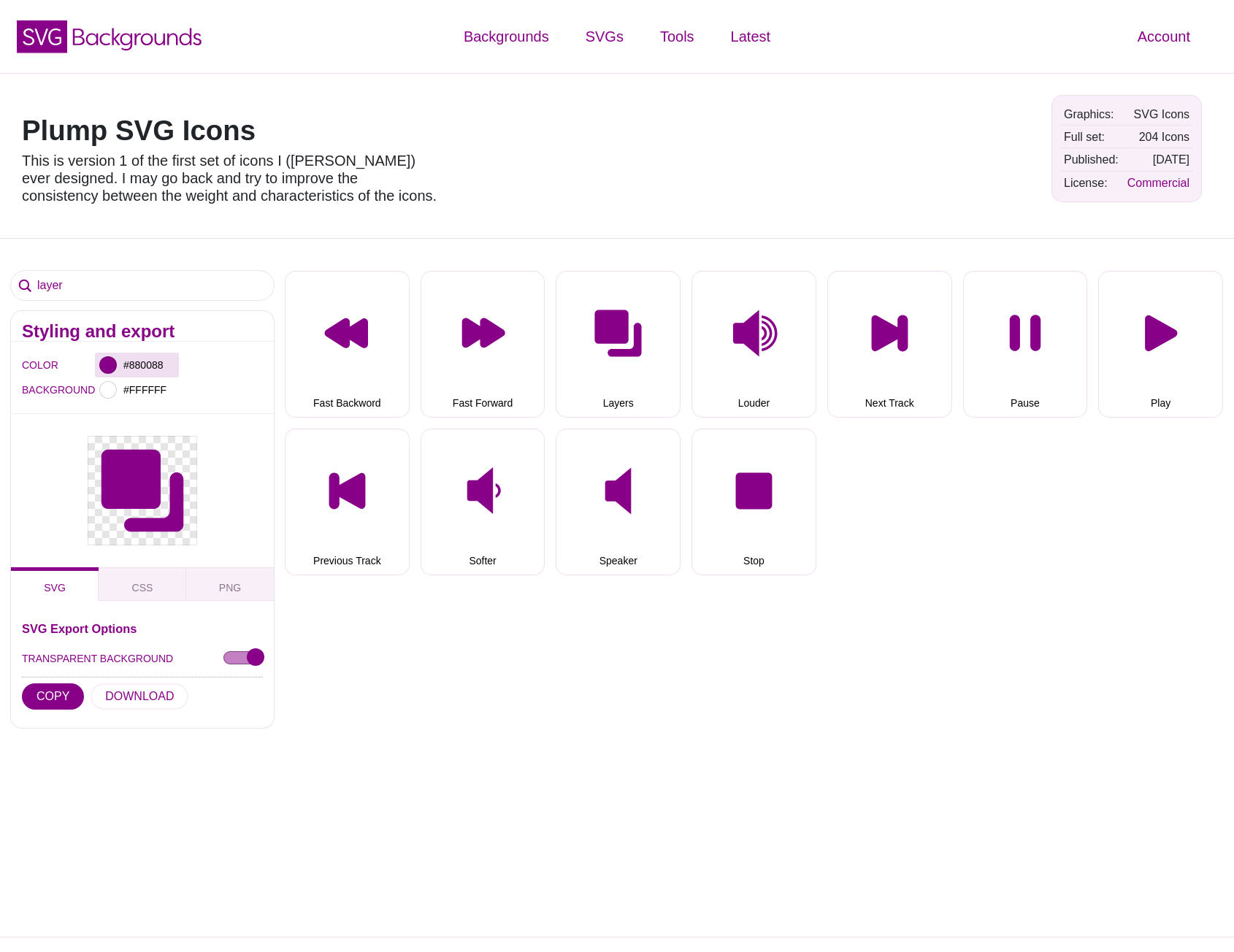
click at [111, 361] on div at bounding box center [108, 365] width 18 height 18
drag, startPoint x: 242, startPoint y: 436, endPoint x: 118, endPoint y: 568, distance: 181.1
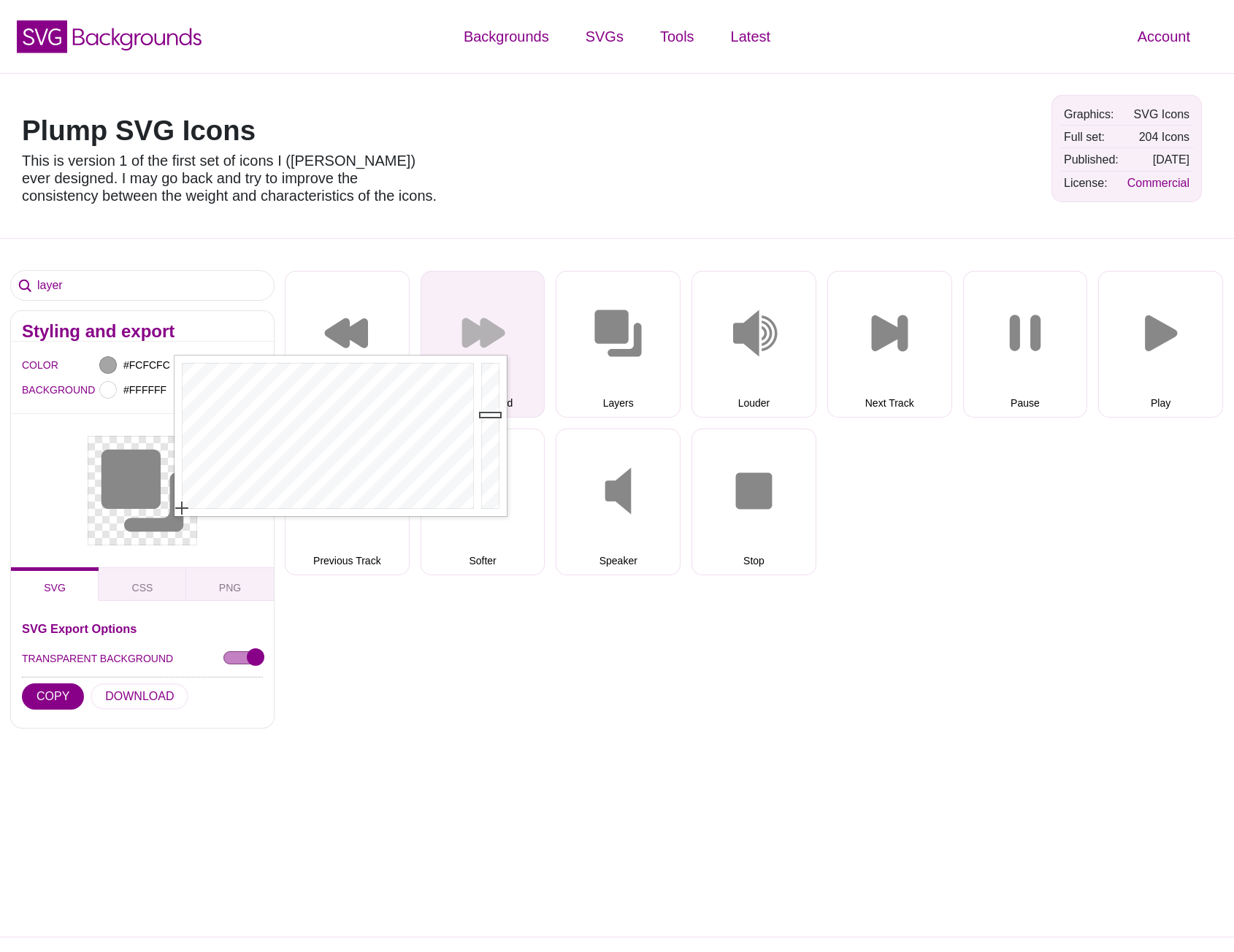
type input "#FFFFFF"
drag, startPoint x: 491, startPoint y: 431, endPoint x: 483, endPoint y: 332, distance: 99.3
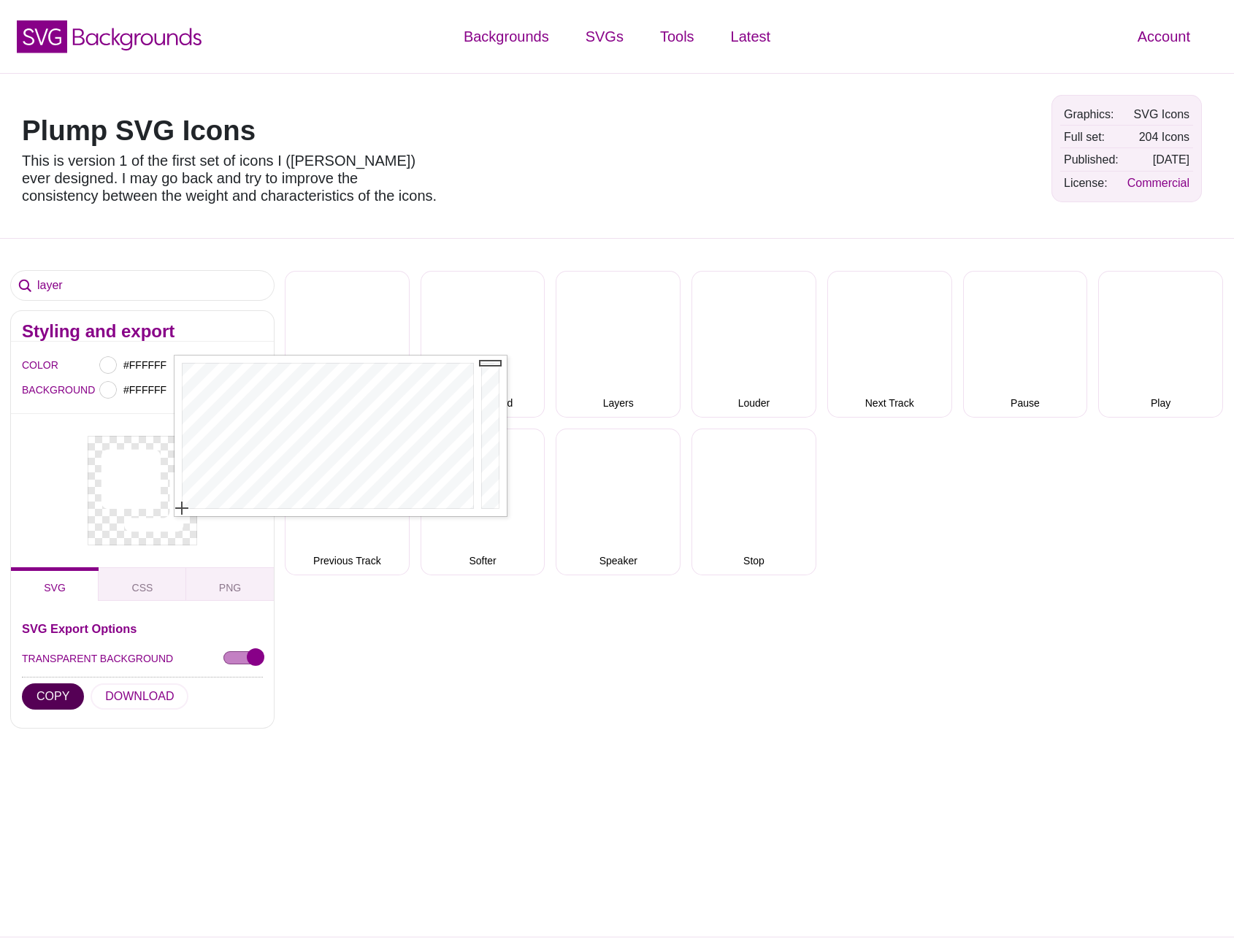
click at [45, 690] on button "COPY" at bounding box center [53, 696] width 62 height 26
